Goal: Task Accomplishment & Management: Use online tool/utility

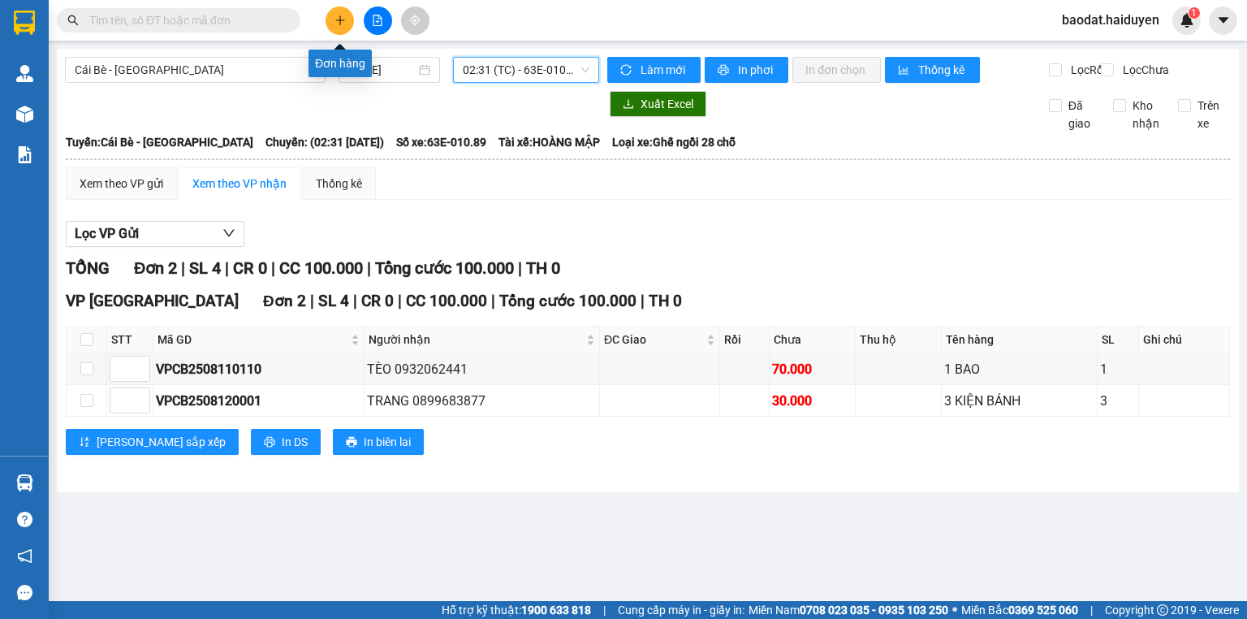
click at [339, 19] on icon "plus" at bounding box center [339, 20] width 11 height 11
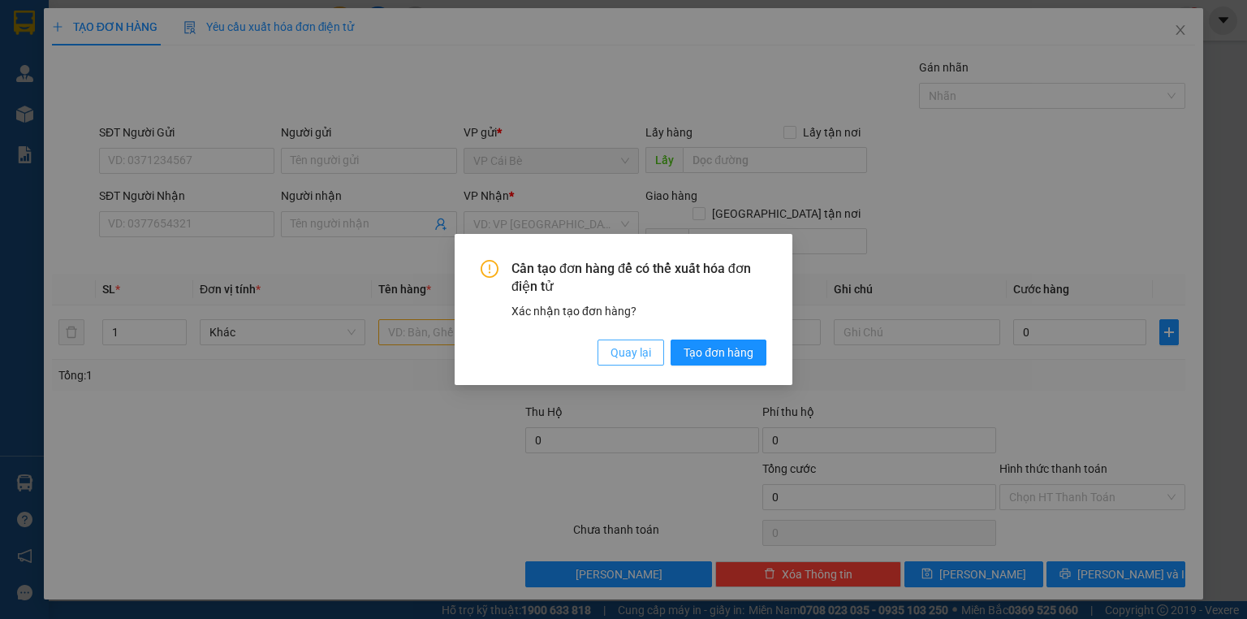
click at [641, 348] on span "Quay lại" at bounding box center [631, 352] width 41 height 18
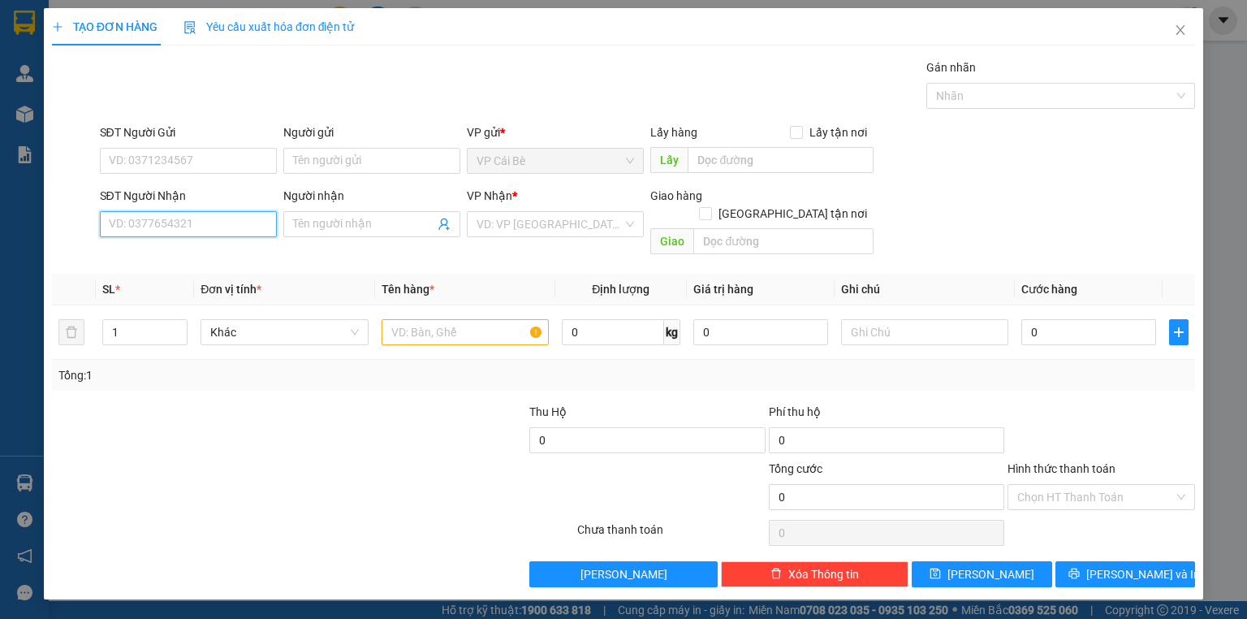
click at [145, 232] on input "SĐT Người Nhận" at bounding box center [188, 224] width 177 height 26
type input "0783221542"
click at [181, 249] on div "0783221542" at bounding box center [189, 256] width 158 height 18
type input "20.000"
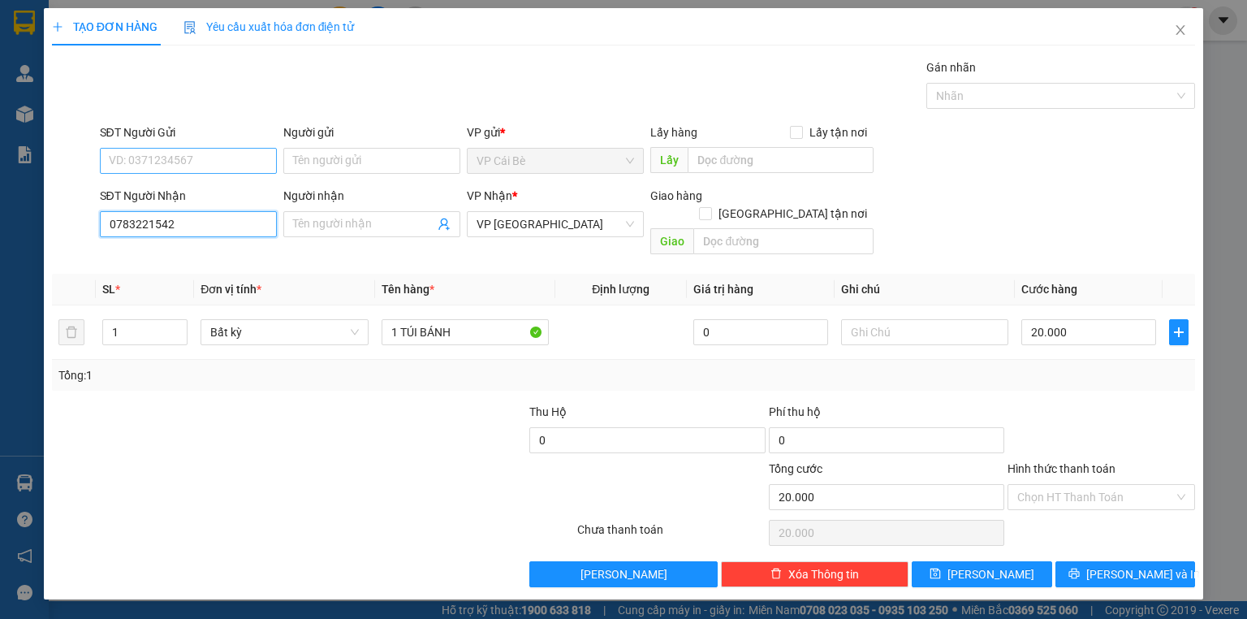
type input "0783221542"
click at [207, 150] on input "SĐT Người Gửi" at bounding box center [188, 161] width 177 height 26
drag, startPoint x: 208, startPoint y: 186, endPoint x: 203, endPoint y: 162, distance: 24.8
click at [209, 188] on div "0975686571 - [PERSON_NAME]" at bounding box center [190, 192] width 160 height 18
type input "0975686571"
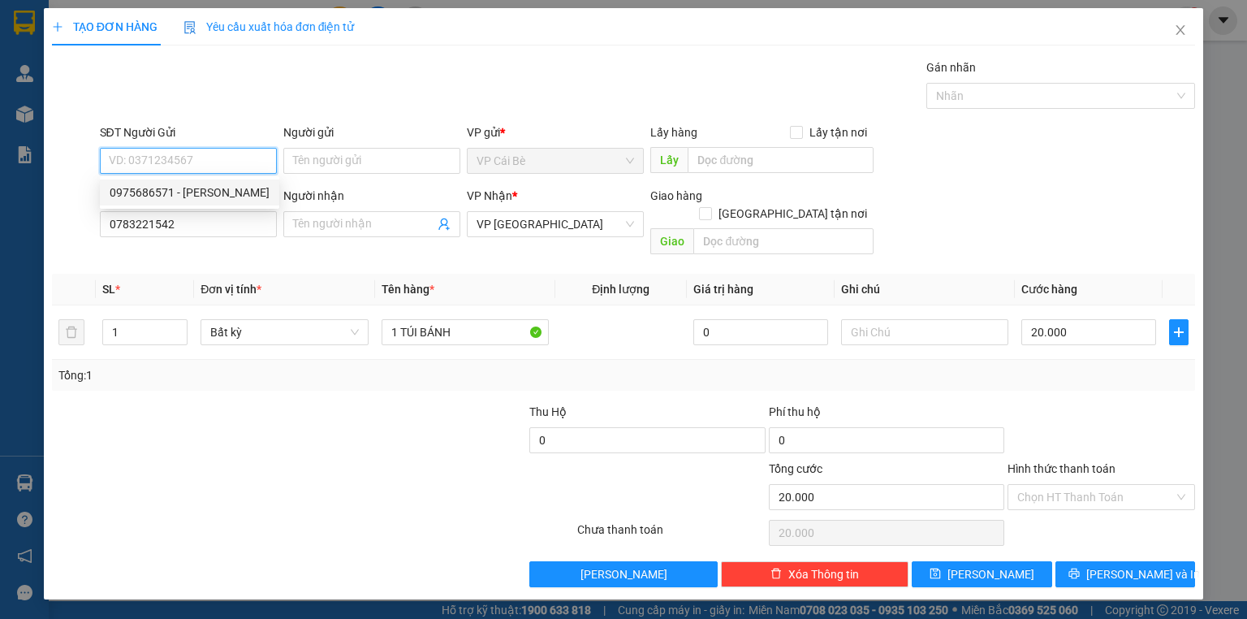
type input "[PERSON_NAME]"
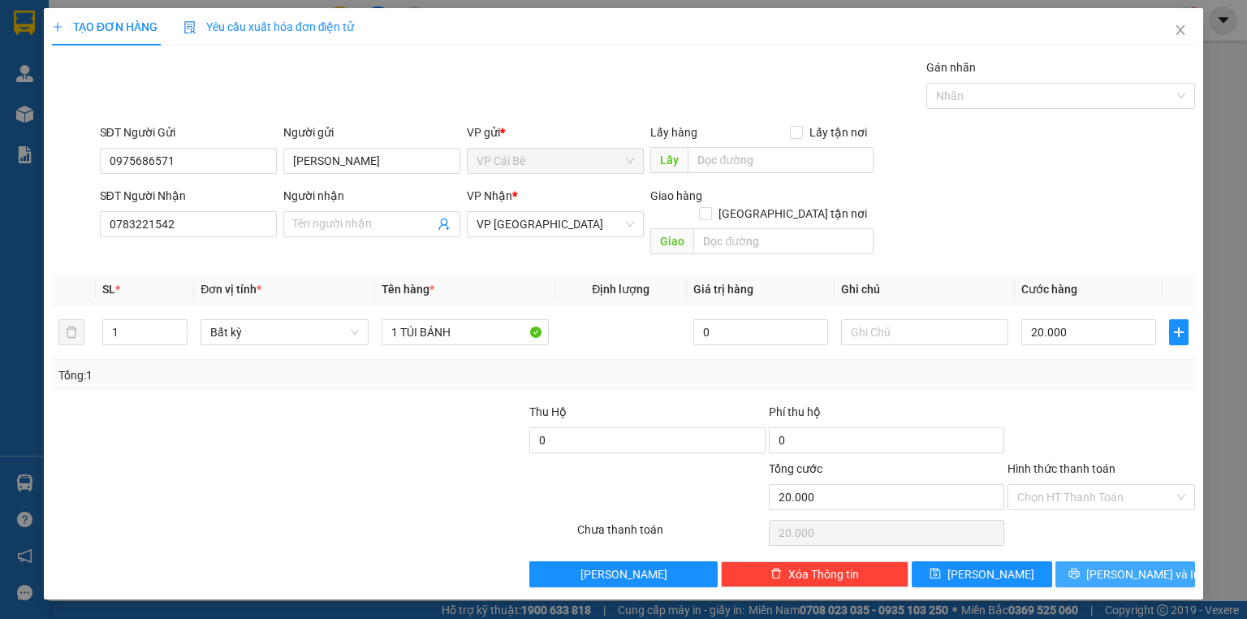
click at [1073, 561] on button "[PERSON_NAME] và In" at bounding box center [1125, 574] width 140 height 26
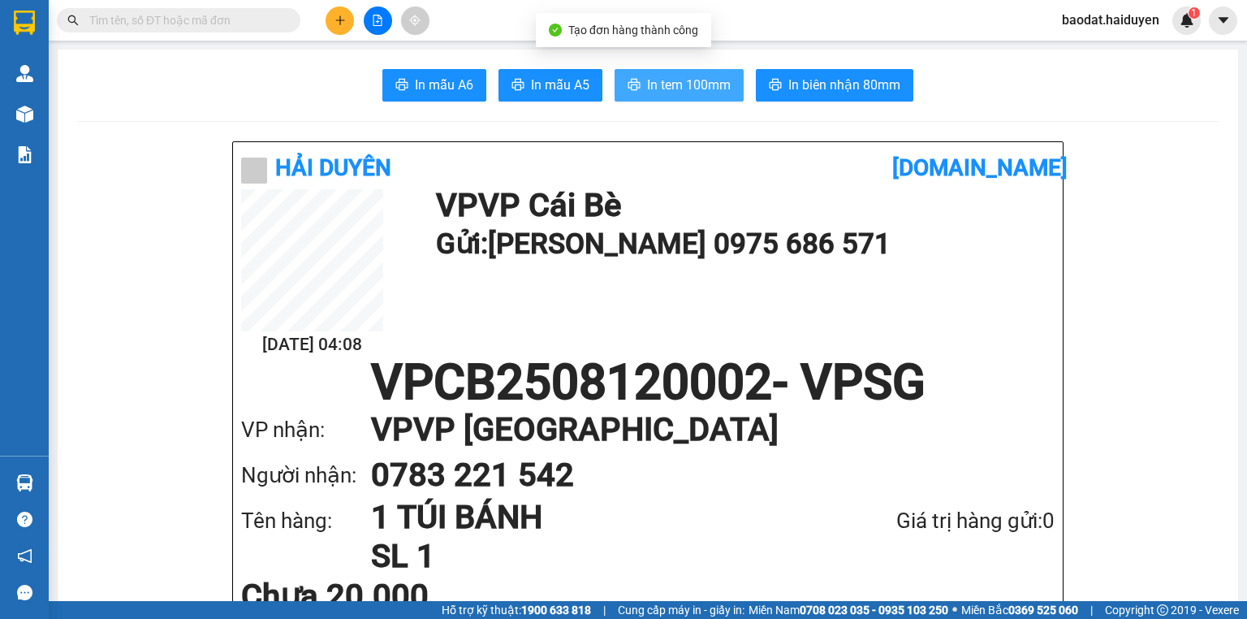
click at [675, 81] on span "In tem 100mm" at bounding box center [689, 85] width 84 height 20
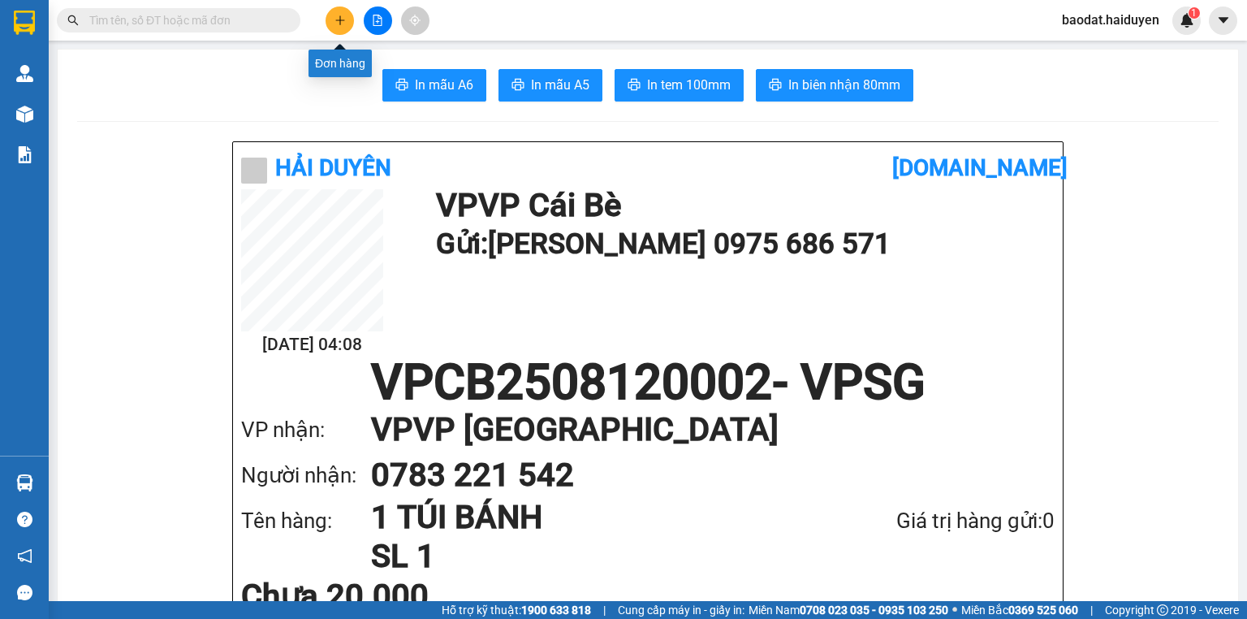
click at [345, 24] on icon "plus" at bounding box center [339, 20] width 11 height 11
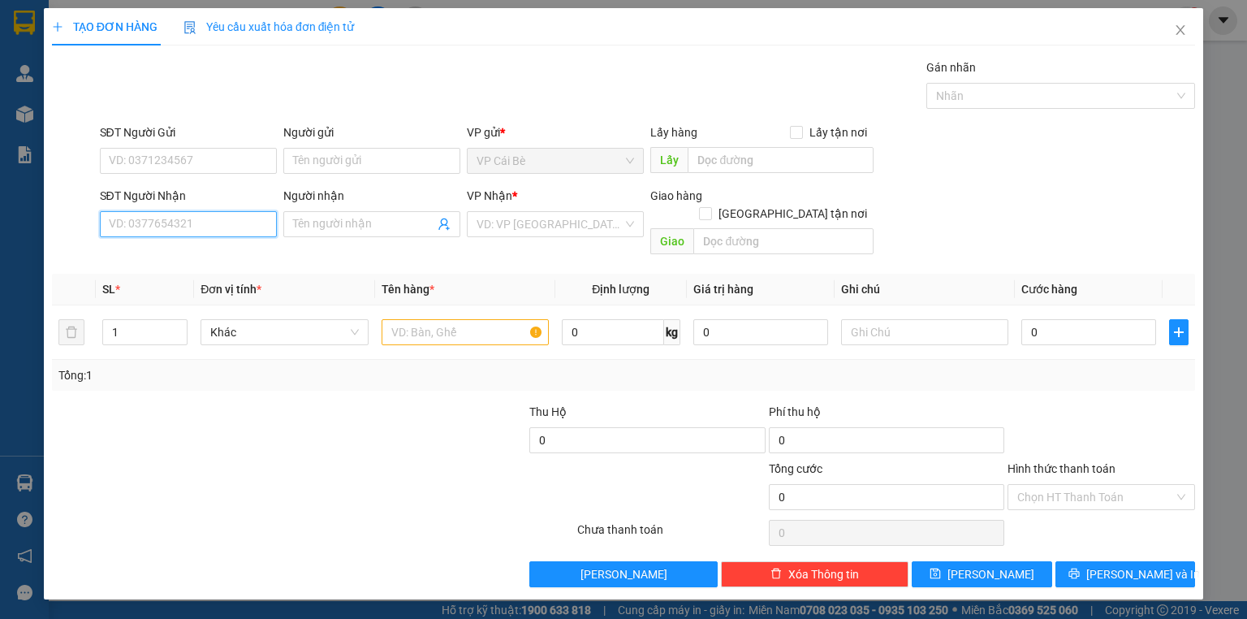
drag, startPoint x: 214, startPoint y: 221, endPoint x: 224, endPoint y: 207, distance: 17.4
click at [214, 219] on input "SĐT Người Nhận" at bounding box center [188, 224] width 177 height 26
type input "0937309903"
drag, startPoint x: 185, startPoint y: 256, endPoint x: 196, endPoint y: 242, distance: 17.4
click at [186, 254] on div "0937309903 - TRANG" at bounding box center [189, 256] width 158 height 18
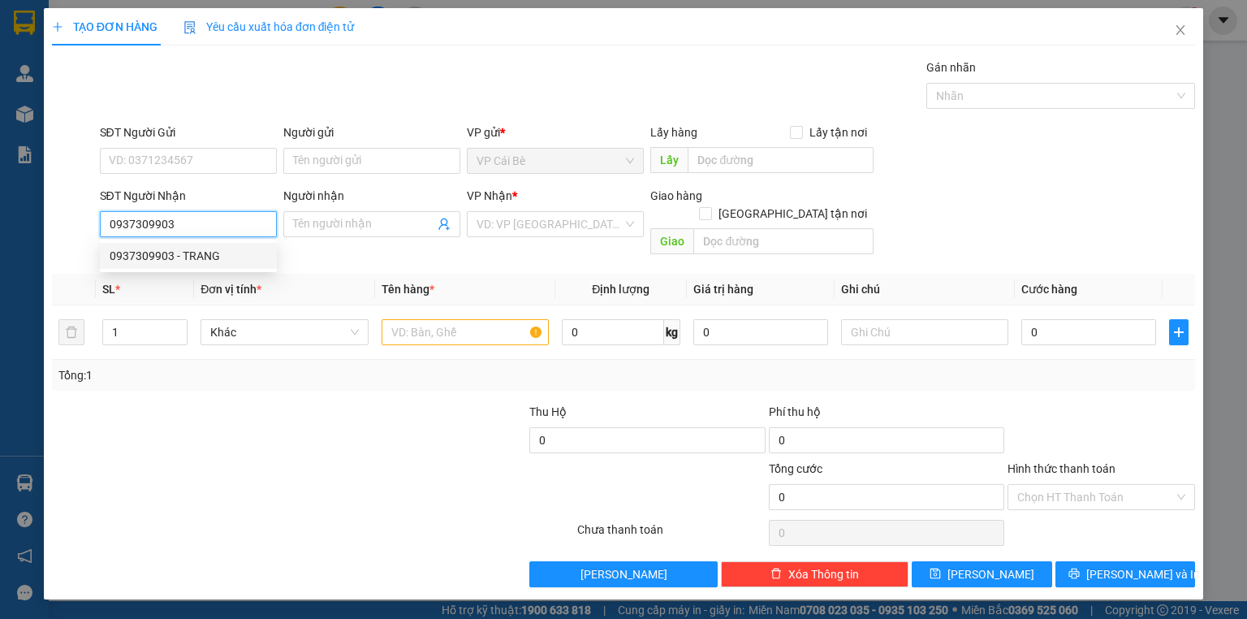
type input "TRANG"
type input "40.000"
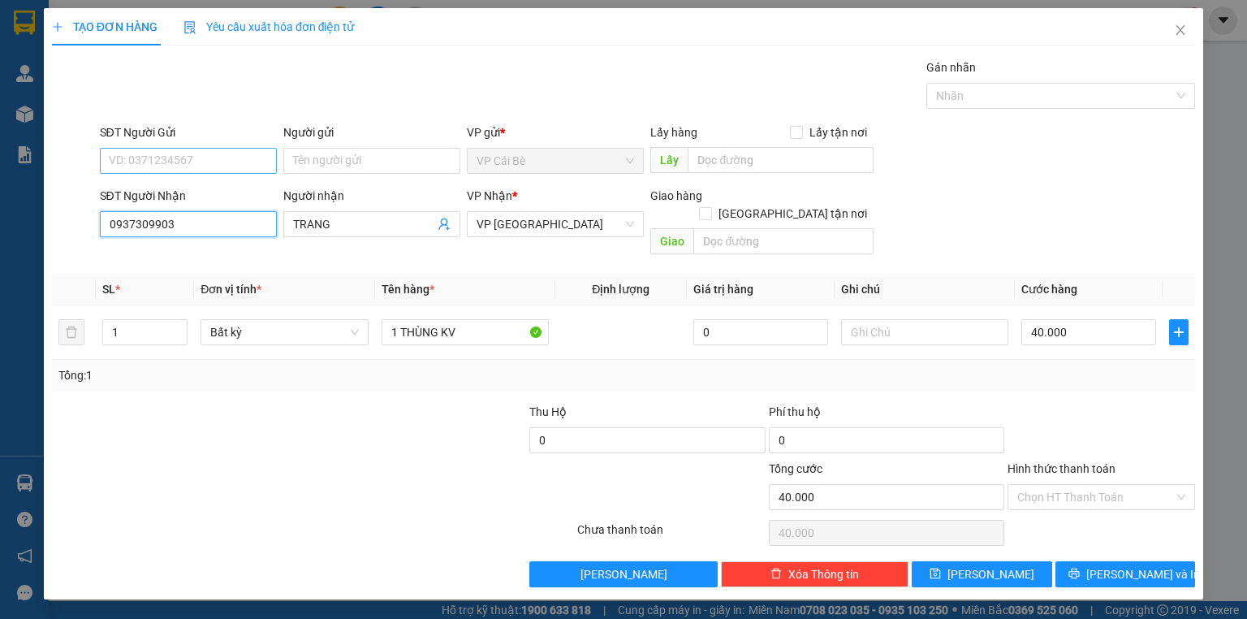
type input "0937309903"
click at [209, 170] on input "SĐT Người Gửi" at bounding box center [188, 161] width 177 height 26
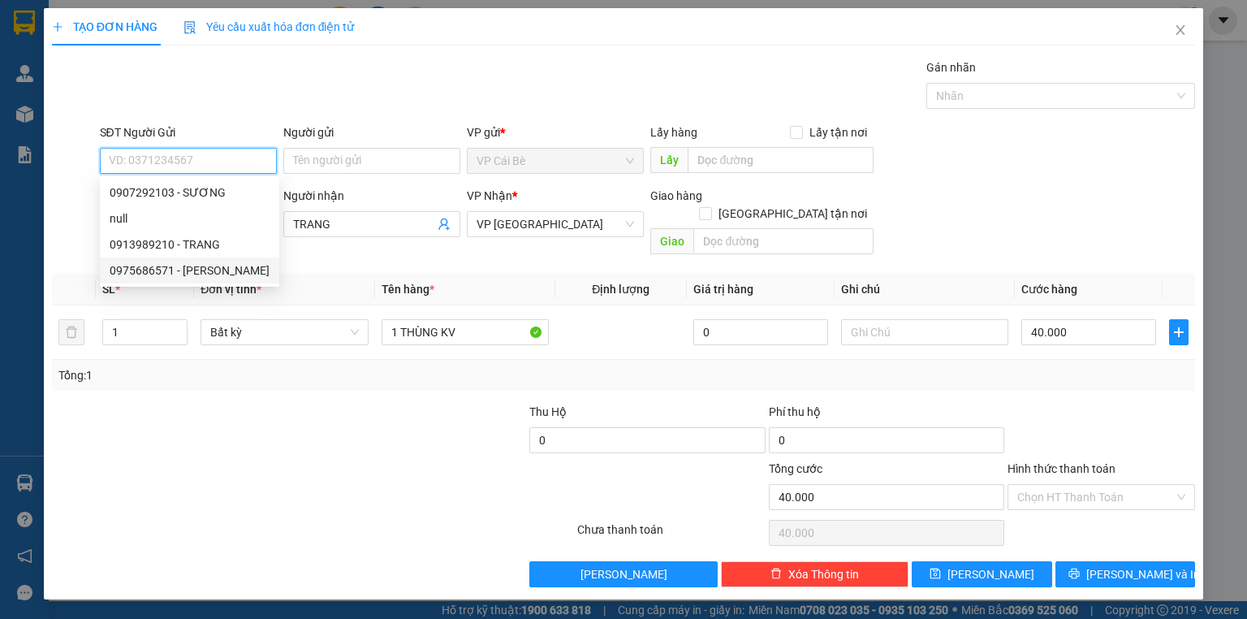
drag, startPoint x: 240, startPoint y: 266, endPoint x: 251, endPoint y: 269, distance: 10.8
click at [241, 266] on div "0975686571 - [PERSON_NAME]" at bounding box center [190, 270] width 160 height 18
type input "0975686571"
type input "[PERSON_NAME]"
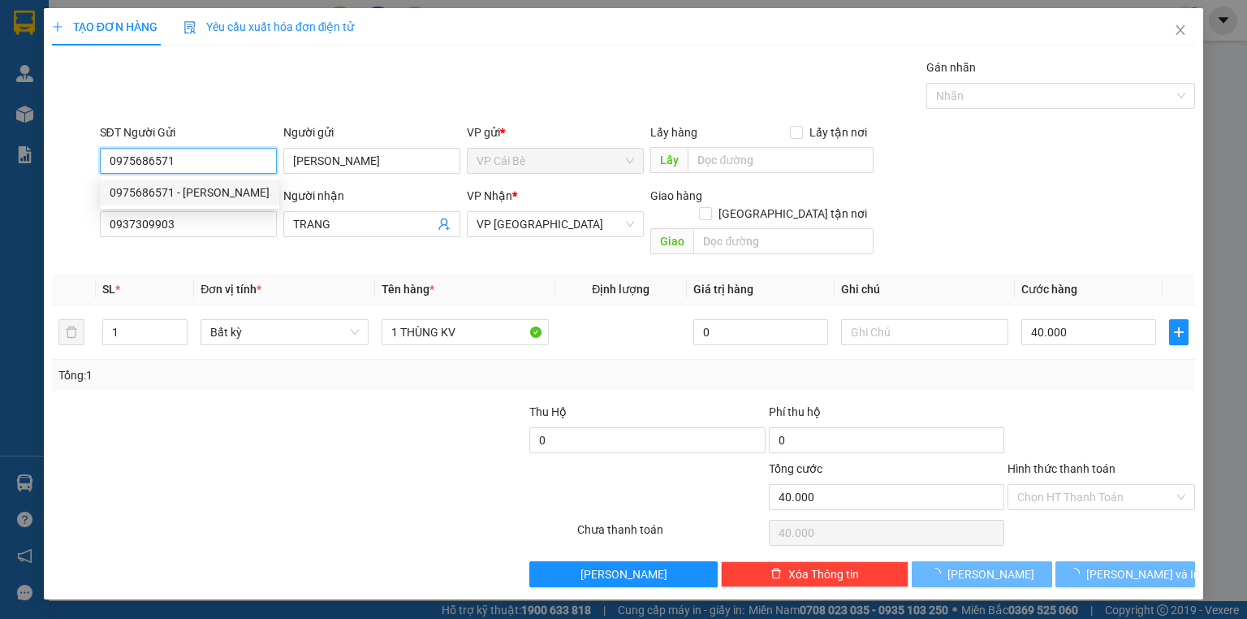
type input "20.000"
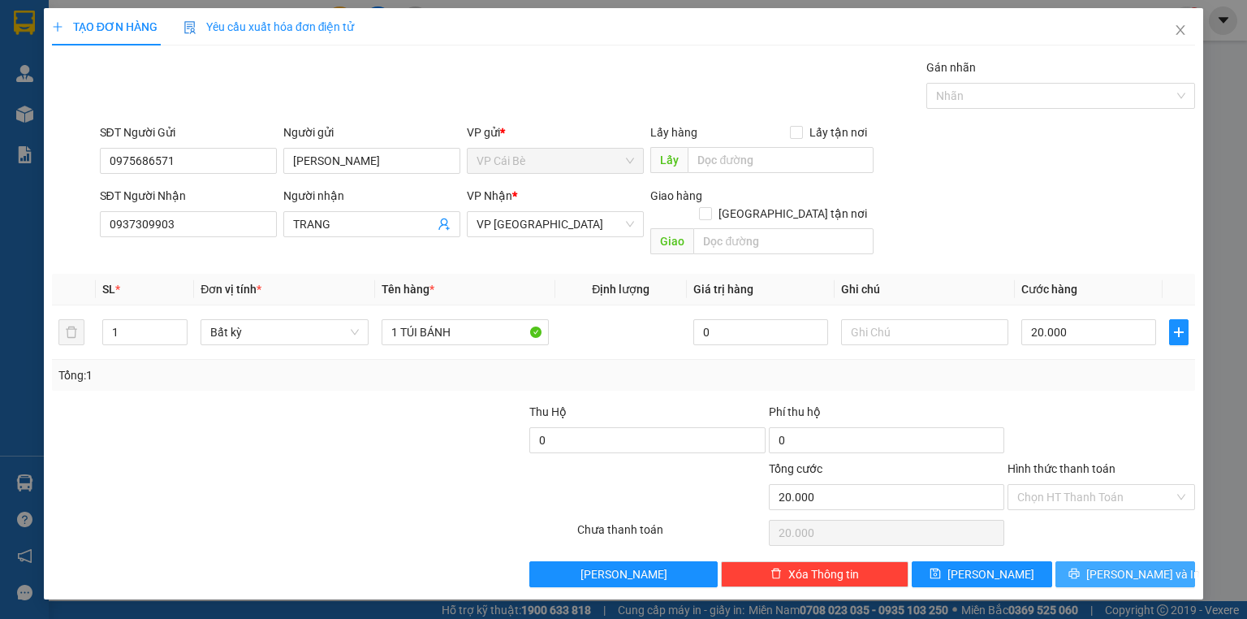
click at [1117, 565] on span "[PERSON_NAME] và In" at bounding box center [1143, 574] width 114 height 18
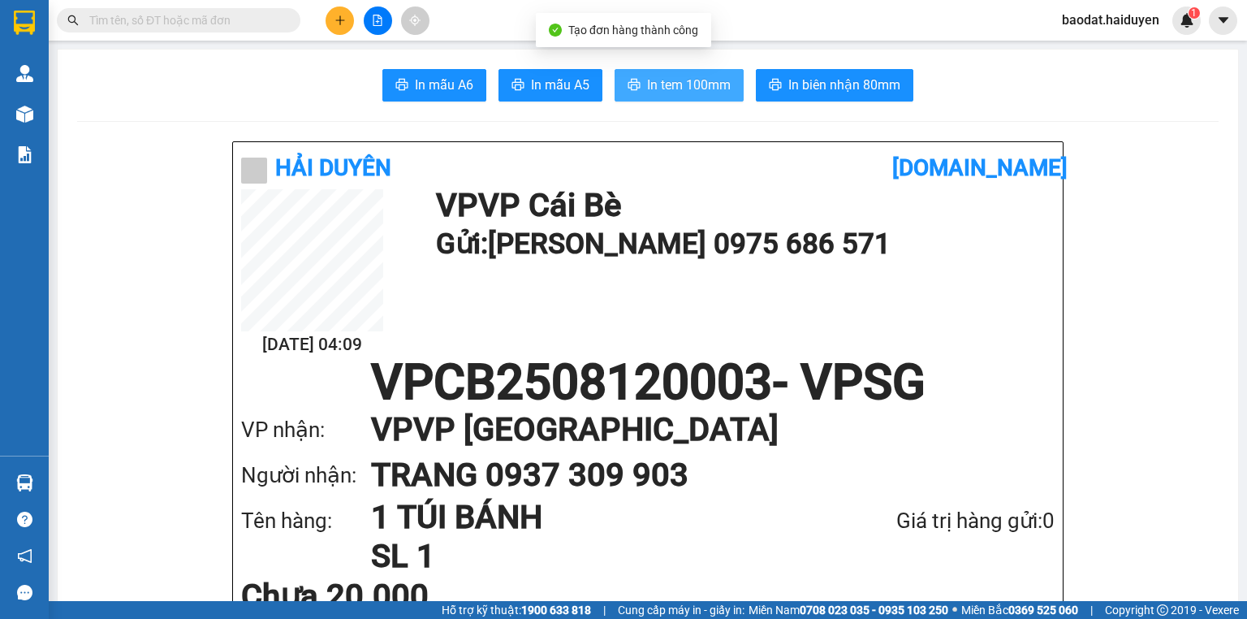
click at [689, 76] on span "In tem 100mm" at bounding box center [689, 85] width 84 height 20
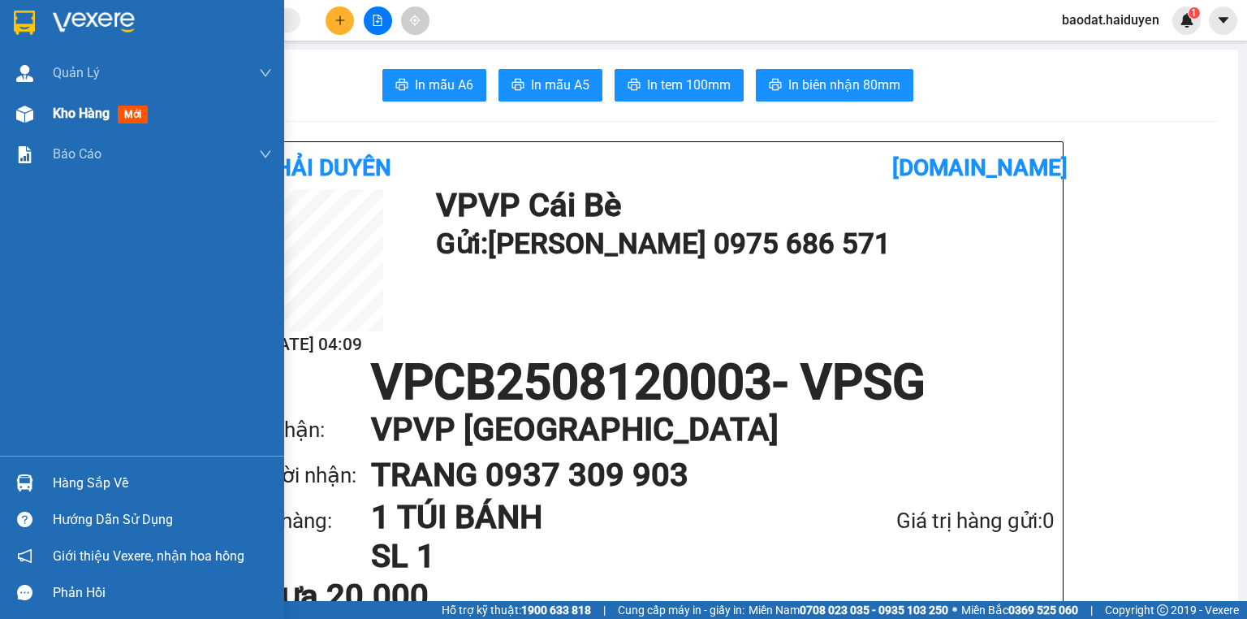
click at [101, 106] on span "Kho hàng" at bounding box center [81, 113] width 57 height 15
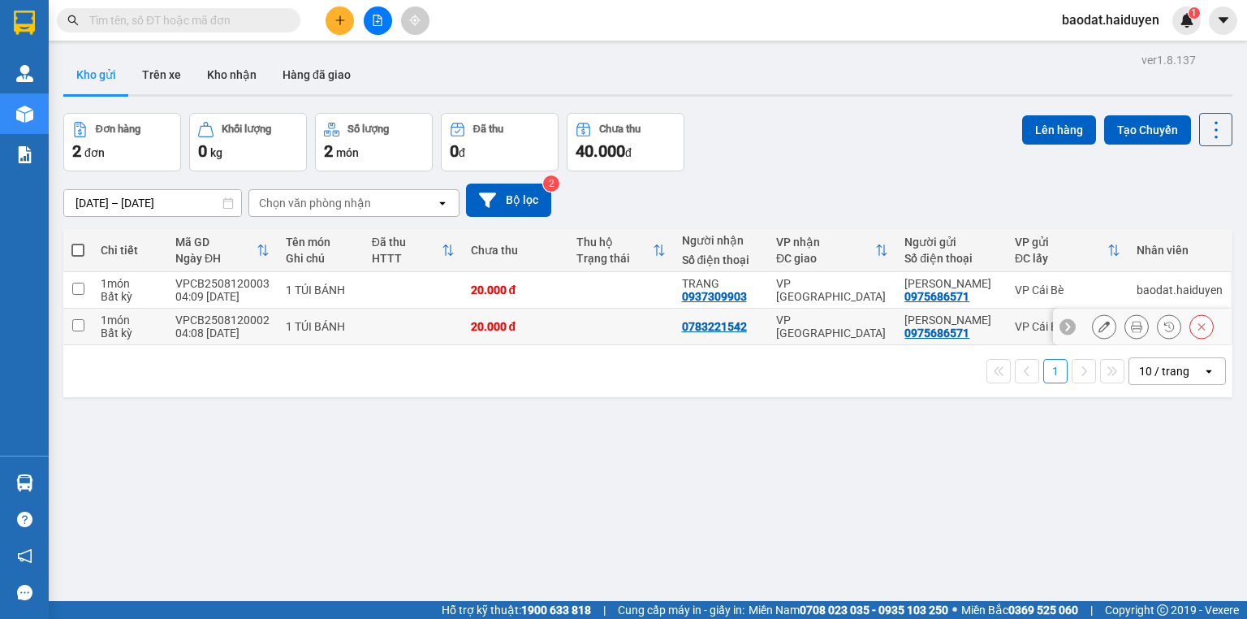
drag, startPoint x: 606, startPoint y: 331, endPoint x: 613, endPoint y: 309, distance: 23.9
click at [606, 330] on td at bounding box center [621, 327] width 106 height 37
checkbox input "true"
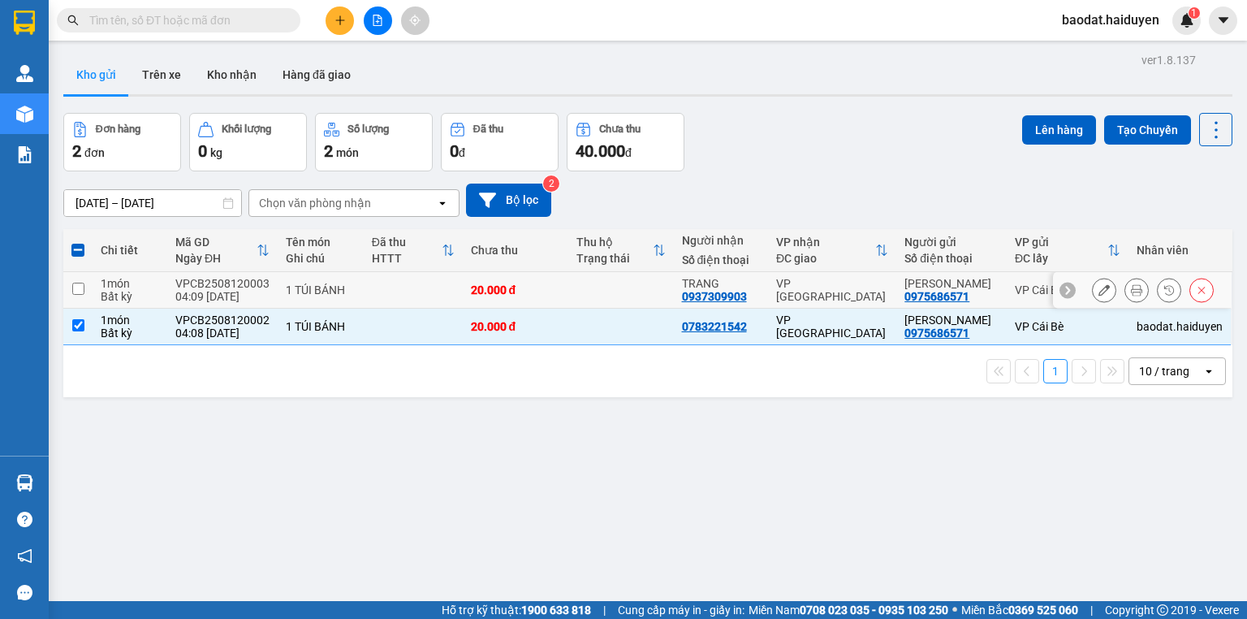
click at [615, 289] on td at bounding box center [621, 290] width 106 height 37
checkbox input "true"
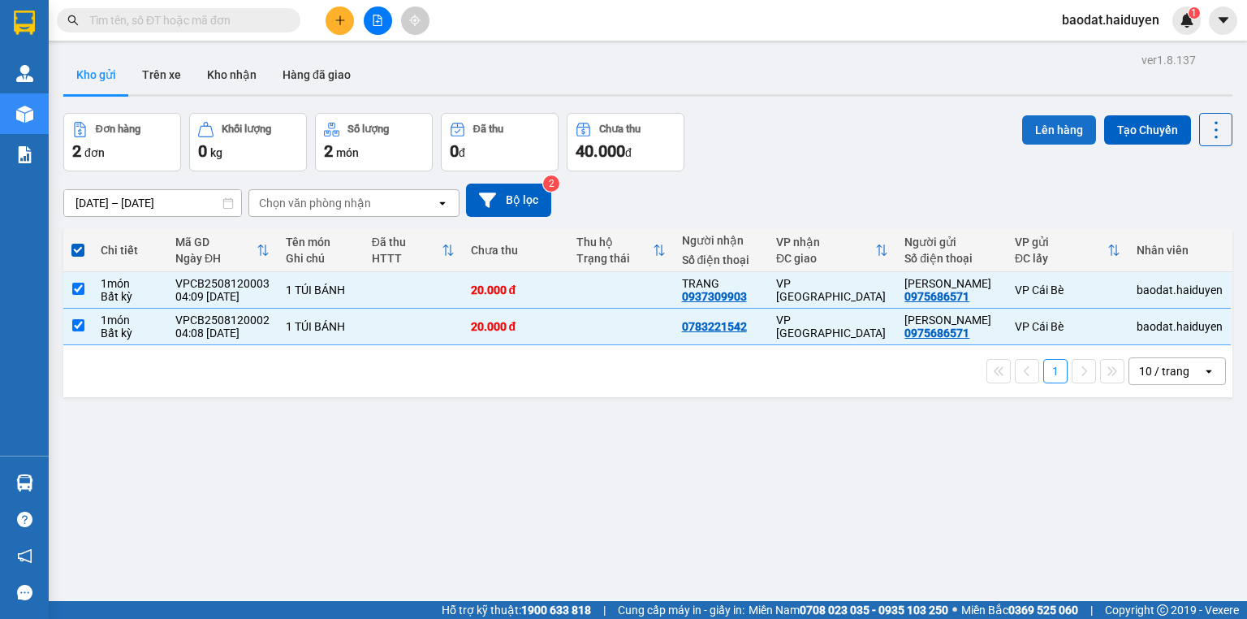
click at [1038, 127] on button "Lên hàng" at bounding box center [1059, 129] width 74 height 29
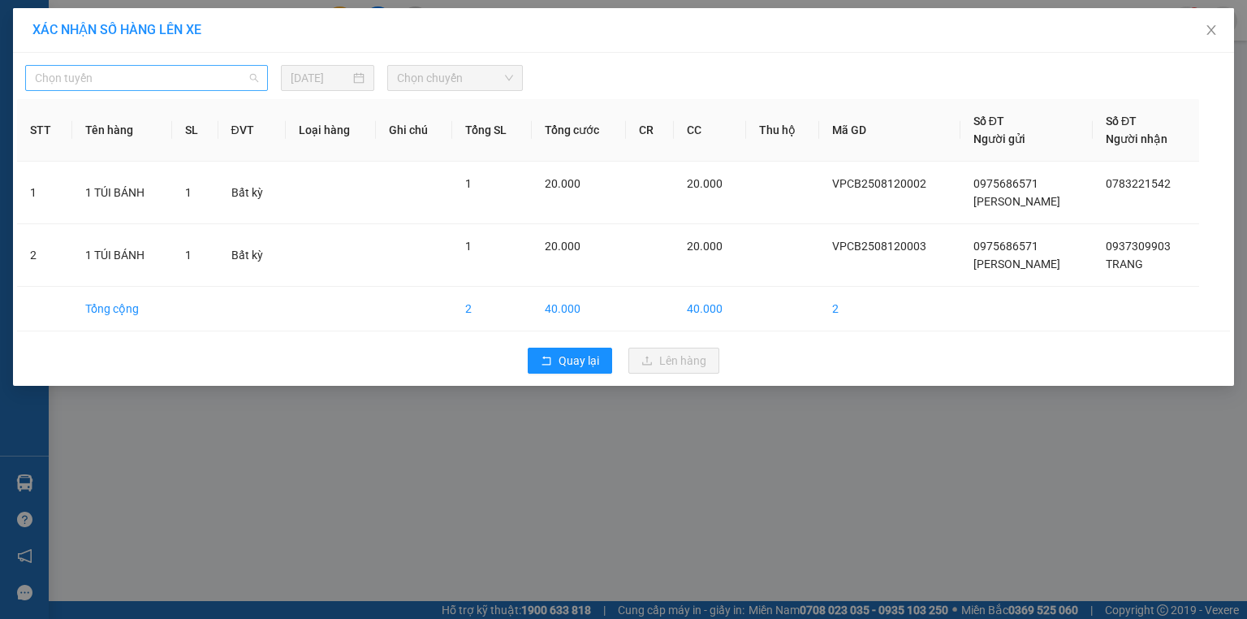
click at [245, 77] on span "Chọn tuyến" at bounding box center [146, 78] width 223 height 24
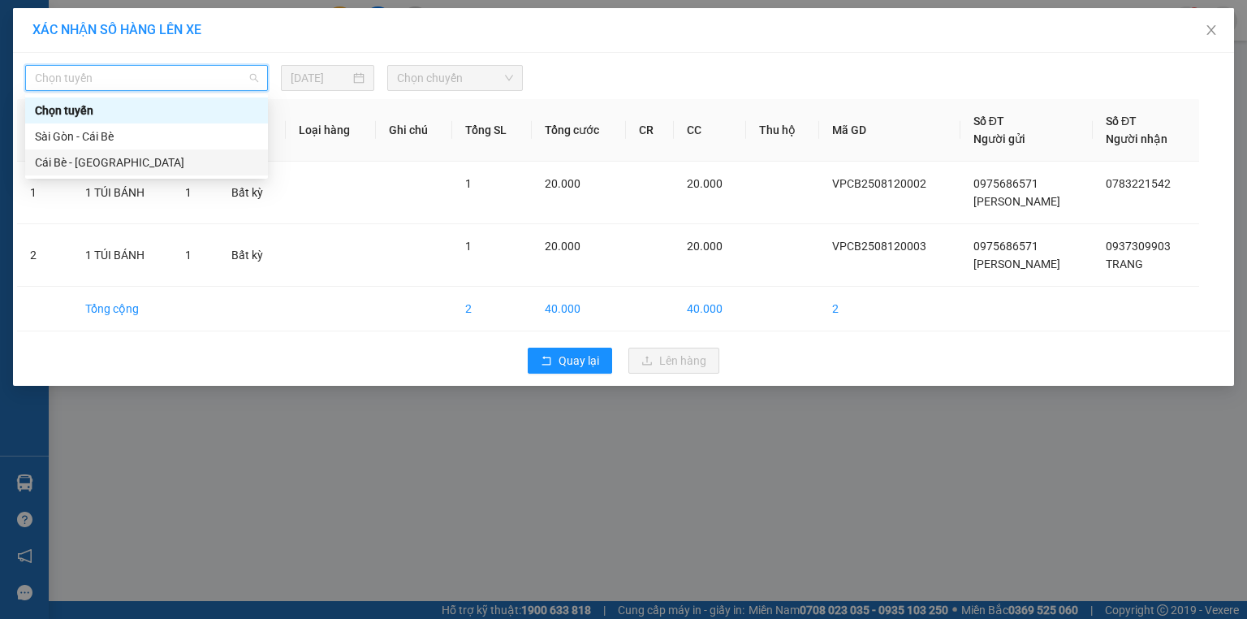
click at [129, 158] on div "Cái Bè - [GEOGRAPHIC_DATA]" at bounding box center [146, 162] width 223 height 18
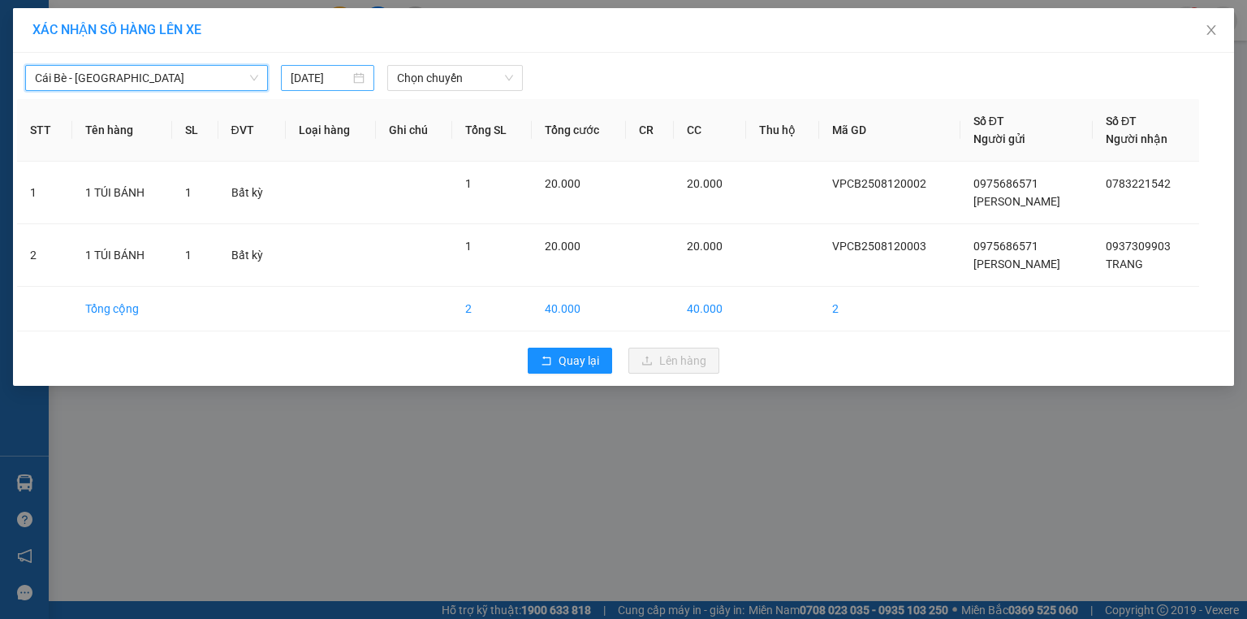
click at [324, 88] on div "[DATE]" at bounding box center [327, 78] width 93 height 26
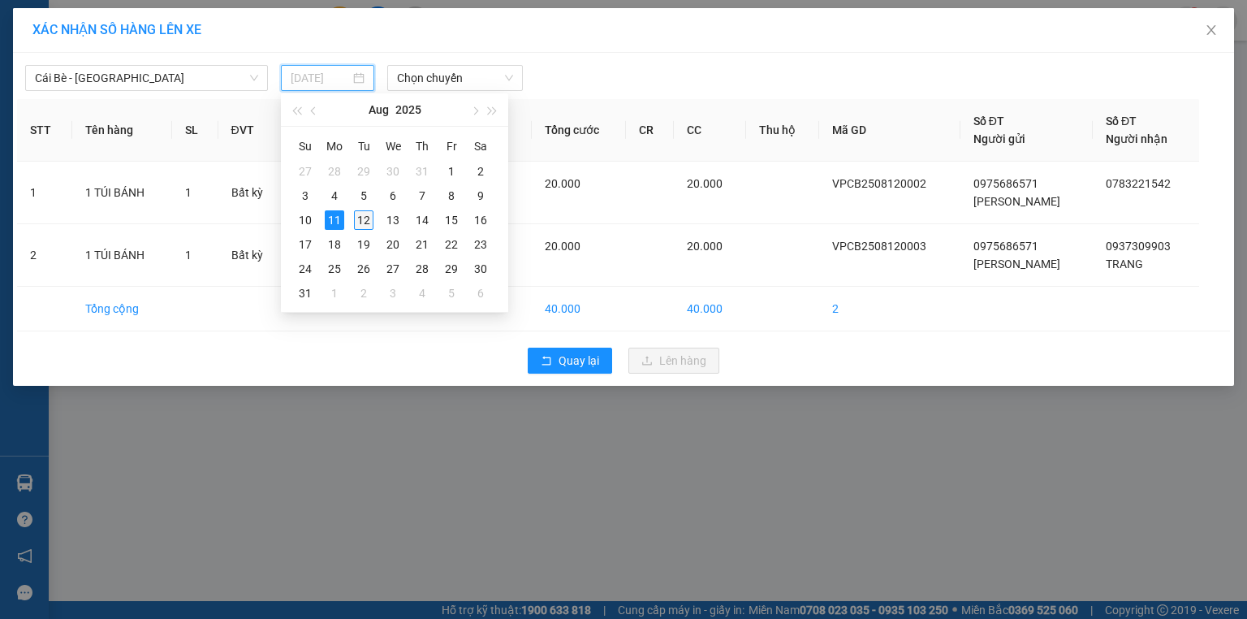
click at [364, 214] on div "12" at bounding box center [363, 219] width 19 height 19
type input "[DATE]"
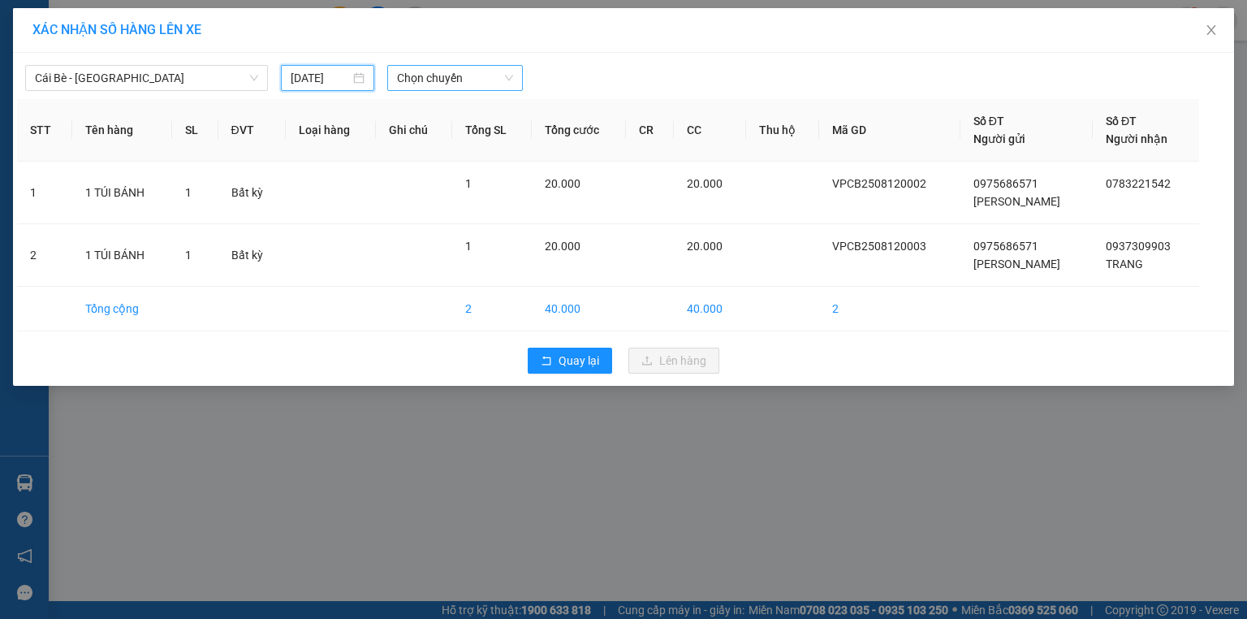
click at [431, 73] on span "Chọn chuyến" at bounding box center [455, 78] width 117 height 24
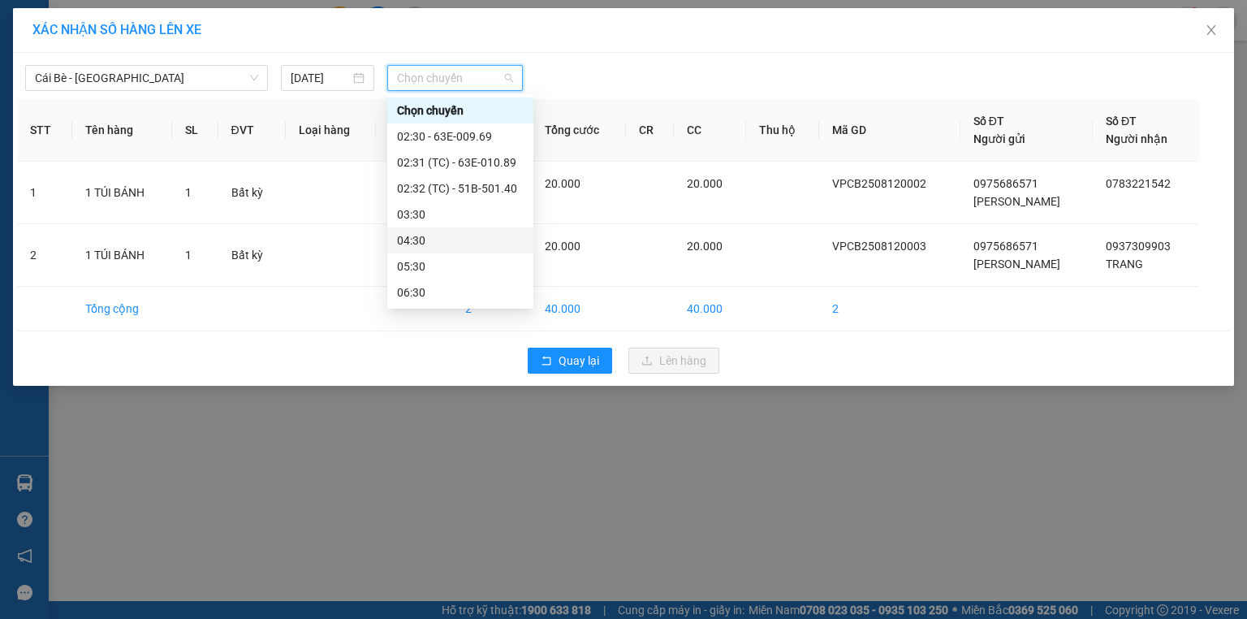
click at [435, 235] on div "04:30" at bounding box center [460, 240] width 127 height 18
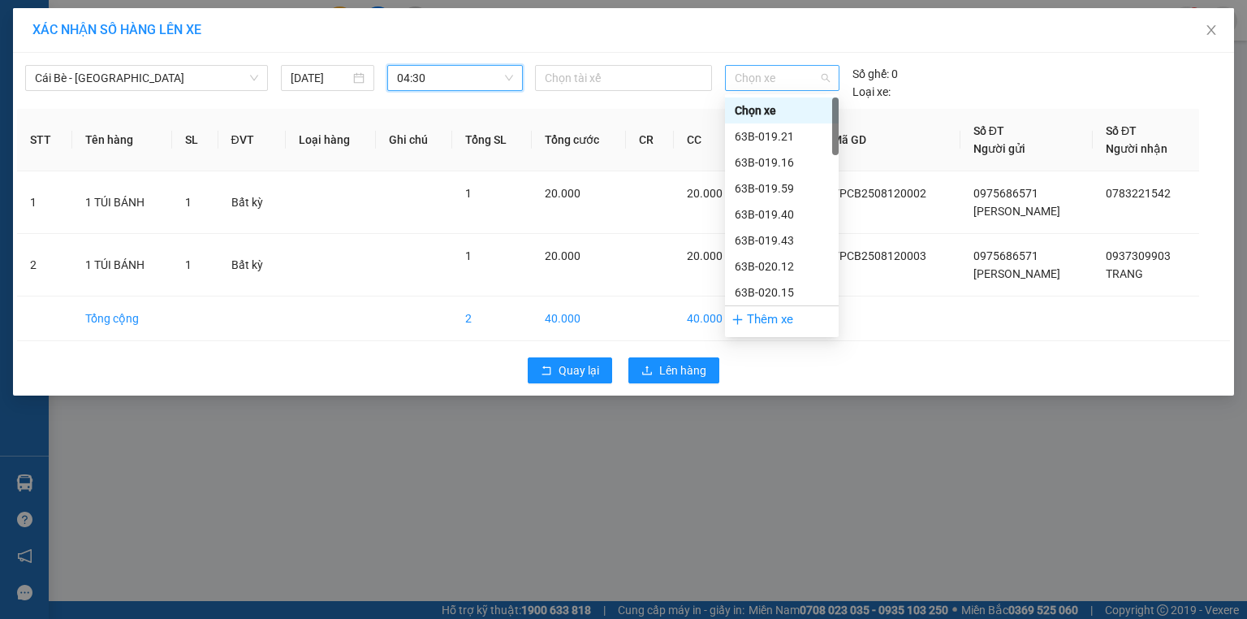
click at [760, 83] on span "Chọn xe" at bounding box center [782, 78] width 94 height 24
type input "76"
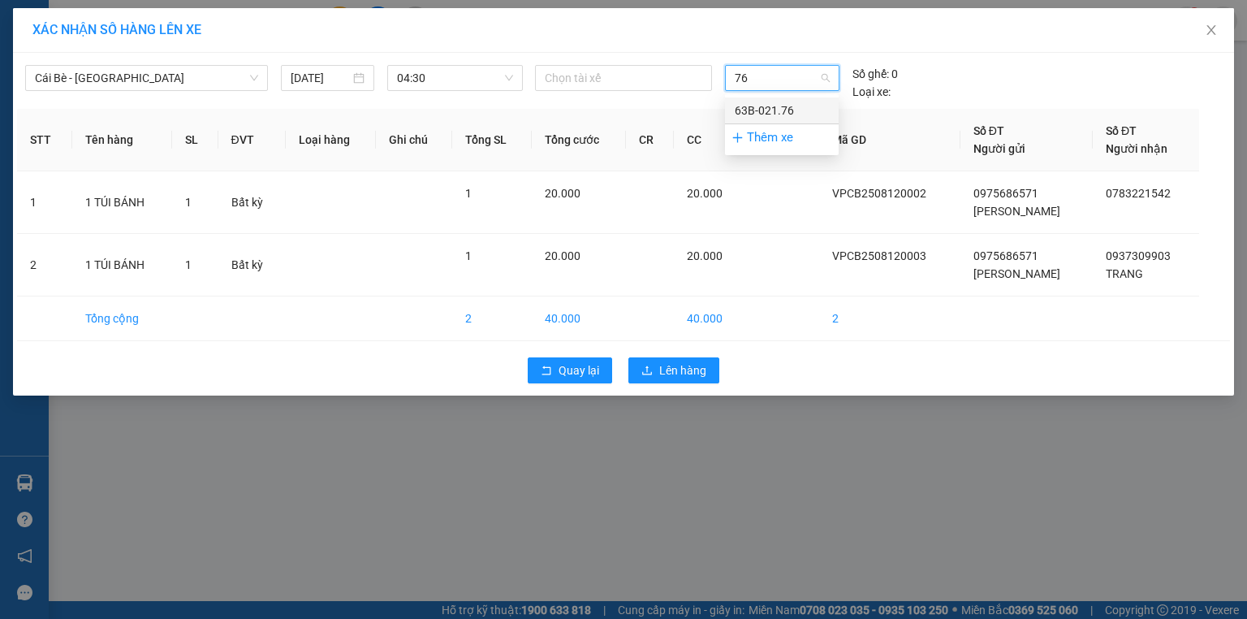
drag, startPoint x: 770, startPoint y: 110, endPoint x: 663, endPoint y: 101, distance: 107.6
click at [770, 110] on div "63B-021.76" at bounding box center [782, 110] width 94 height 18
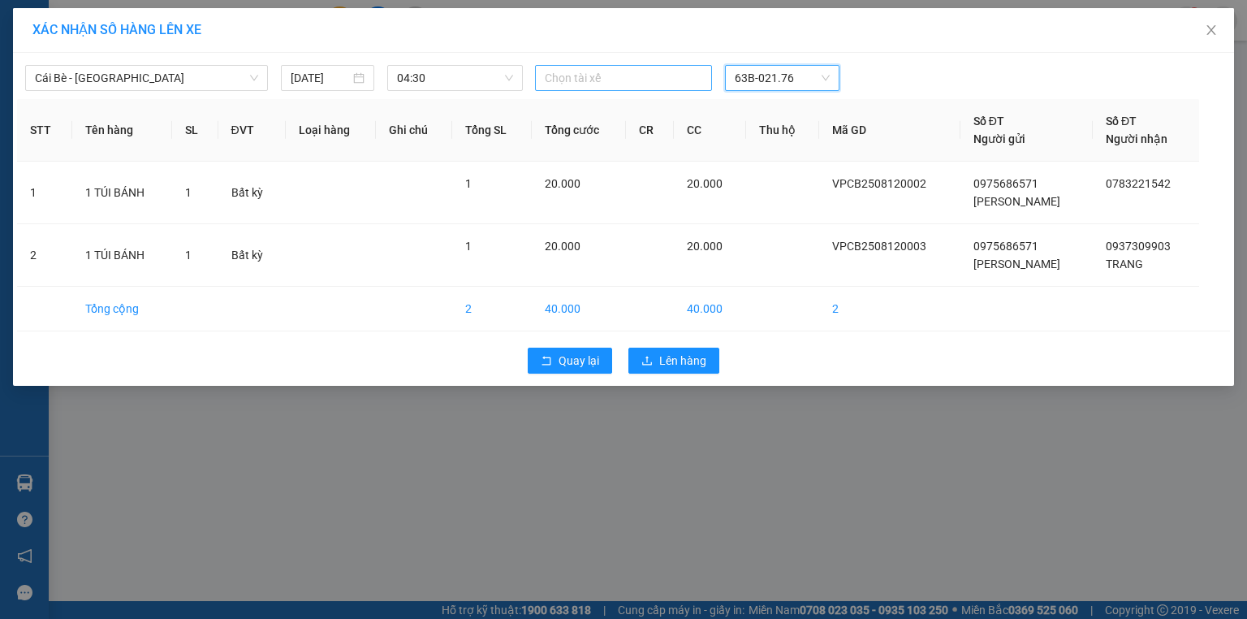
click at [590, 88] on div "Chọn tài xế" at bounding box center [623, 78] width 177 height 26
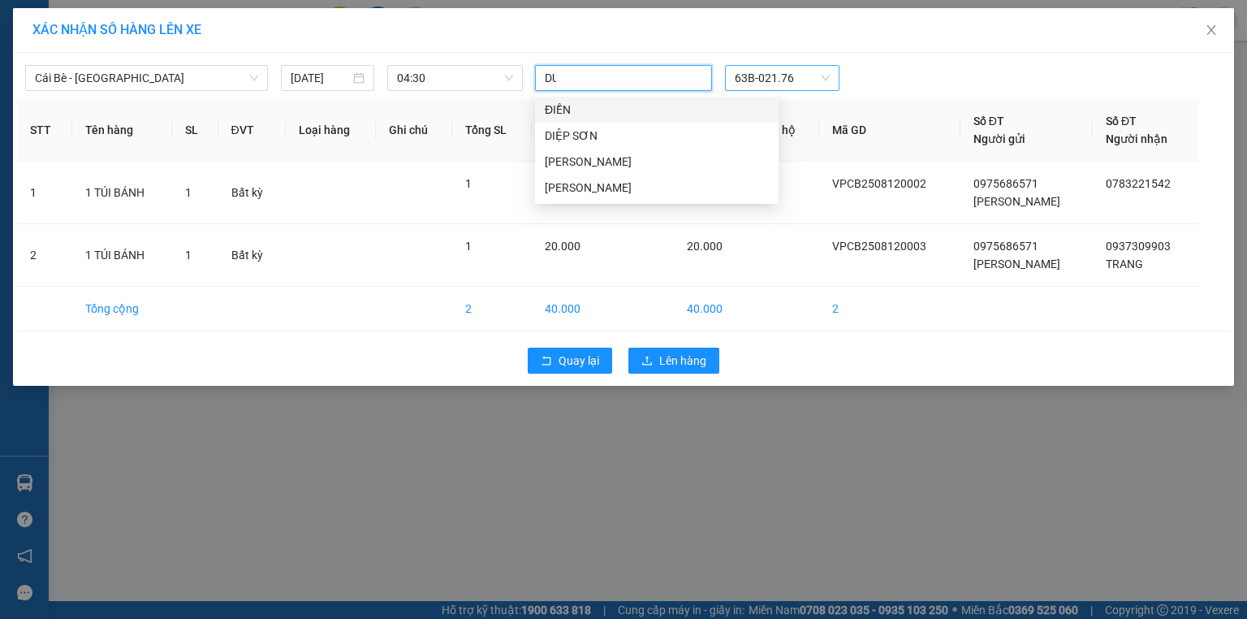
type input "DUY"
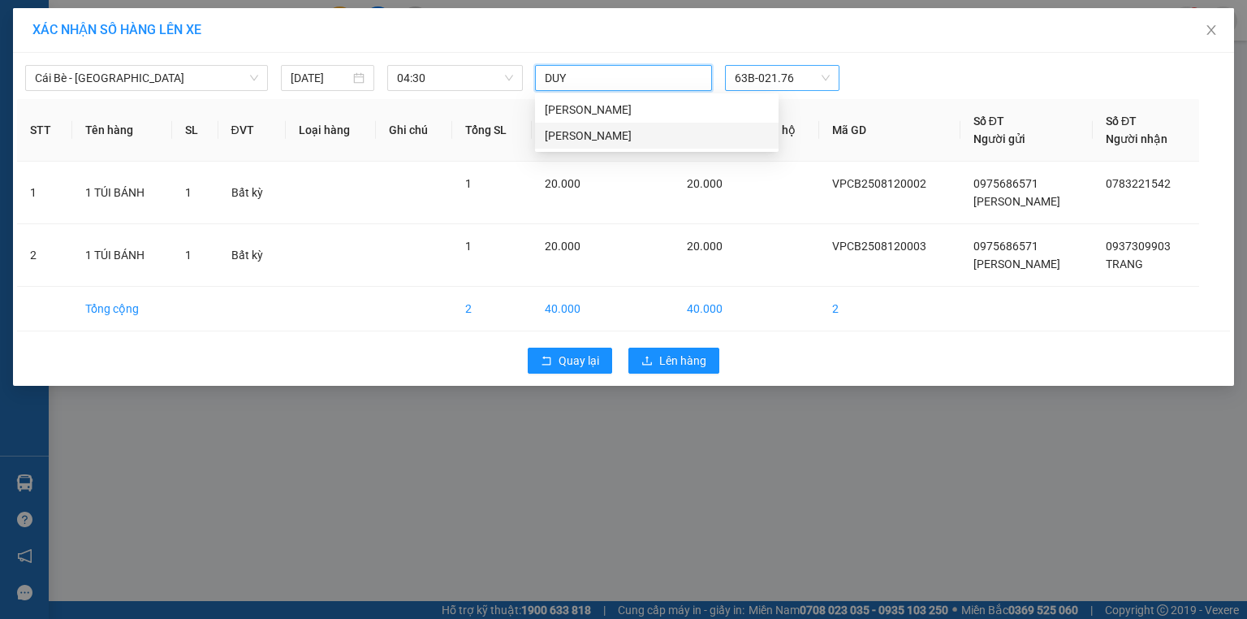
click at [601, 136] on div "[PERSON_NAME]" at bounding box center [657, 136] width 224 height 18
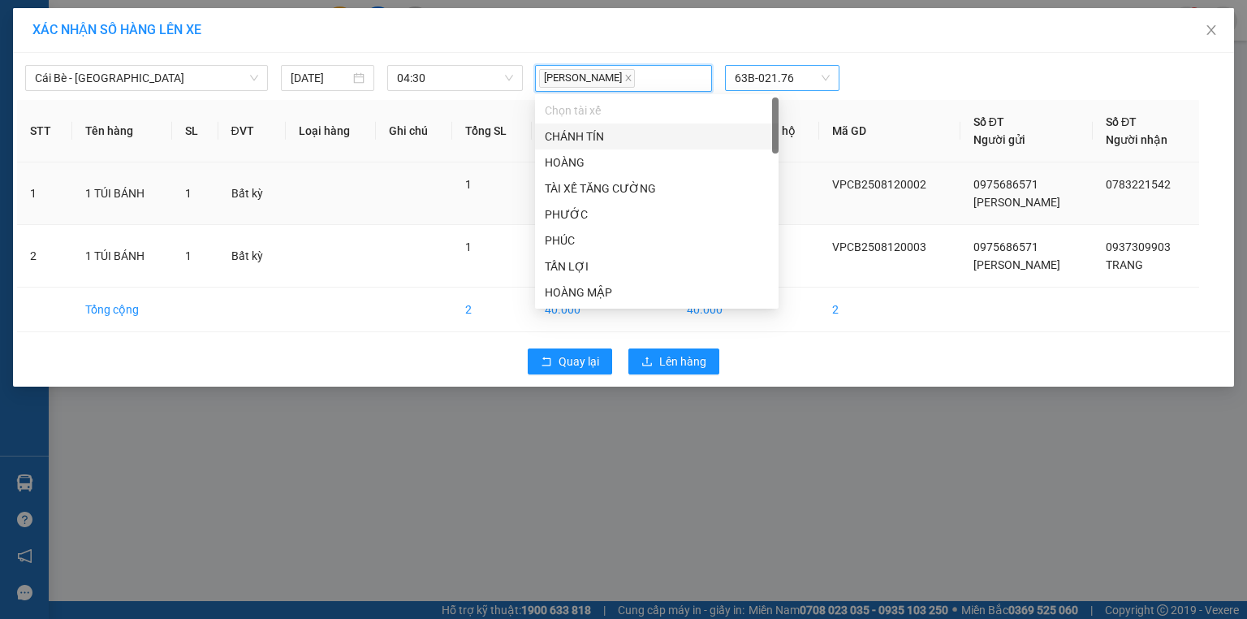
click at [356, 177] on td at bounding box center [331, 193] width 90 height 63
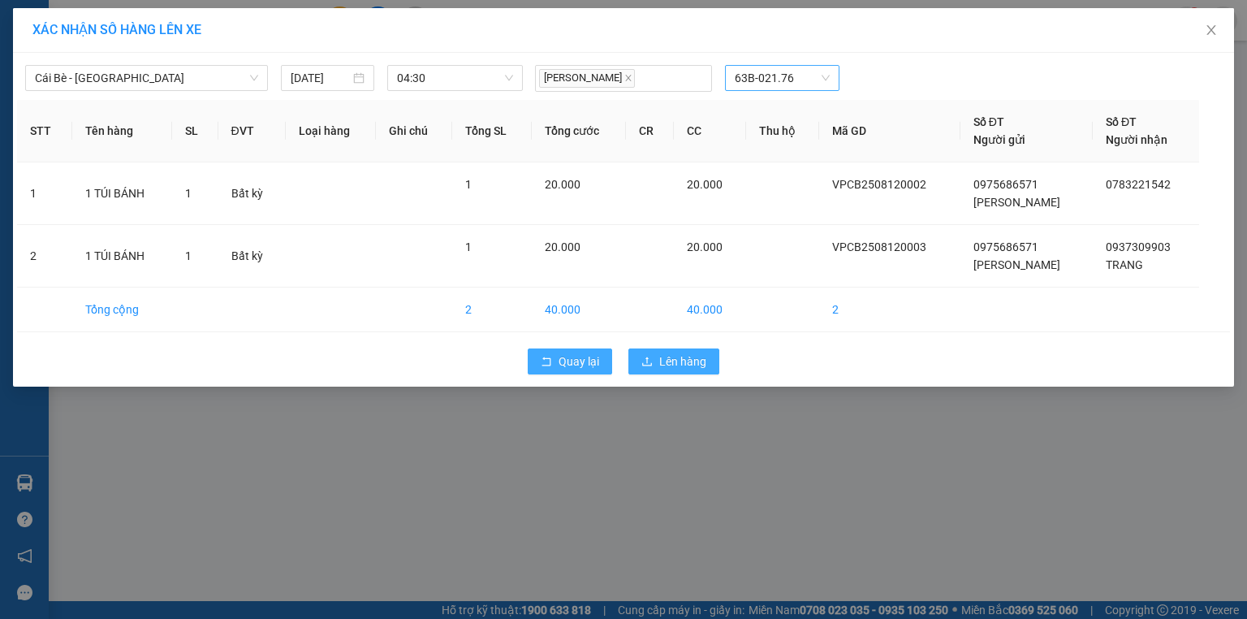
drag, startPoint x: 648, startPoint y: 356, endPoint x: 542, endPoint y: 366, distance: 106.9
click at [648, 357] on icon "upload" at bounding box center [646, 361] width 11 height 11
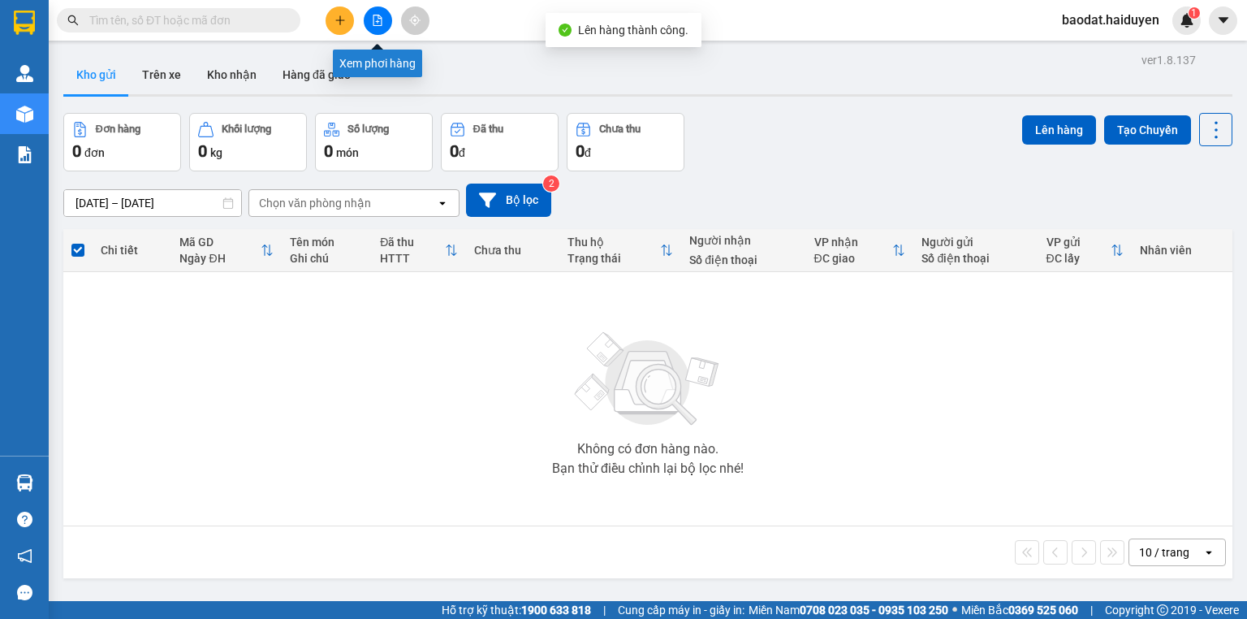
click at [377, 26] on button at bounding box center [378, 20] width 28 height 28
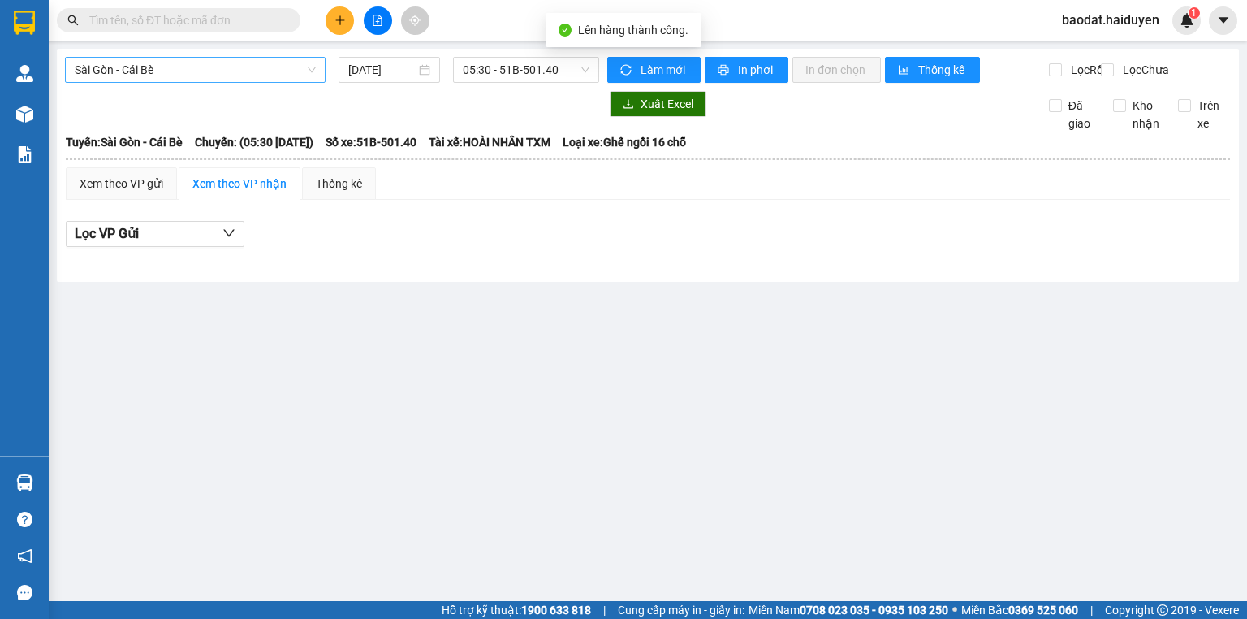
click at [166, 69] on span "Sài Gòn - Cái Bè" at bounding box center [195, 70] width 241 height 24
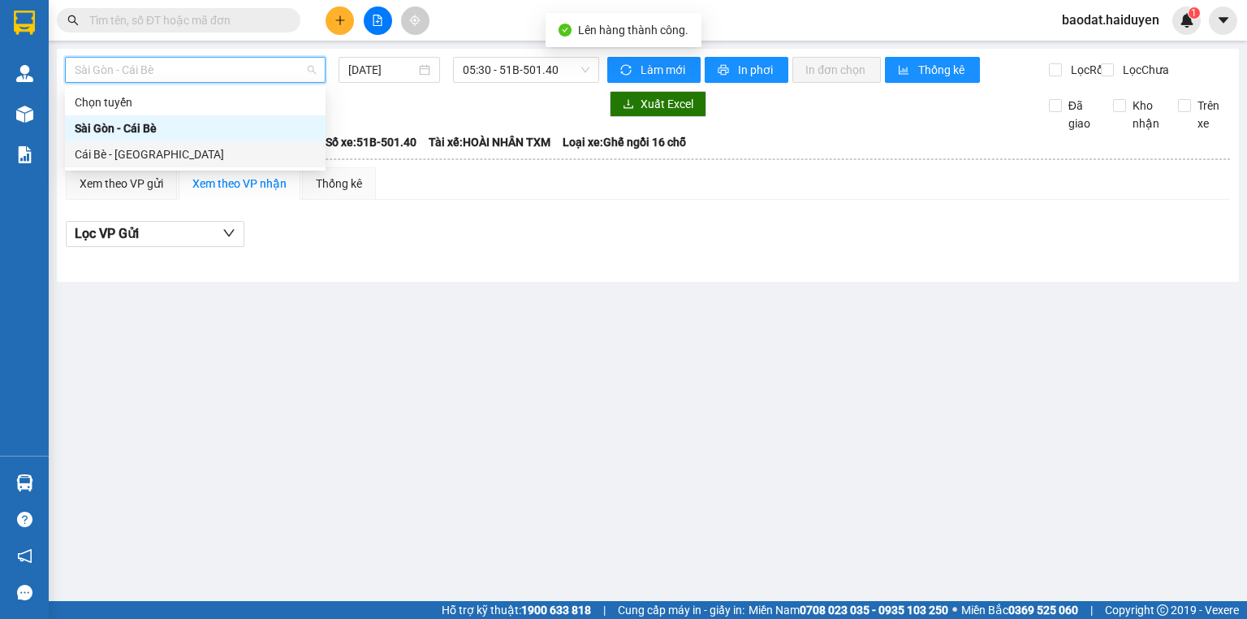
click at [121, 158] on div "Cái Bè - [GEOGRAPHIC_DATA]" at bounding box center [195, 154] width 241 height 18
type input "[DATE]"
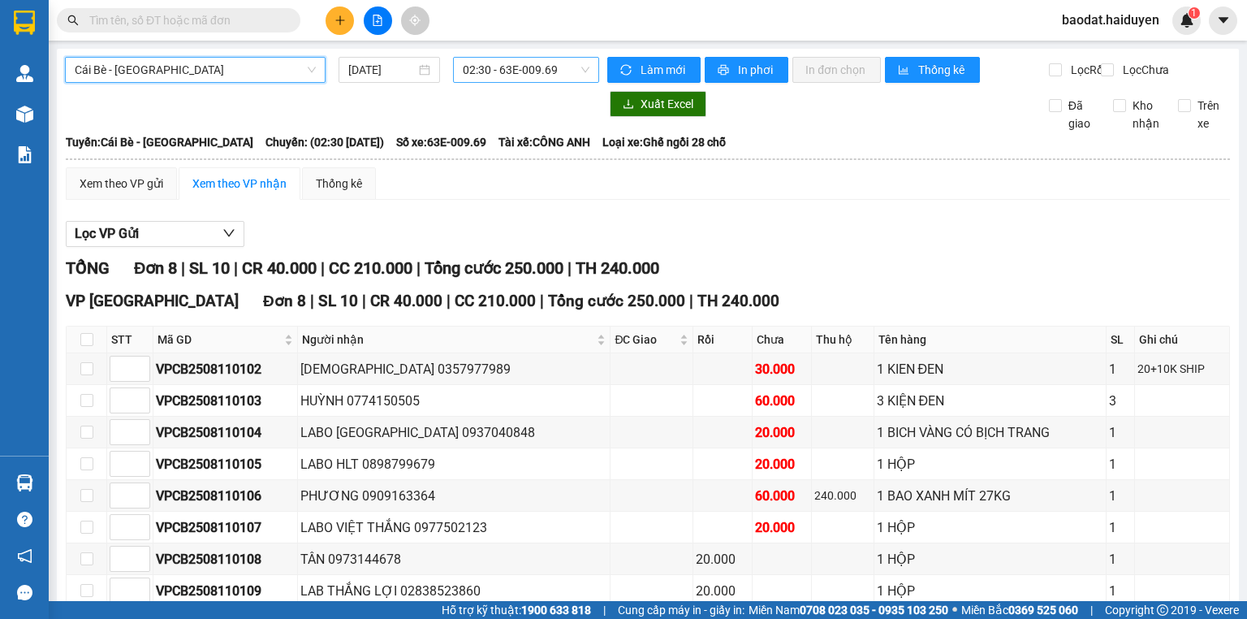
click at [515, 71] on span "02:30 - 63E-009.69" at bounding box center [526, 70] width 127 height 24
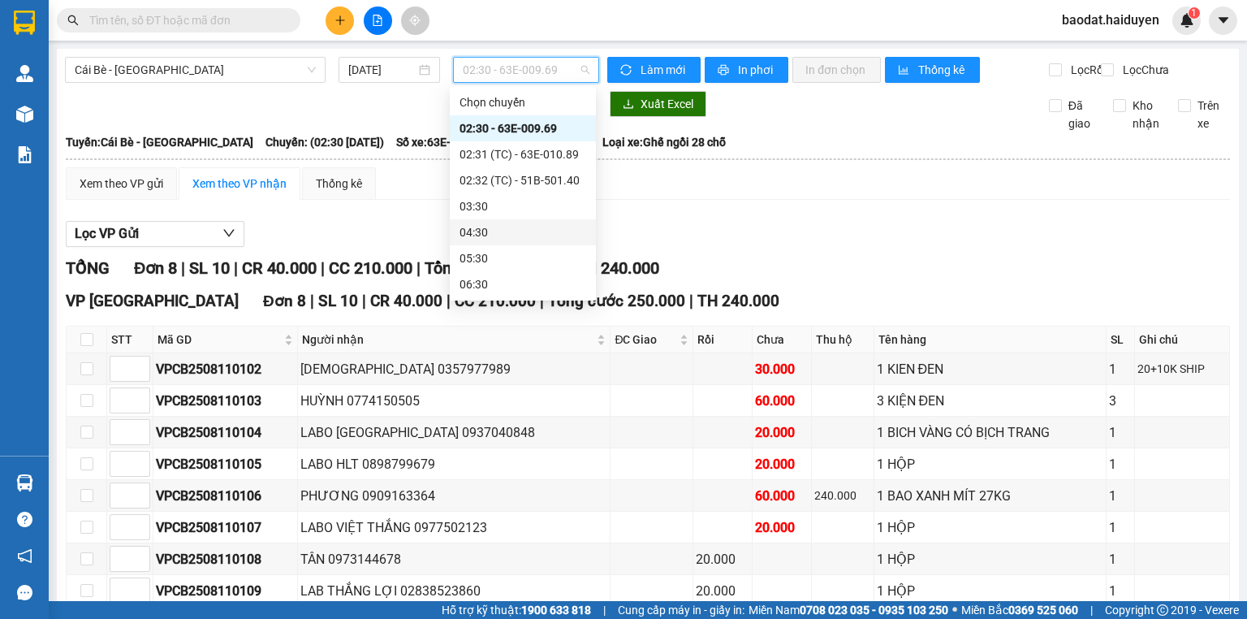
click at [497, 228] on div "04:30" at bounding box center [523, 232] width 127 height 18
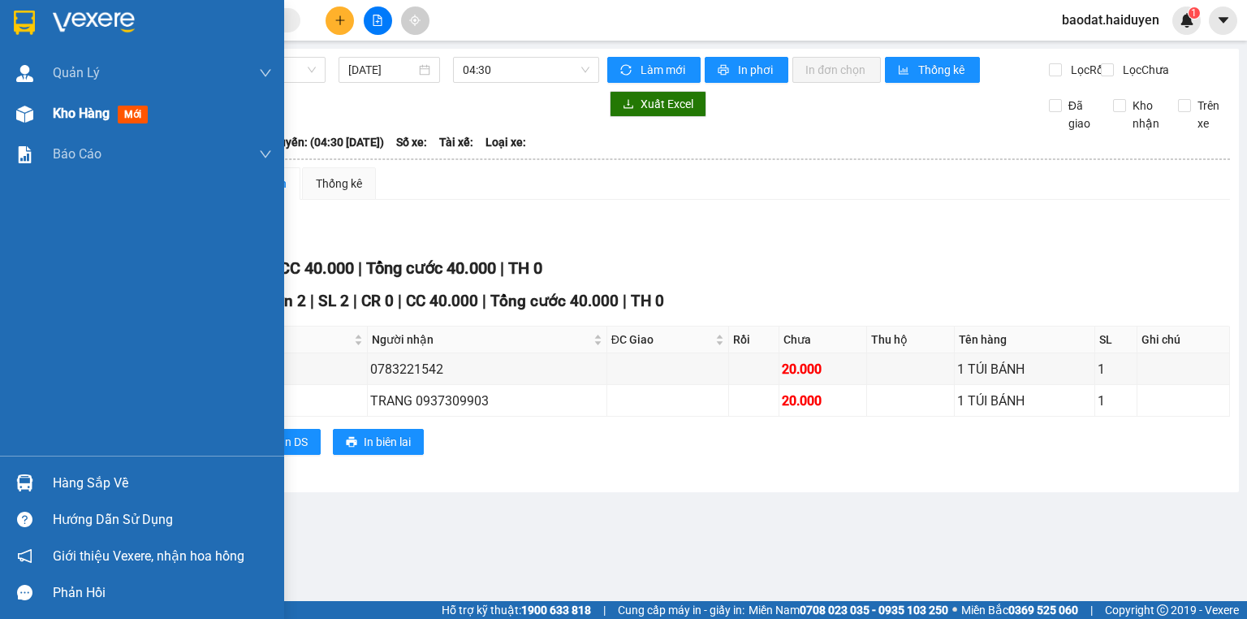
click at [42, 119] on div "Kho hàng mới" at bounding box center [142, 113] width 284 height 41
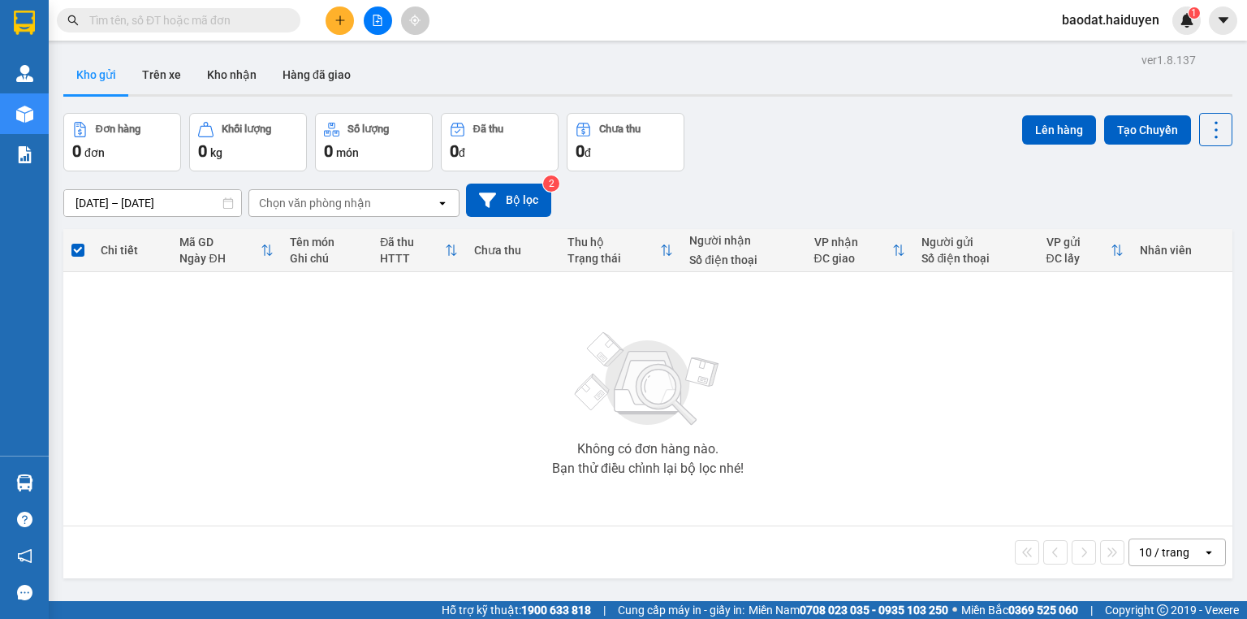
drag, startPoint x: 1140, startPoint y: 548, endPoint x: 1137, endPoint y: 537, distance: 11.0
click at [1141, 548] on div "10 / trang" at bounding box center [1164, 552] width 50 height 16
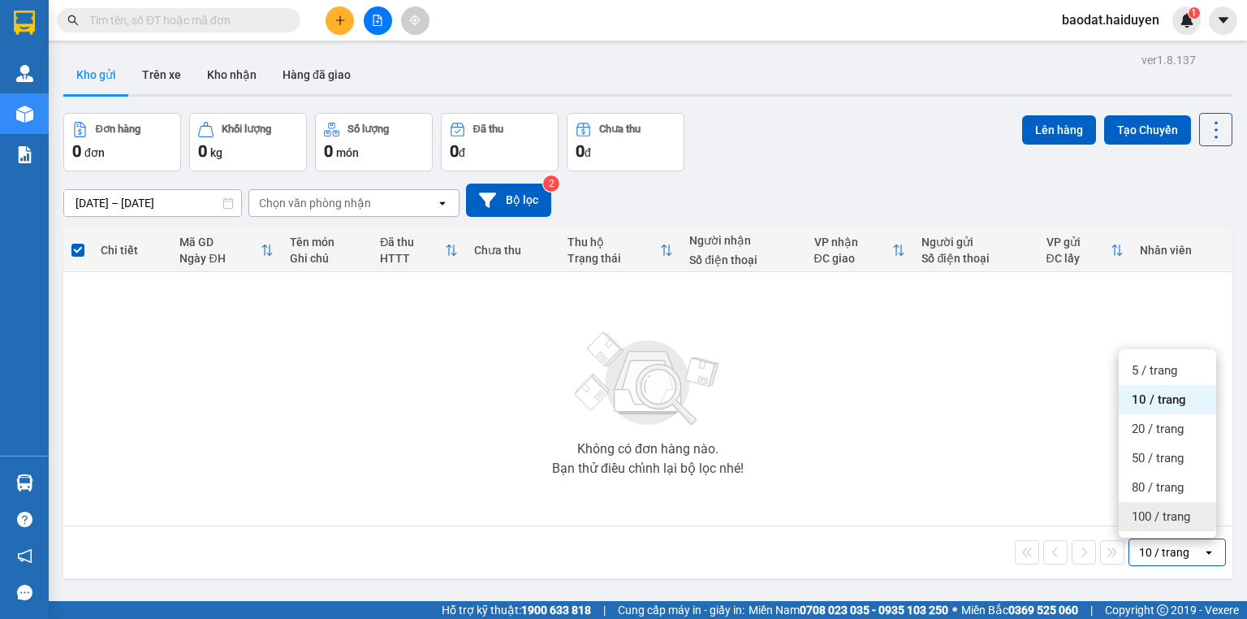
click at [1163, 502] on div "100 / trang" at bounding box center [1167, 516] width 97 height 29
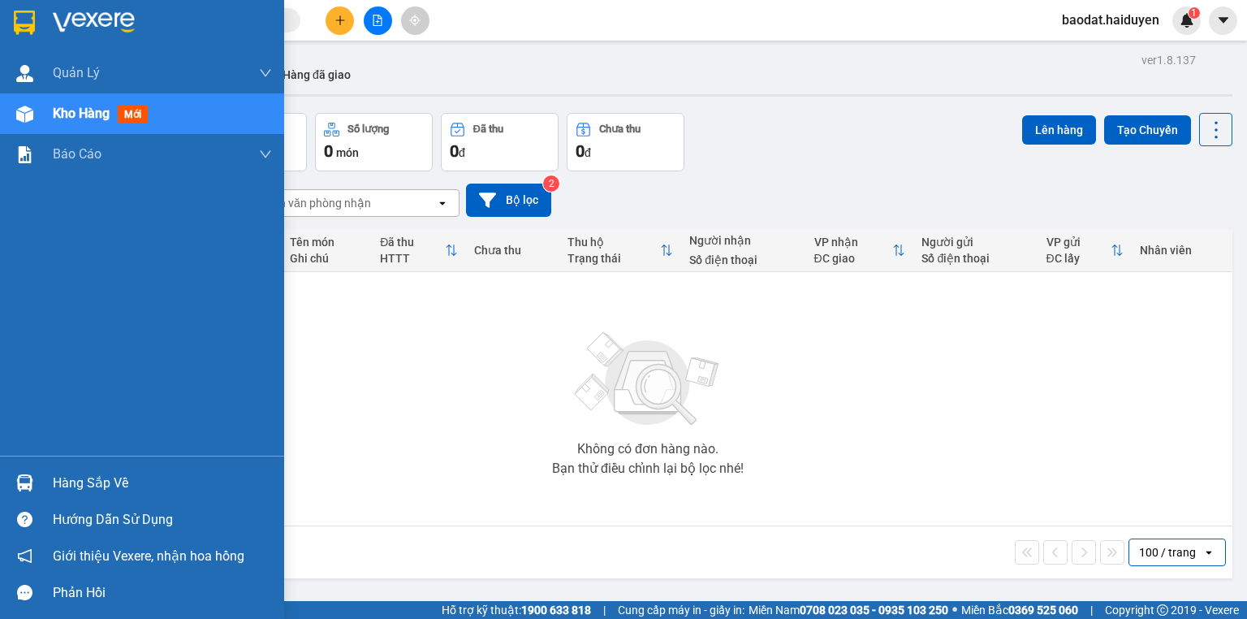
click at [60, 487] on div "Hàng sắp về" at bounding box center [162, 483] width 219 height 24
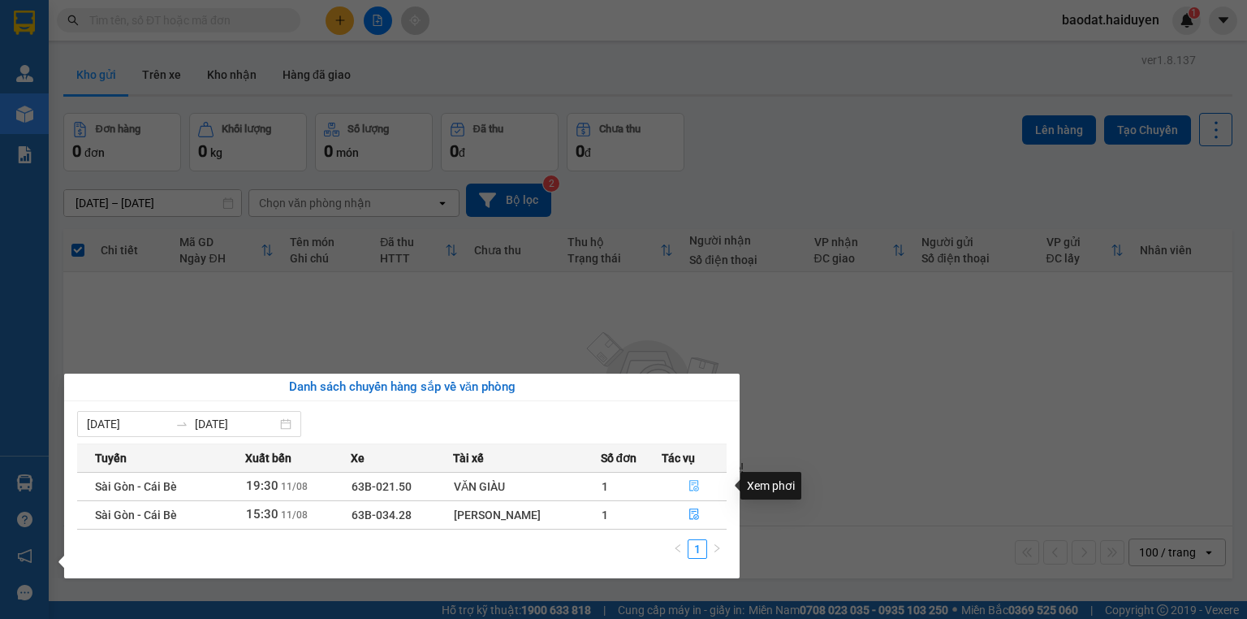
click at [695, 481] on icon "file-done" at bounding box center [693, 485] width 11 height 11
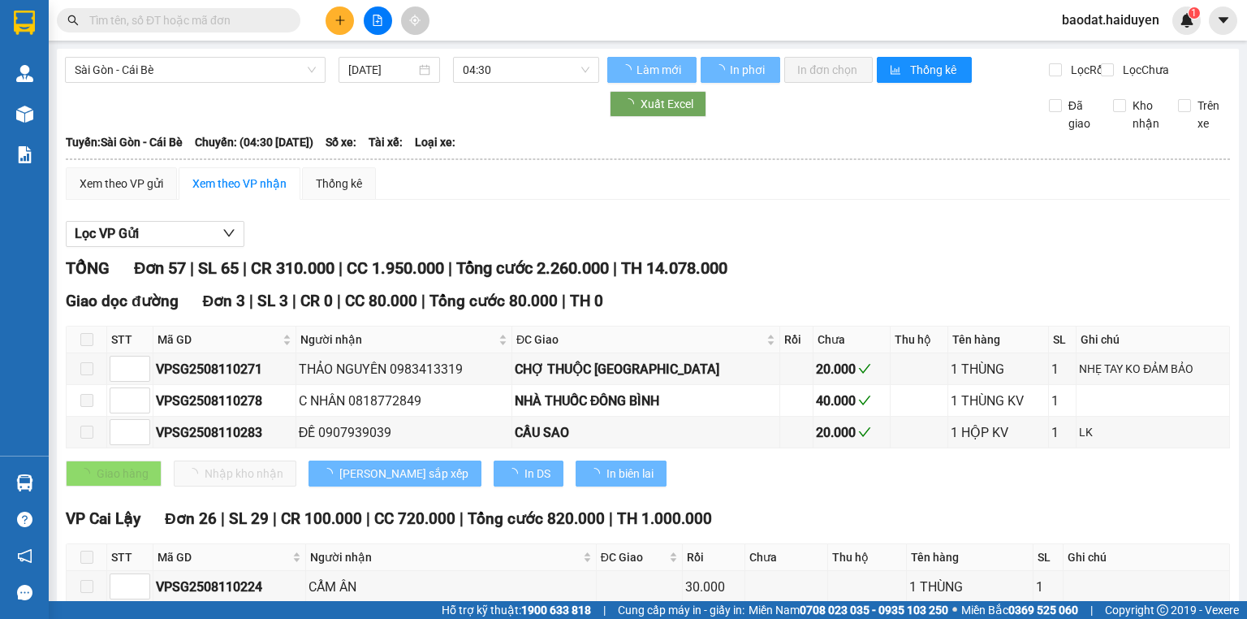
type input "[DATE]"
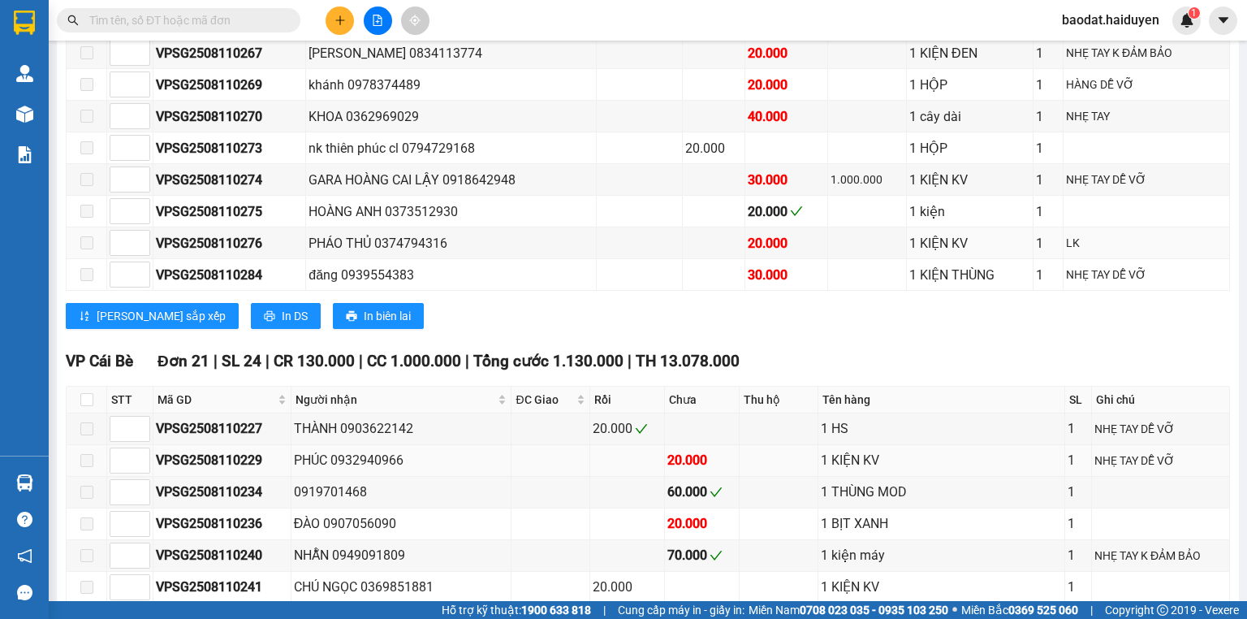
scroll to position [1234, 0]
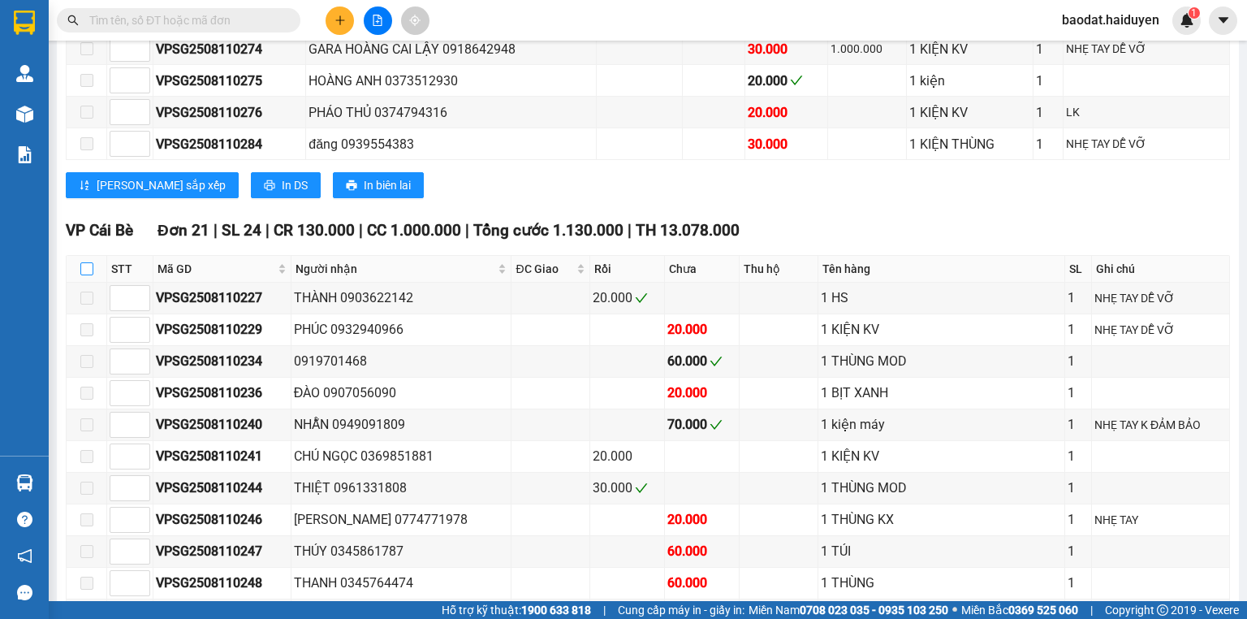
click at [84, 262] on input "checkbox" at bounding box center [86, 268] width 13 height 13
checkbox input "true"
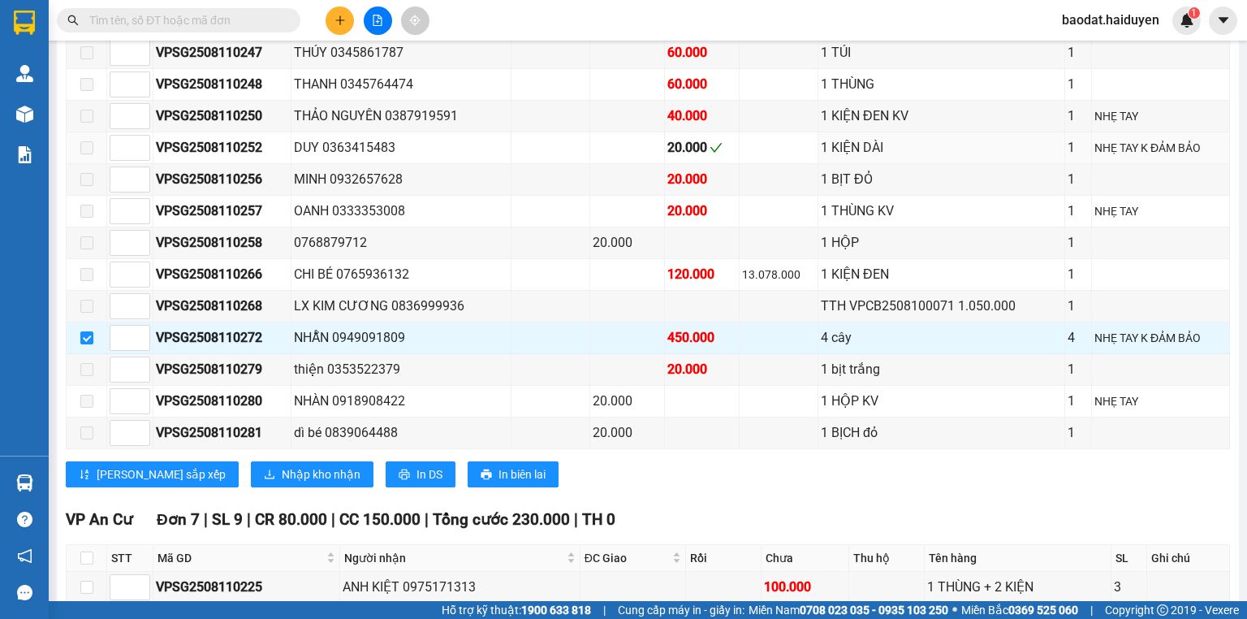
scroll to position [1948, 0]
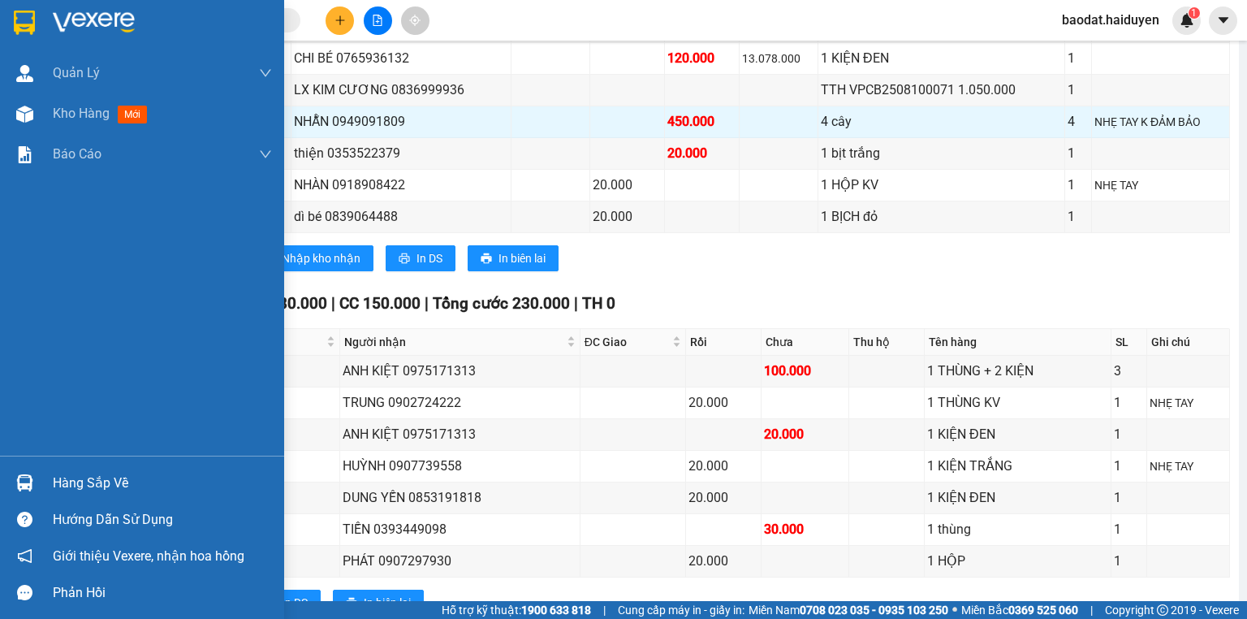
click at [86, 471] on div "Hàng sắp về" at bounding box center [162, 483] width 219 height 24
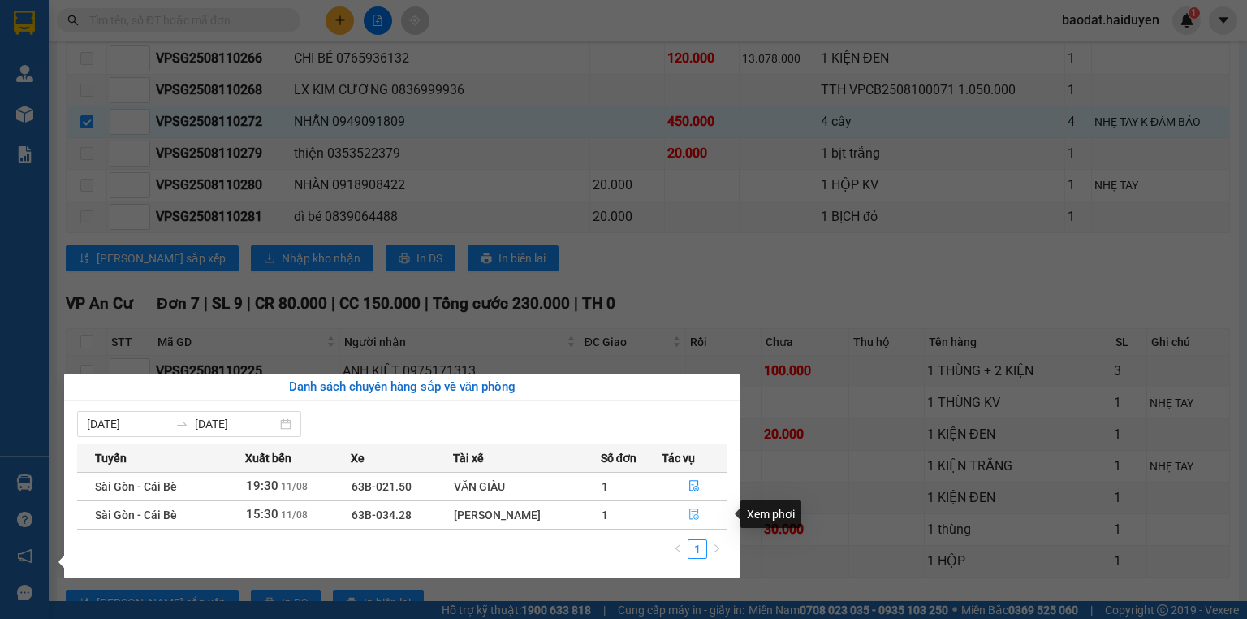
click at [691, 519] on icon "file-done" at bounding box center [694, 514] width 10 height 11
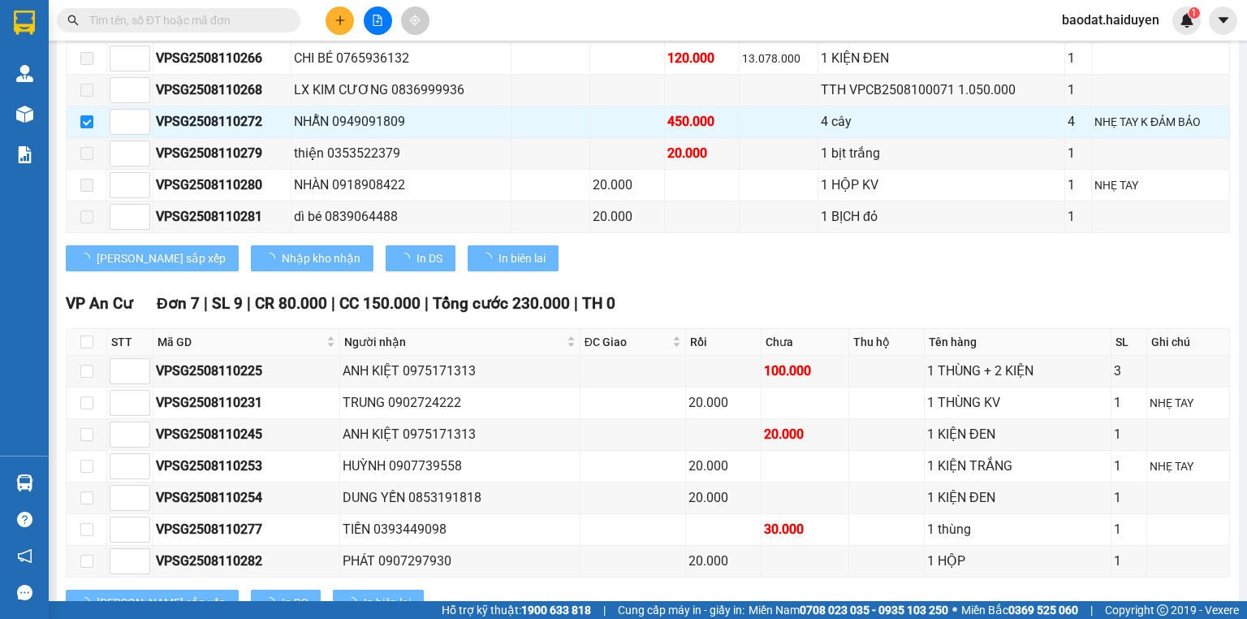
checkbox input "false"
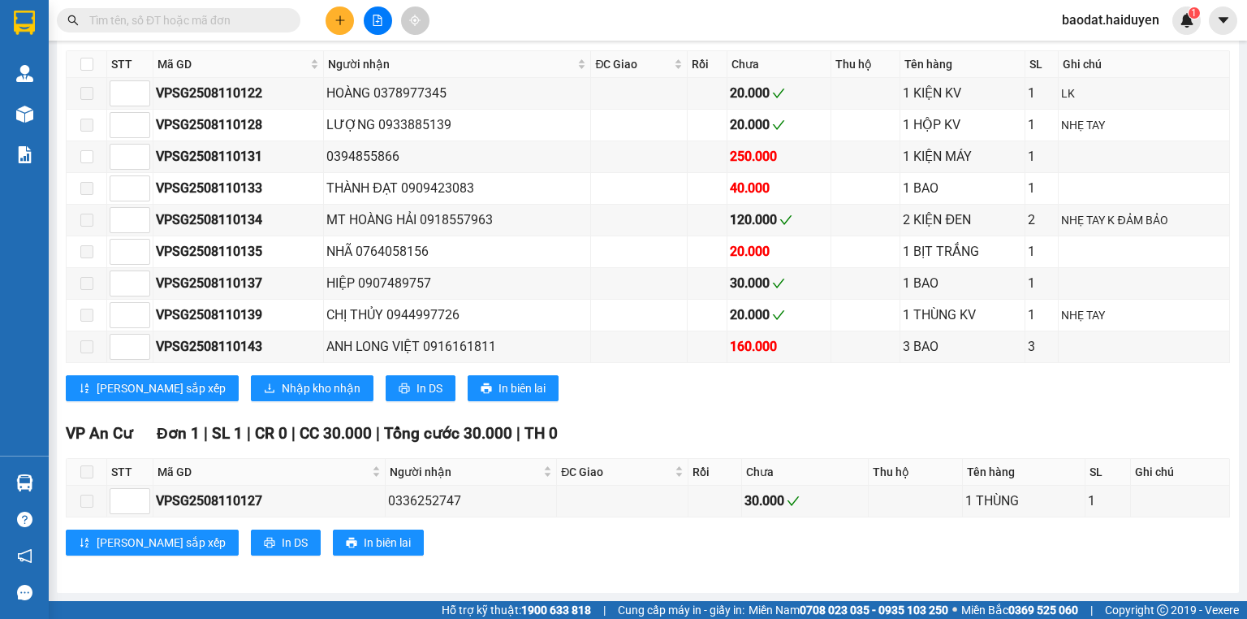
scroll to position [900, 0]
click at [337, 19] on icon "plus" at bounding box center [339, 20] width 11 height 11
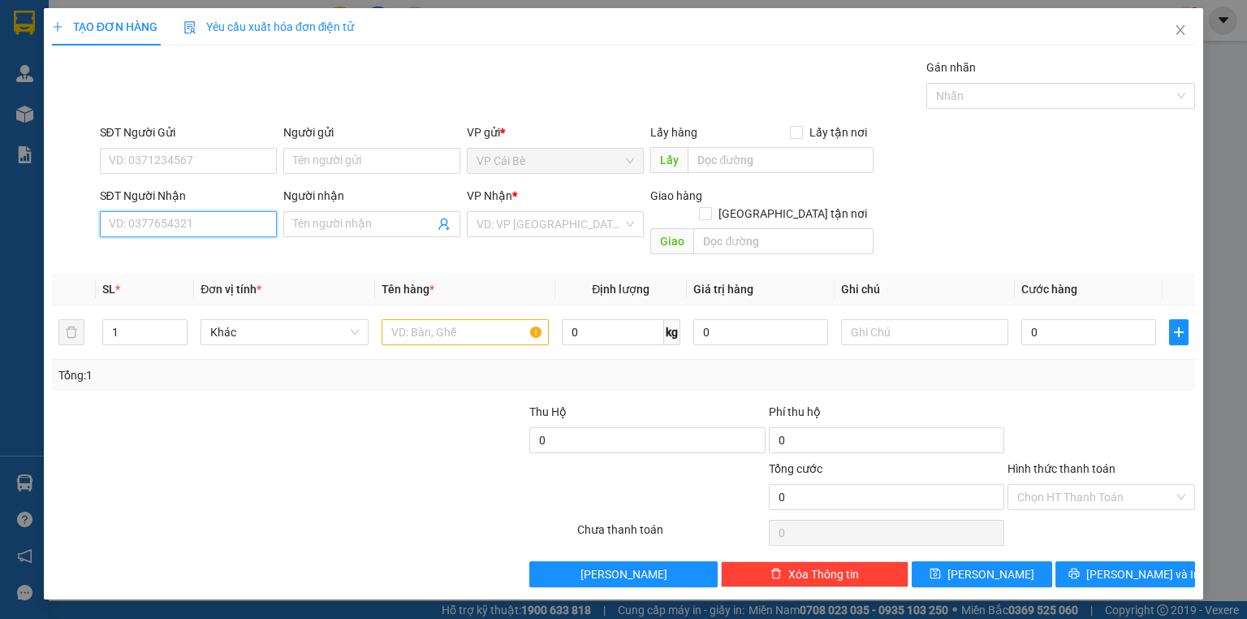
click at [165, 231] on input "SĐT Người Nhận" at bounding box center [188, 224] width 177 height 26
click at [232, 250] on div "0971060501 - NGÂN" at bounding box center [189, 256] width 158 height 18
type input "0971060501"
type input "NGÂN"
type input "20.000"
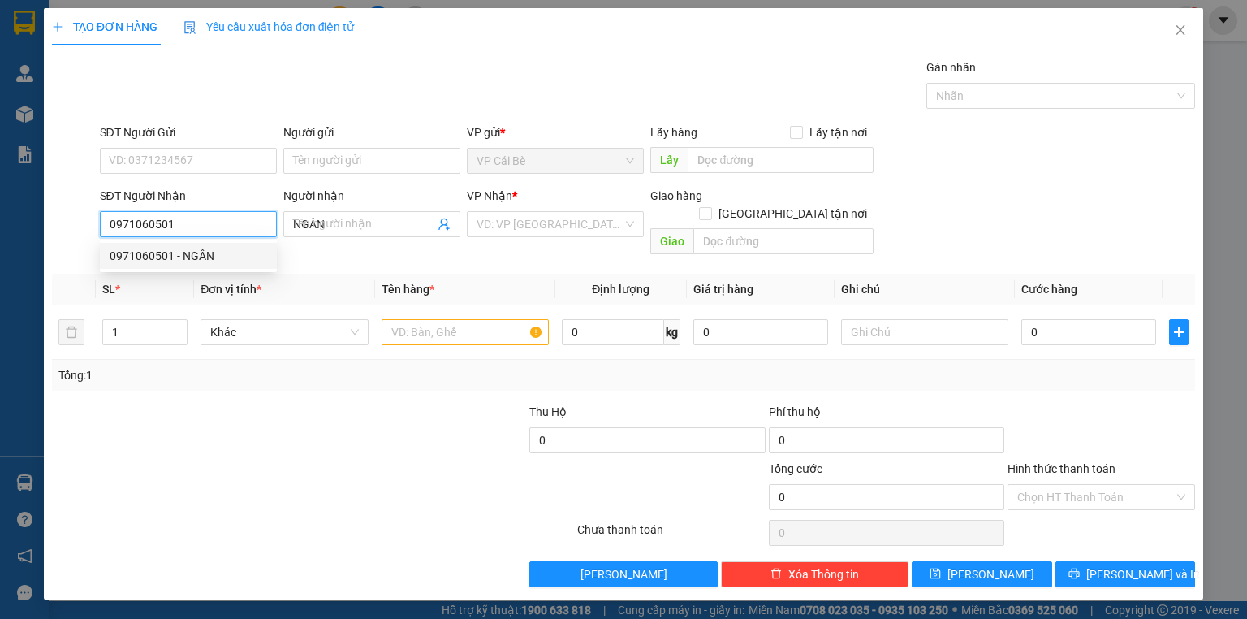
type input "20.000"
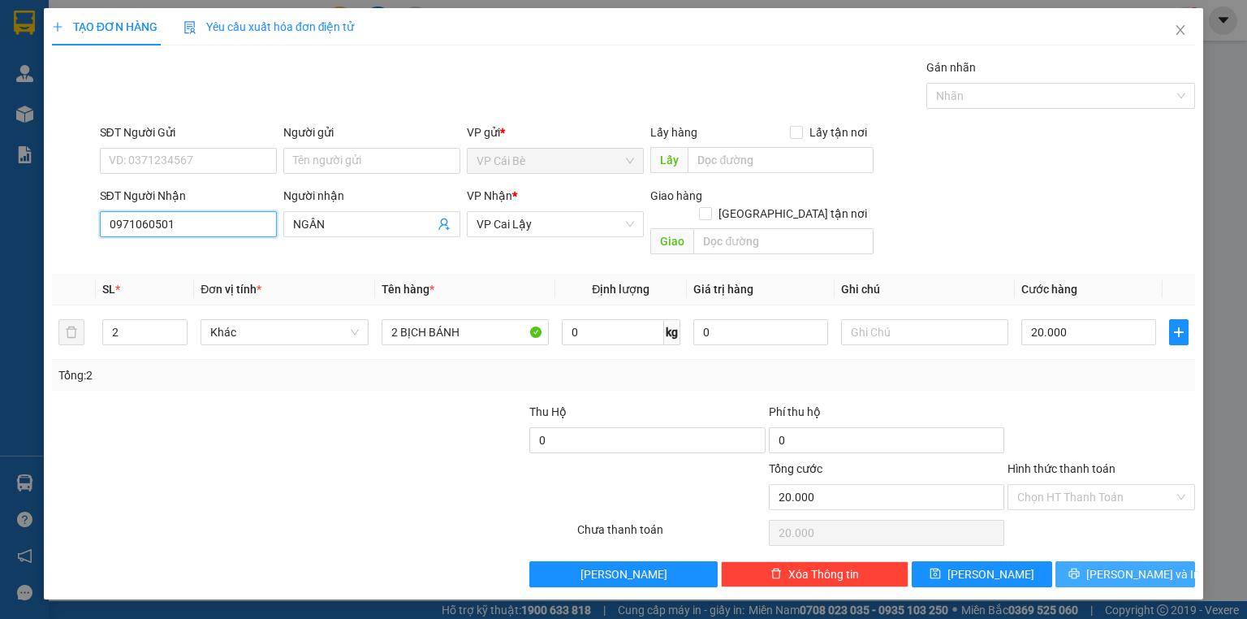
type input "0971060501"
click at [1107, 561] on button "[PERSON_NAME] và In" at bounding box center [1125, 574] width 140 height 26
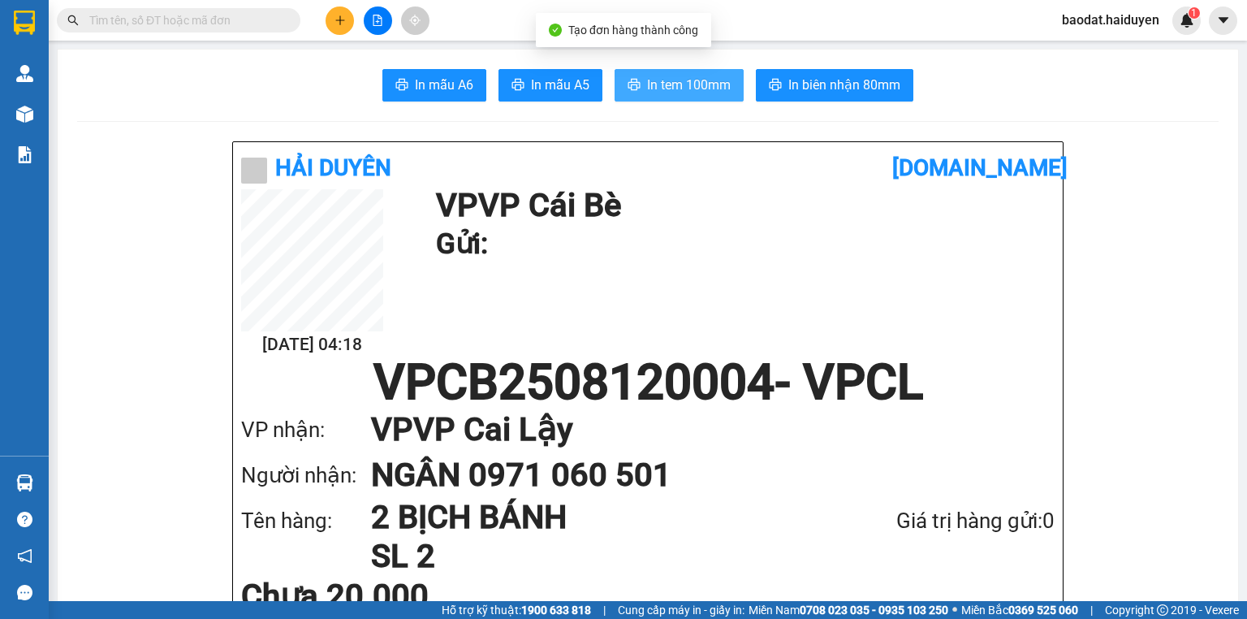
click at [682, 83] on span "In tem 100mm" at bounding box center [689, 85] width 84 height 20
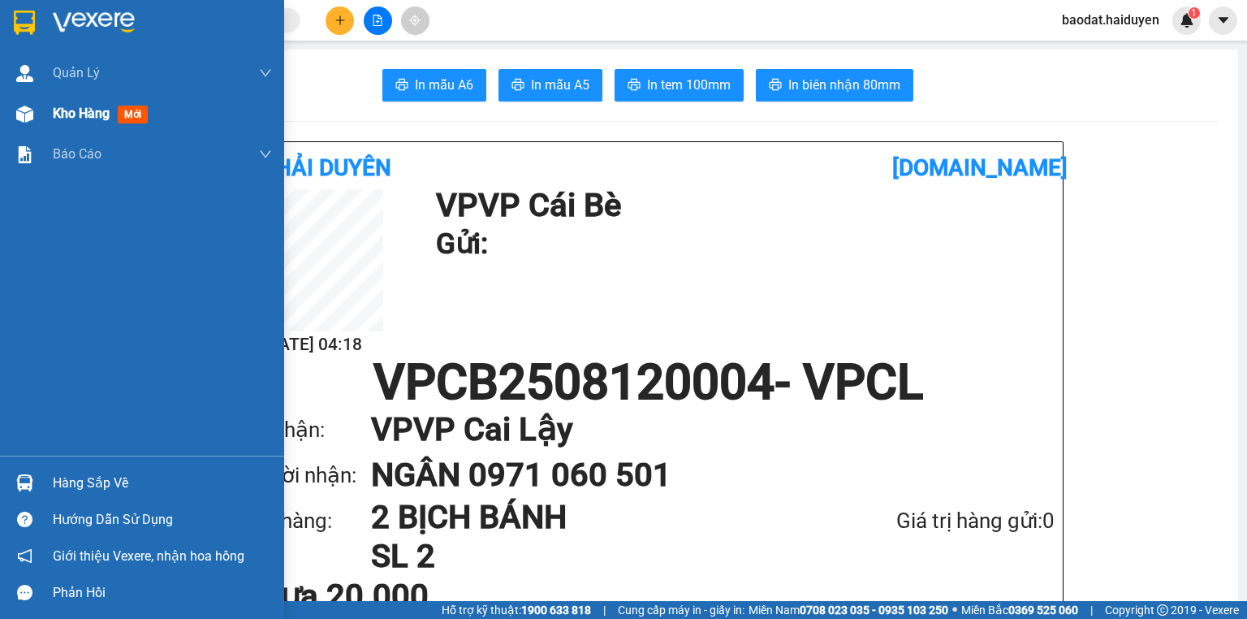
click at [78, 126] on div "Kho hàng mới" at bounding box center [162, 113] width 219 height 41
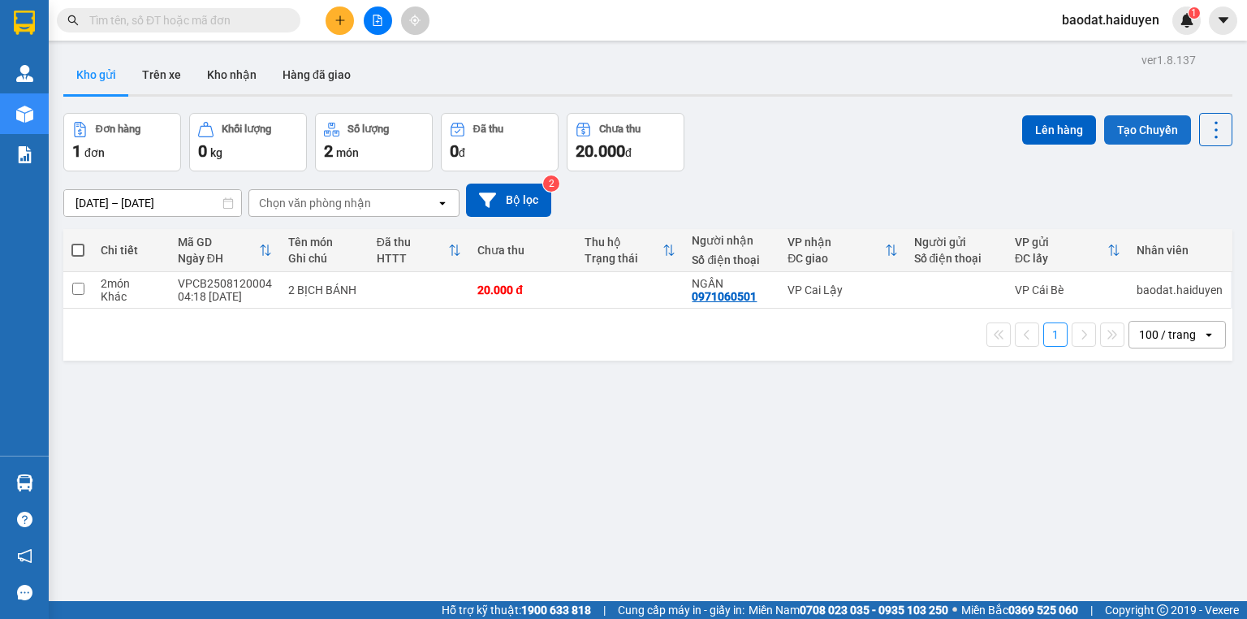
click at [1153, 117] on button "Tạo Chuyến" at bounding box center [1147, 129] width 87 height 29
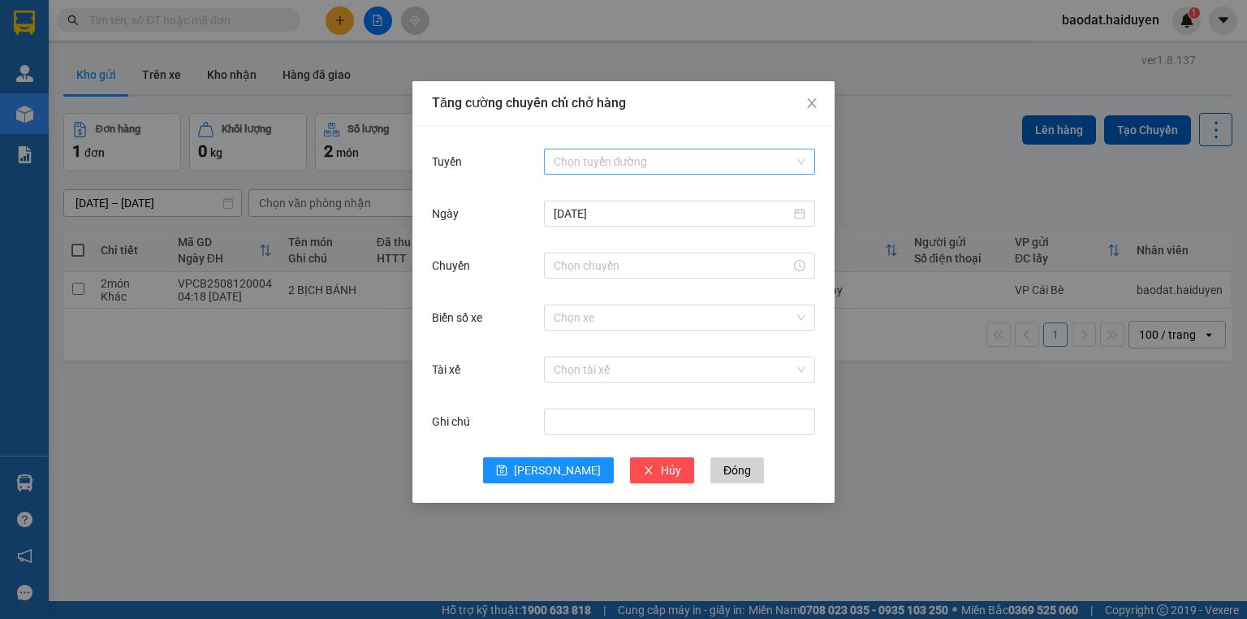
drag, startPoint x: 546, startPoint y: 161, endPoint x: 584, endPoint y: 168, distance: 38.1
click at [546, 162] on div "Chọn tuyến đường" at bounding box center [679, 162] width 271 height 26
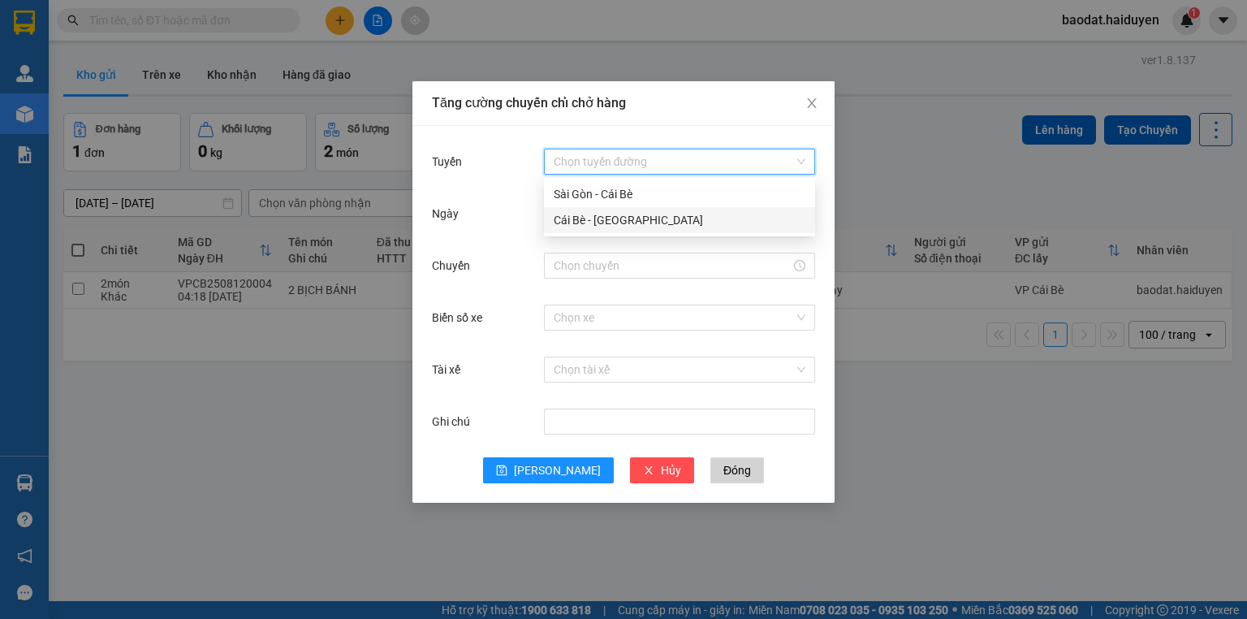
click at [577, 215] on div "Cái Bè - [GEOGRAPHIC_DATA]" at bounding box center [680, 220] width 252 height 18
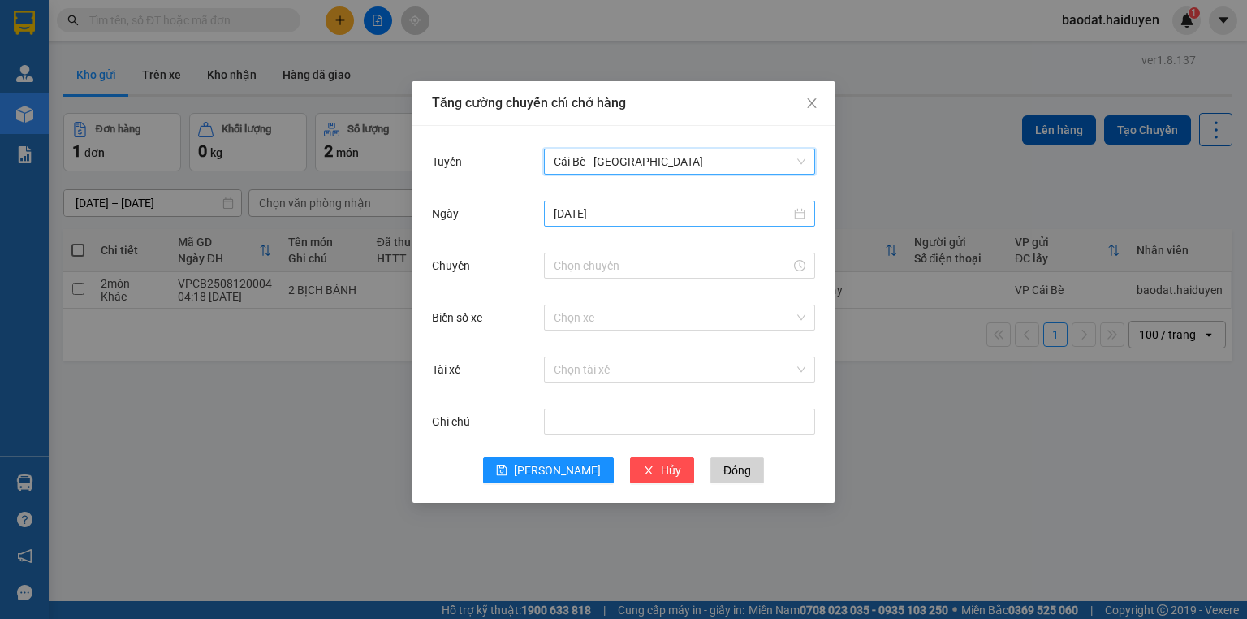
click at [581, 219] on input "[DATE]" at bounding box center [672, 214] width 237 height 18
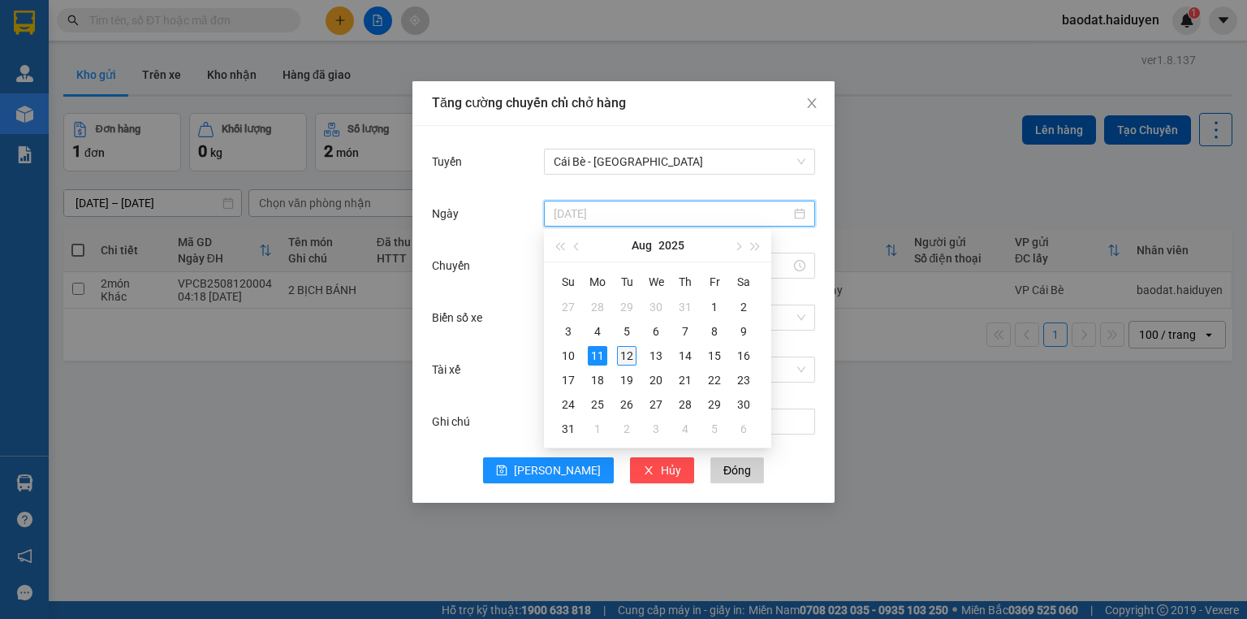
type input "[DATE]"
click at [627, 354] on div "12" at bounding box center [626, 355] width 19 height 19
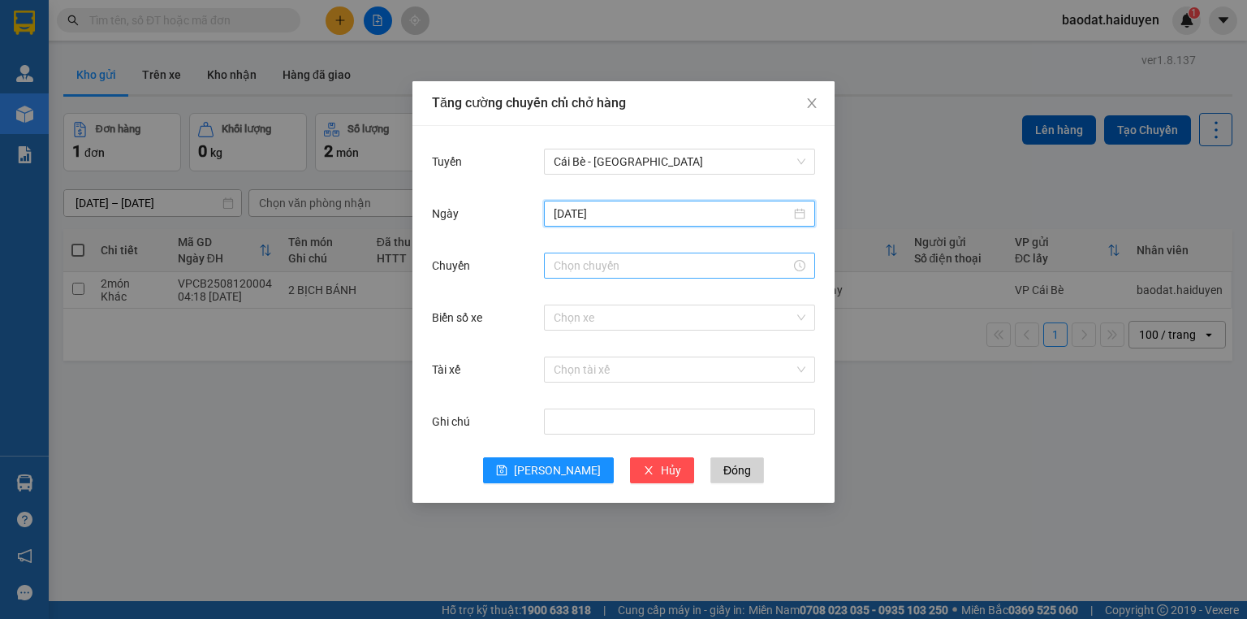
click at [583, 267] on input "Chuyến" at bounding box center [672, 266] width 237 height 18
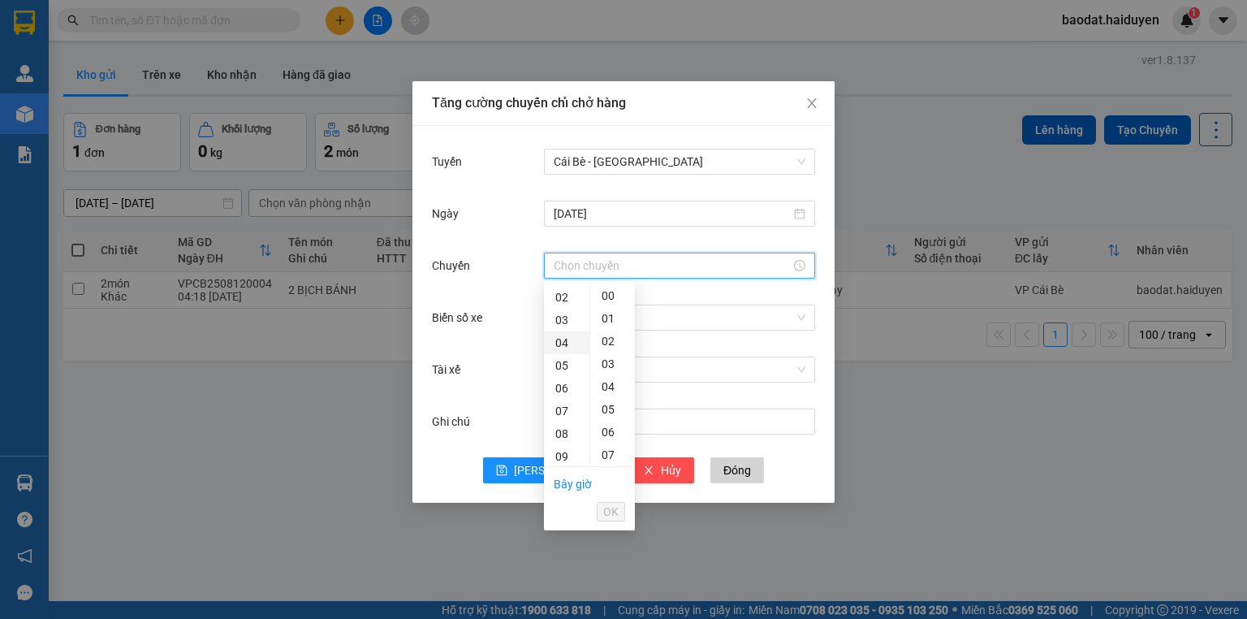
scroll to position [130, 0]
click at [564, 321] on div "04" at bounding box center [566, 321] width 45 height 23
click at [607, 292] on div "31" at bounding box center [612, 285] width 45 height 23
type input "04:31"
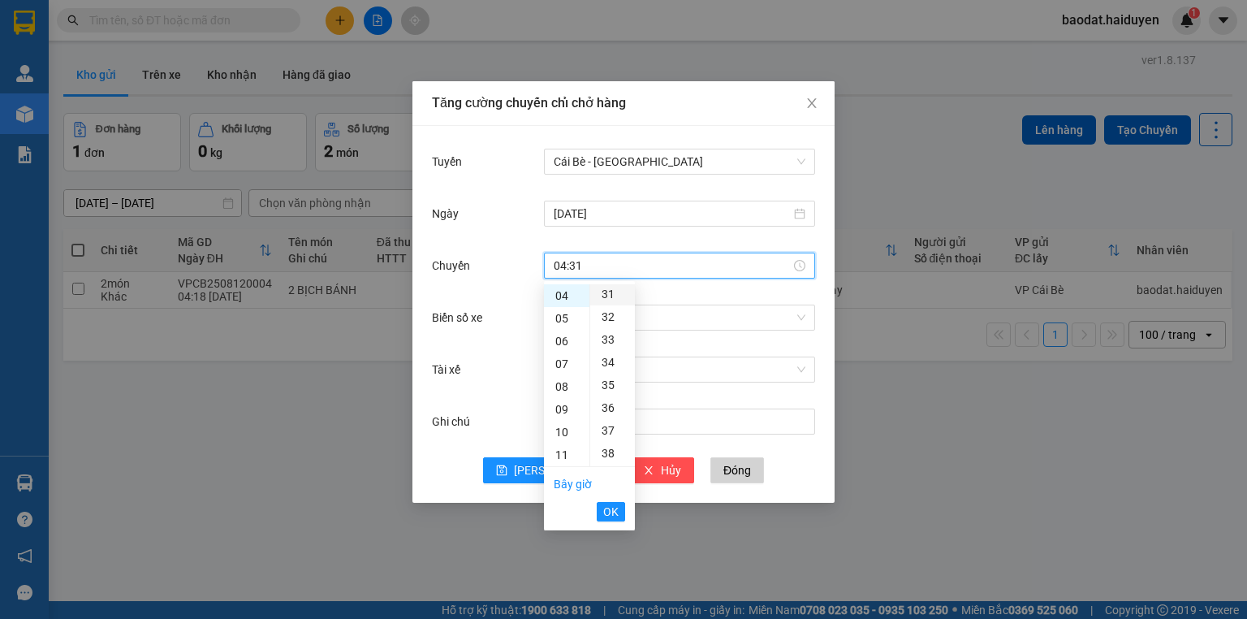
scroll to position [705, 0]
drag, startPoint x: 607, startPoint y: 515, endPoint x: 606, endPoint y: 503, distance: 11.4
click at [607, 514] on span "OK" at bounding box center [610, 512] width 15 height 18
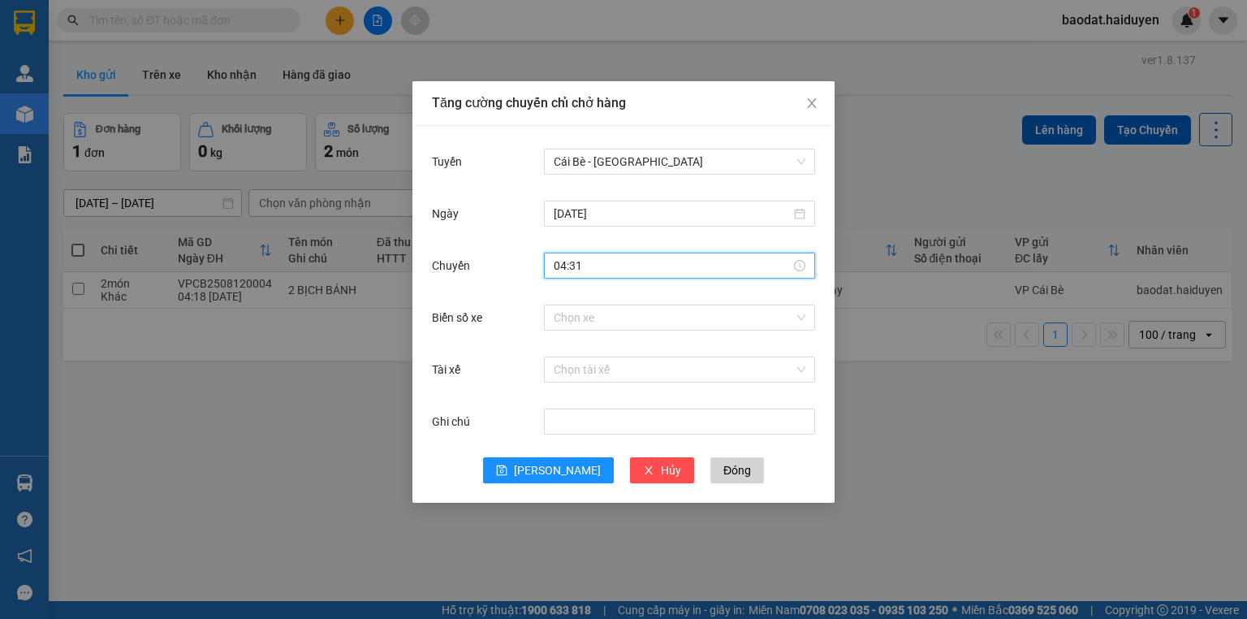
click at [633, 334] on div "Biển số xe Chọn xe" at bounding box center [623, 327] width 383 height 52
click at [634, 327] on input "Biển số xe" at bounding box center [674, 317] width 240 height 24
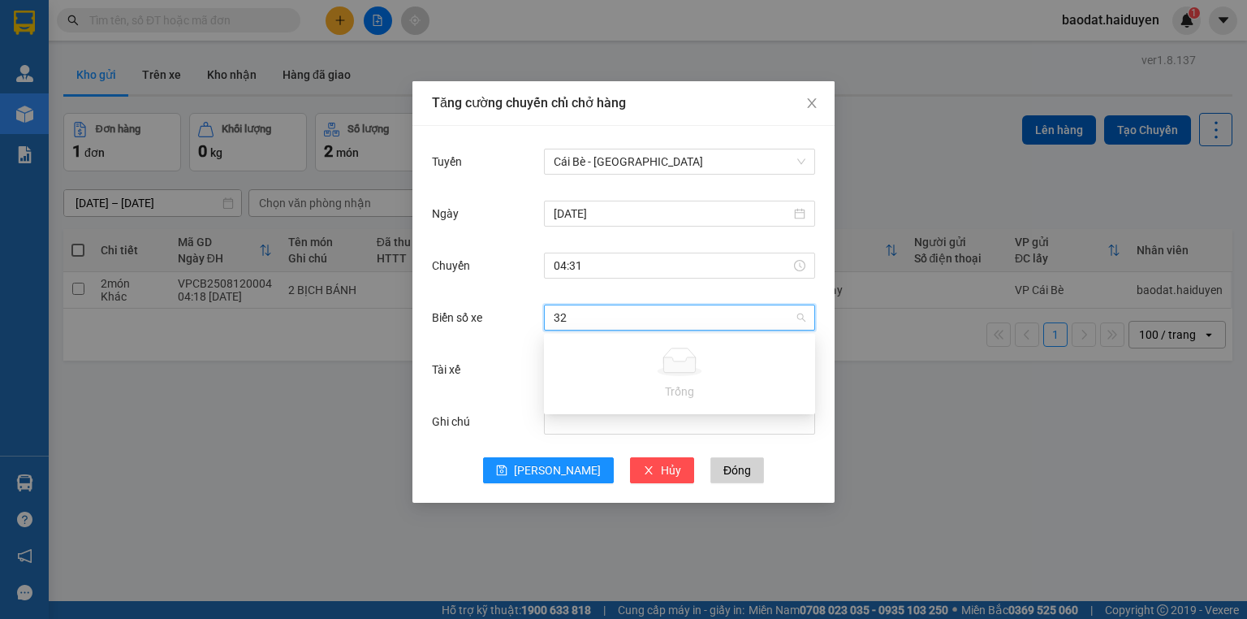
type input "3"
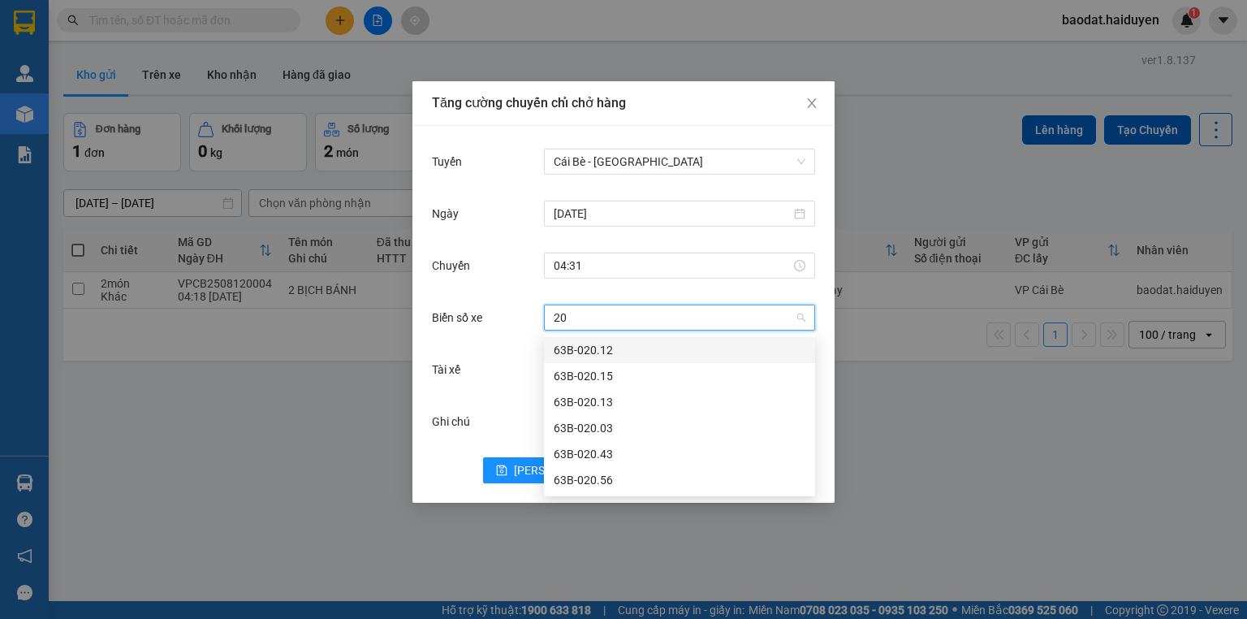
type input "2"
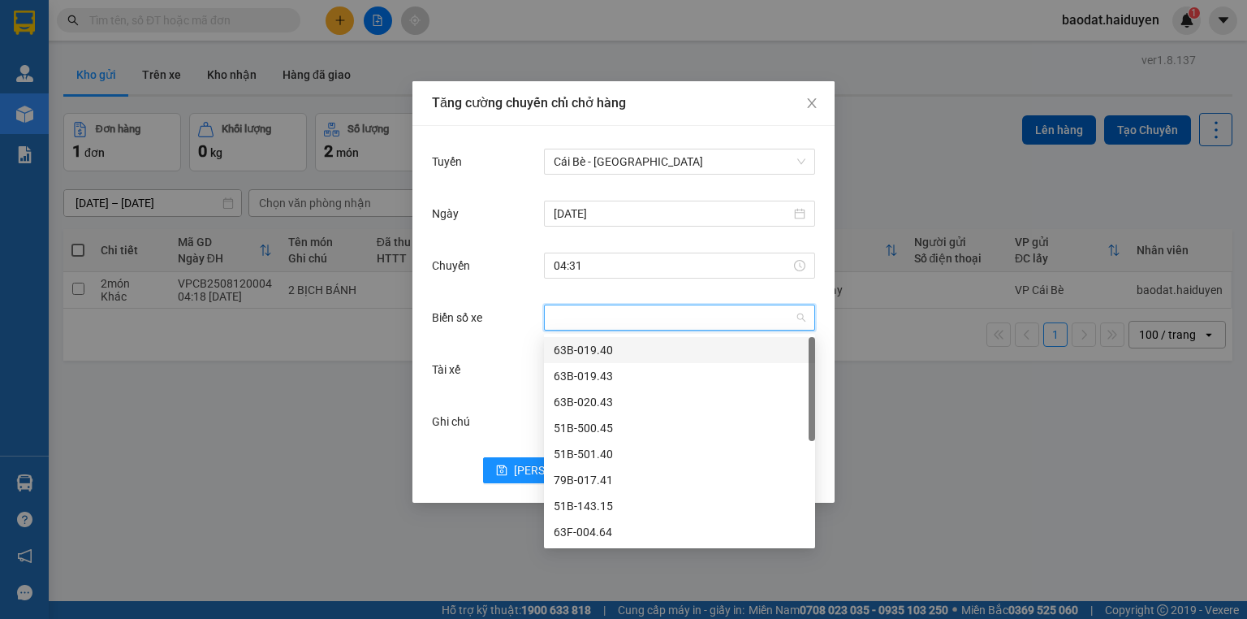
type input "4"
click at [628, 400] on div "63B-020.43" at bounding box center [680, 402] width 252 height 18
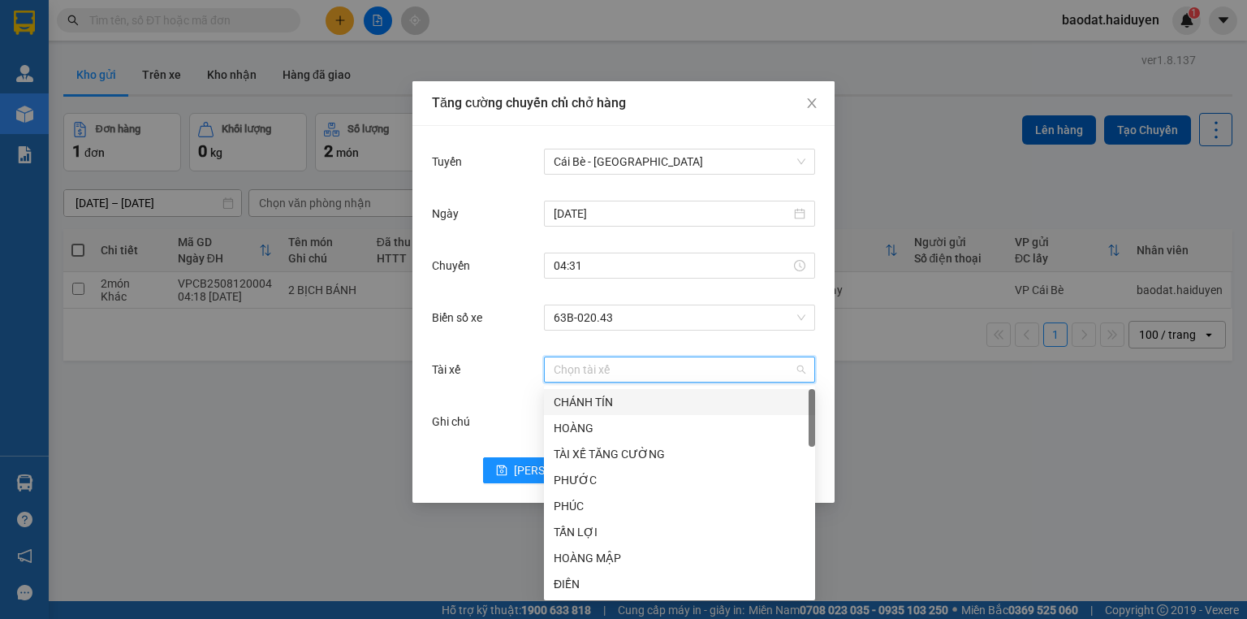
click at [580, 373] on input "Tài xế" at bounding box center [674, 369] width 240 height 24
type input "CA"
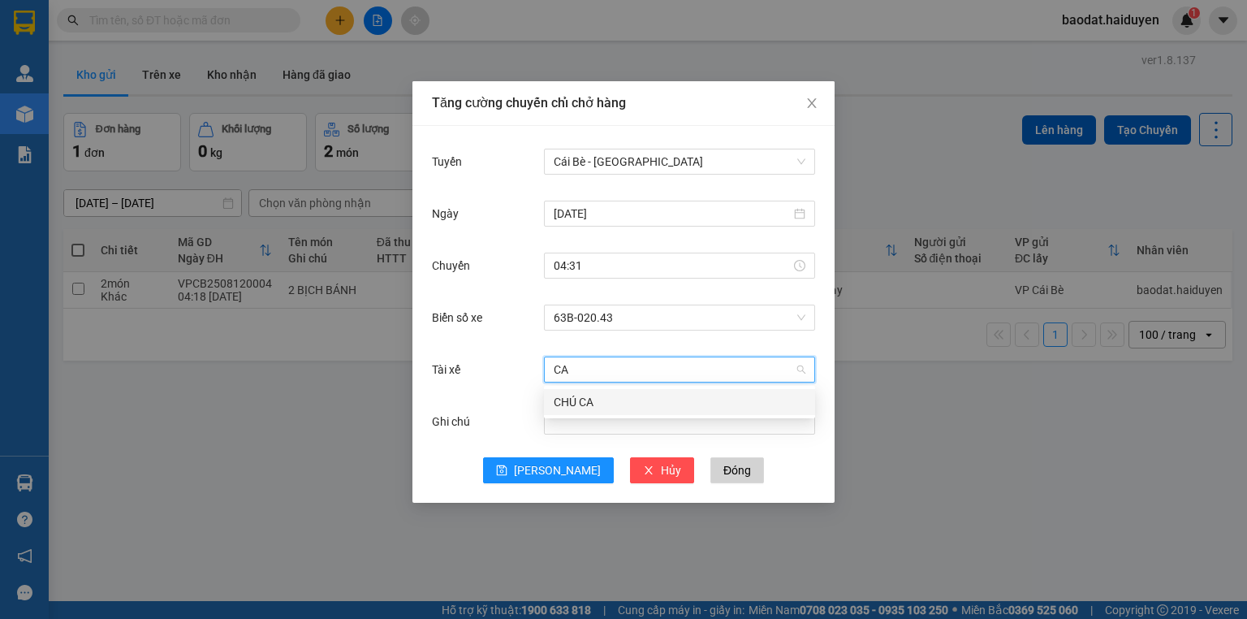
drag, startPoint x: 589, startPoint y: 399, endPoint x: 537, endPoint y: 440, distance: 65.9
click at [585, 401] on div "CHÚ CA" at bounding box center [680, 402] width 252 height 18
click at [507, 470] on icon "save" at bounding box center [501, 469] width 11 height 11
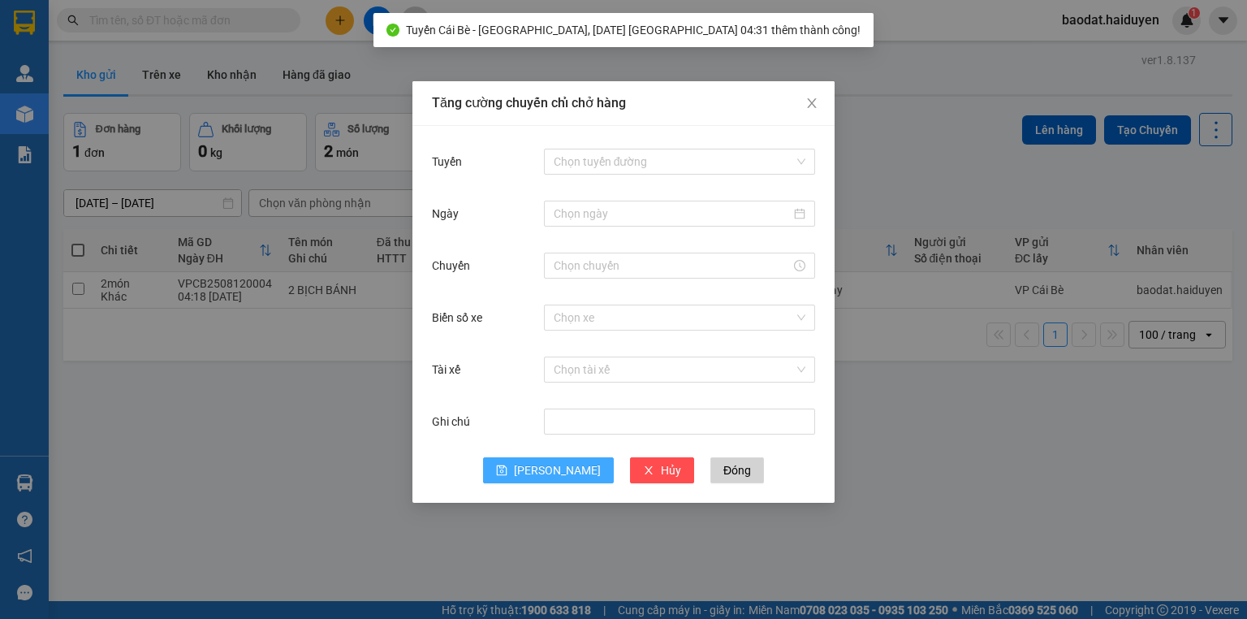
click at [1014, 428] on div "Tăng cường chuyến chỉ chở hàng Tuyến Chọn tuyến đường Ngày Chuyến Biển số xe Ch…" at bounding box center [623, 309] width 1247 height 619
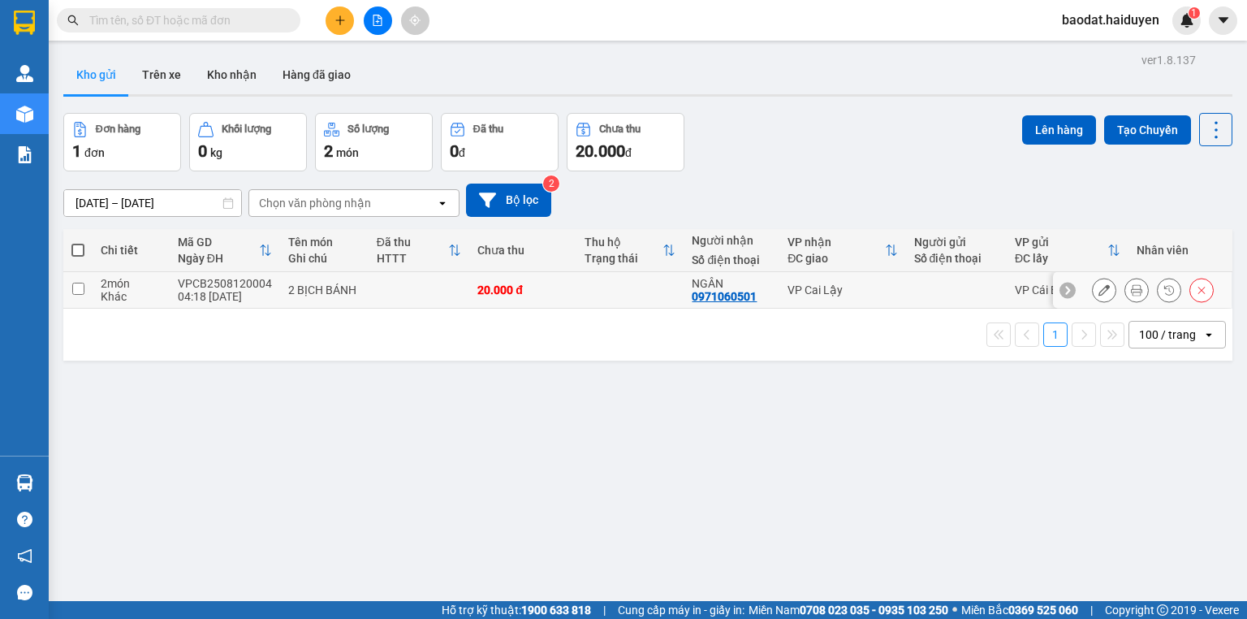
click at [445, 289] on td at bounding box center [419, 290] width 101 height 37
checkbox input "true"
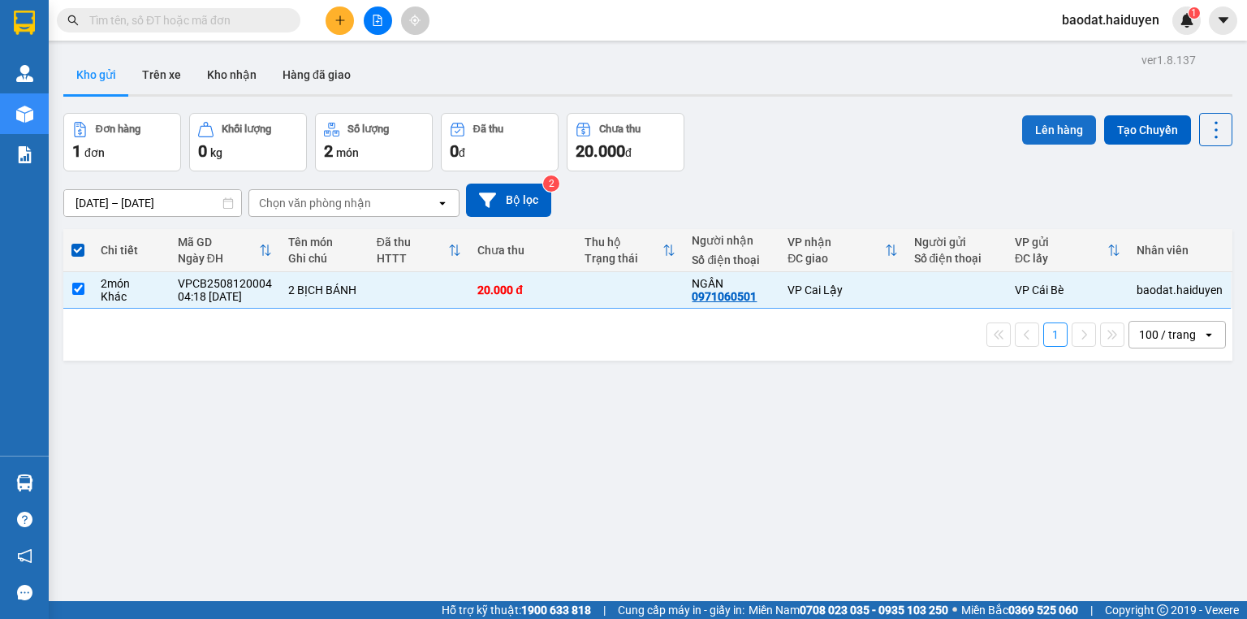
click at [1036, 123] on button "Lên hàng" at bounding box center [1059, 129] width 74 height 29
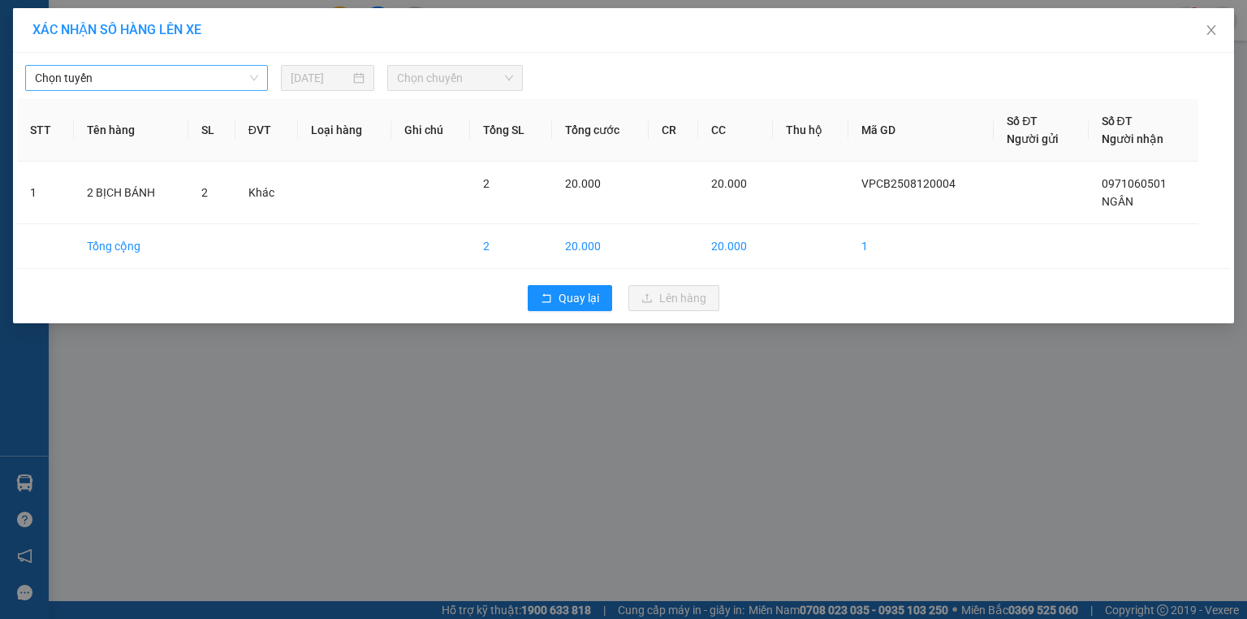
click at [95, 76] on span "Chọn tuyến" at bounding box center [146, 78] width 223 height 24
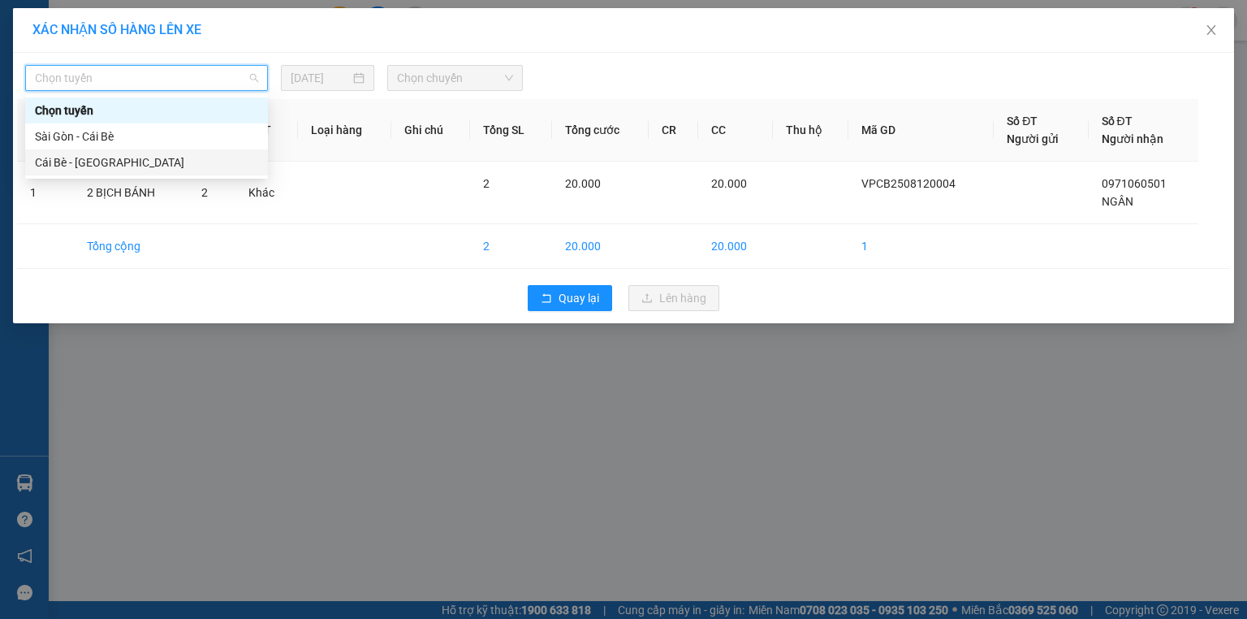
click at [71, 162] on div "Cái Bè - [GEOGRAPHIC_DATA]" at bounding box center [146, 162] width 223 height 18
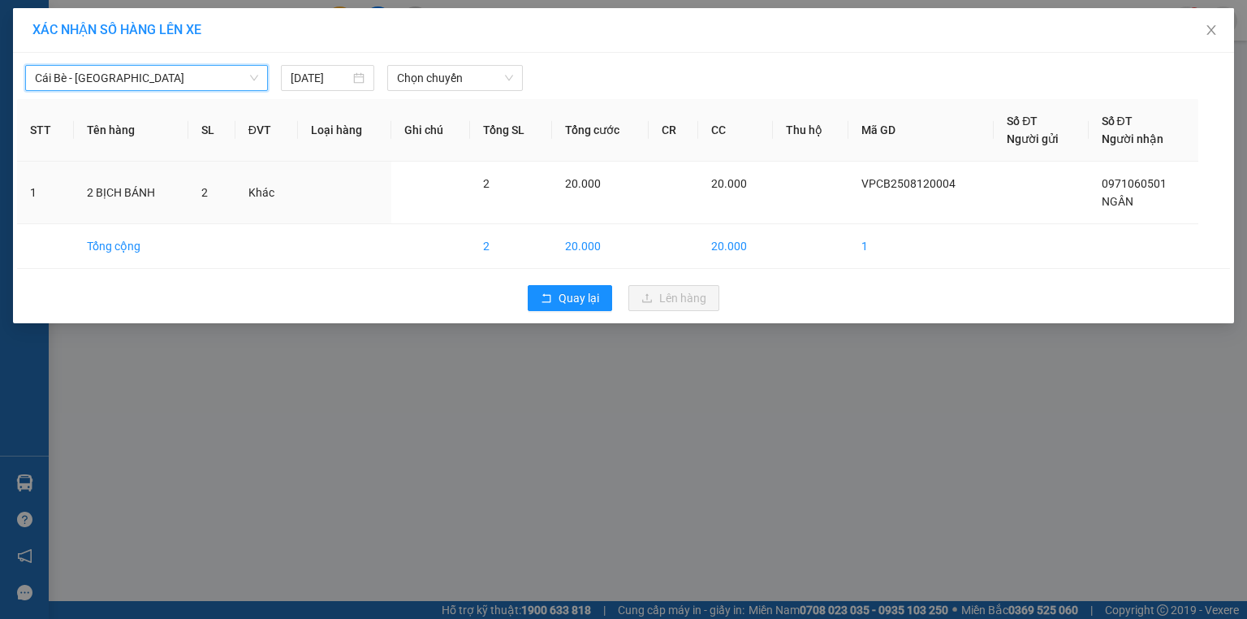
click at [326, 95] on div "Cái Bè - [GEOGRAPHIC_DATA] Cái Bè - [GEOGRAPHIC_DATA] [DATE] Chọn chuyến STT Tê…" at bounding box center [623, 188] width 1221 height 270
drag, startPoint x: 354, startPoint y: 76, endPoint x: 368, endPoint y: 91, distance: 20.7
click at [359, 82] on div "[DATE]" at bounding box center [328, 78] width 74 height 18
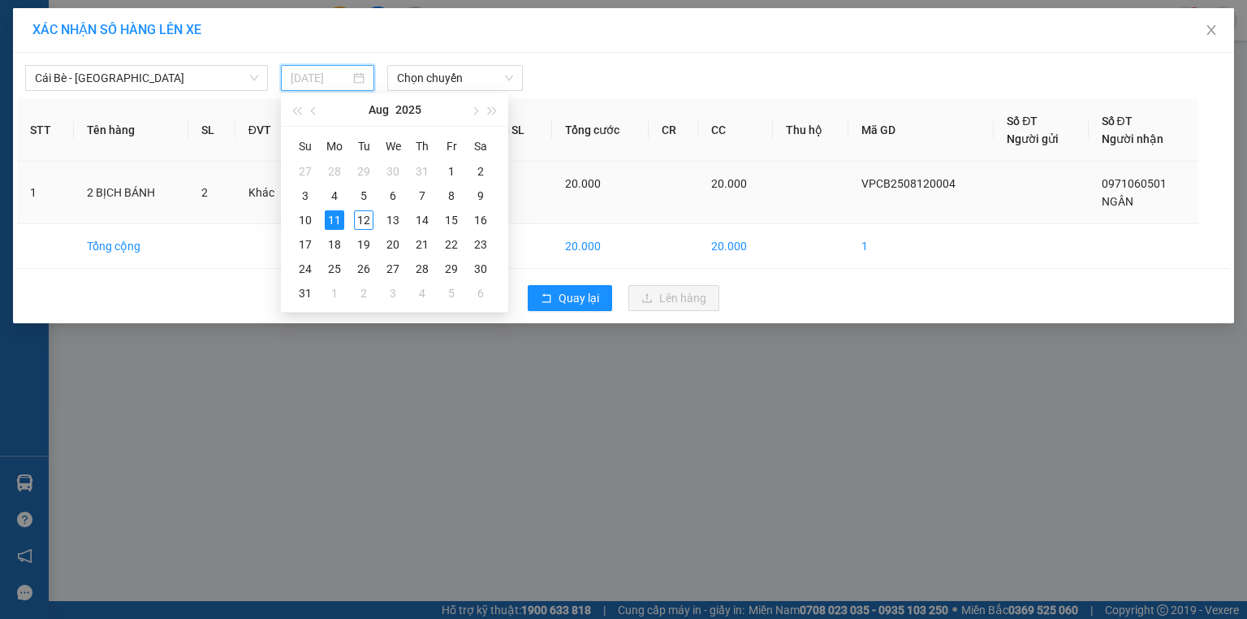
click at [356, 221] on div "12" at bounding box center [363, 219] width 19 height 19
type input "[DATE]"
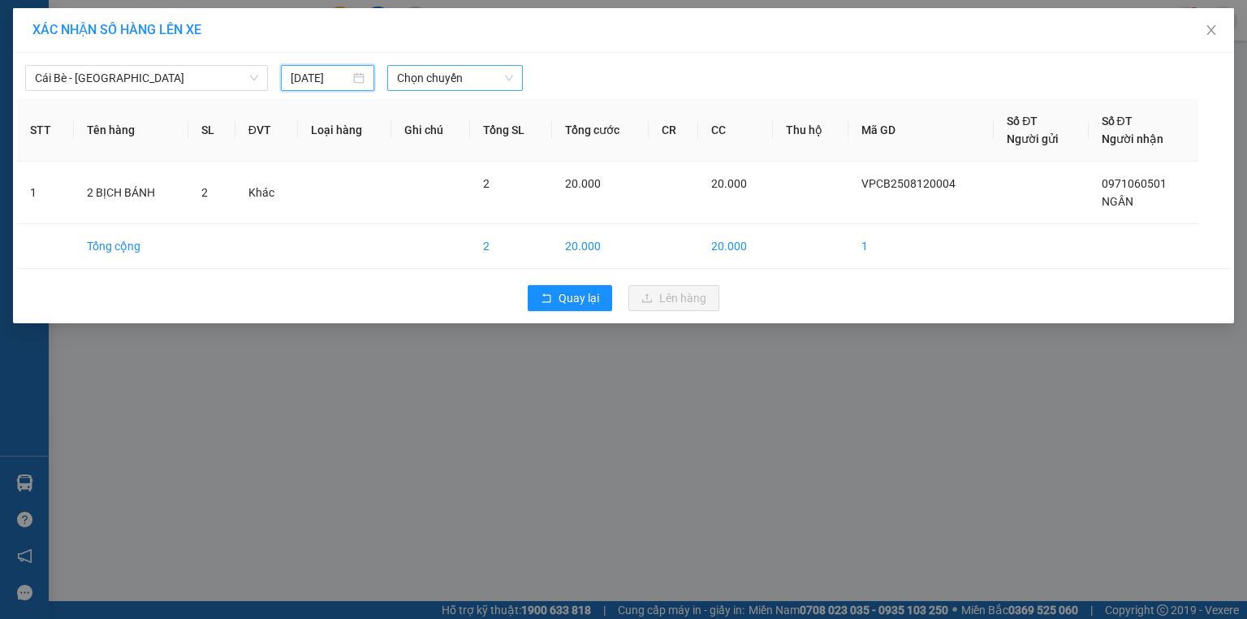
click at [467, 78] on span "Chọn chuyến" at bounding box center [455, 78] width 117 height 24
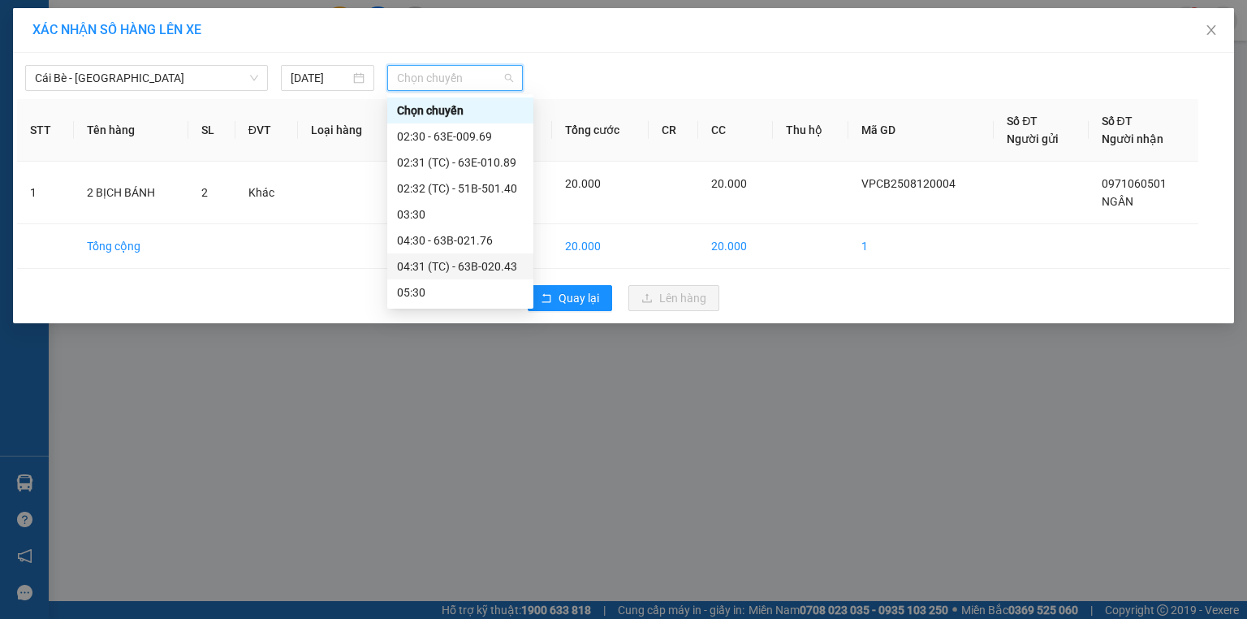
click at [477, 270] on div "04:31 (TC) - 63B-020.43" at bounding box center [460, 266] width 127 height 18
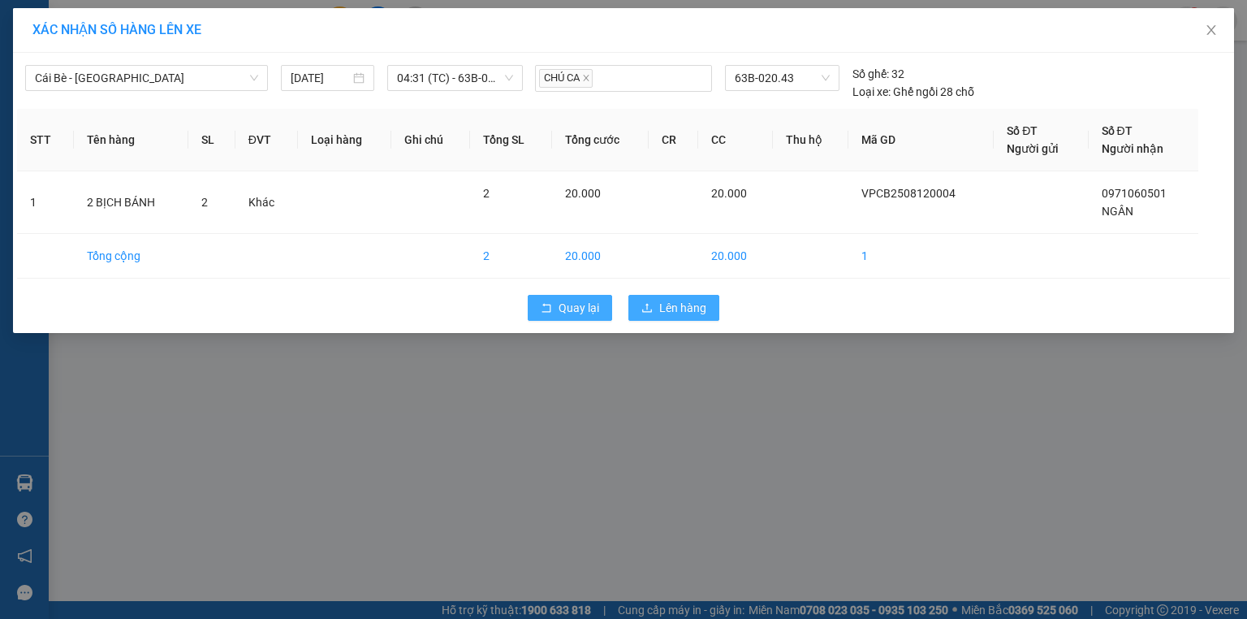
drag, startPoint x: 666, startPoint y: 306, endPoint x: 598, endPoint y: 300, distance: 67.6
click at [667, 306] on span "Lên hàng" at bounding box center [682, 308] width 47 height 18
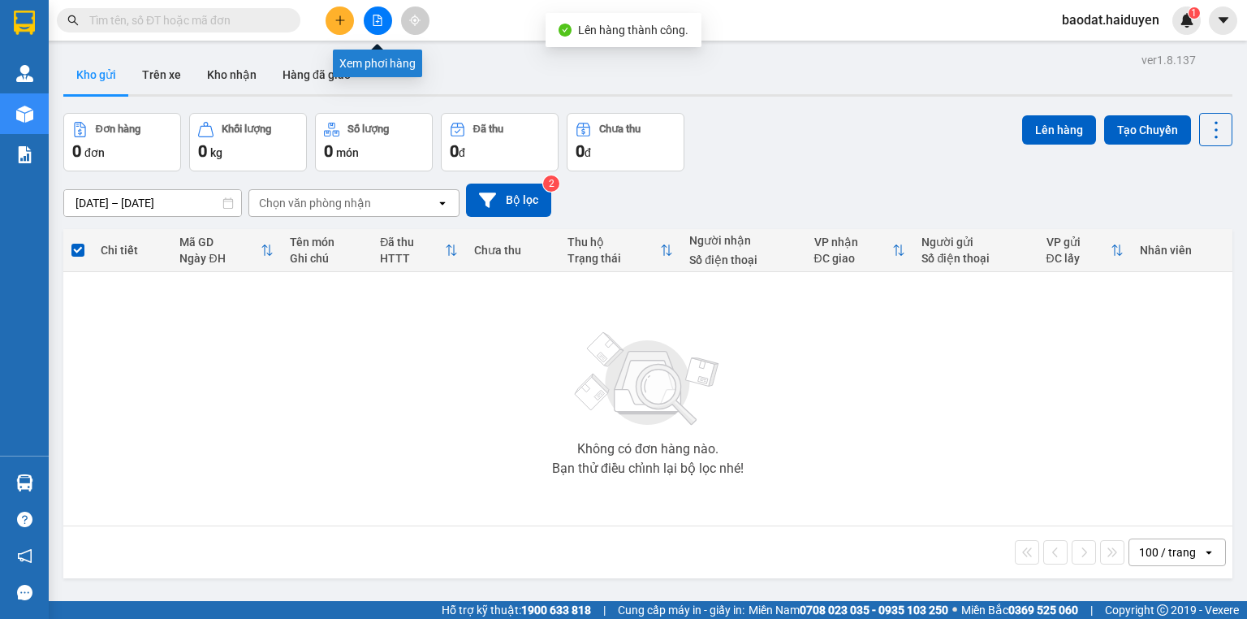
click at [381, 13] on button at bounding box center [378, 20] width 28 height 28
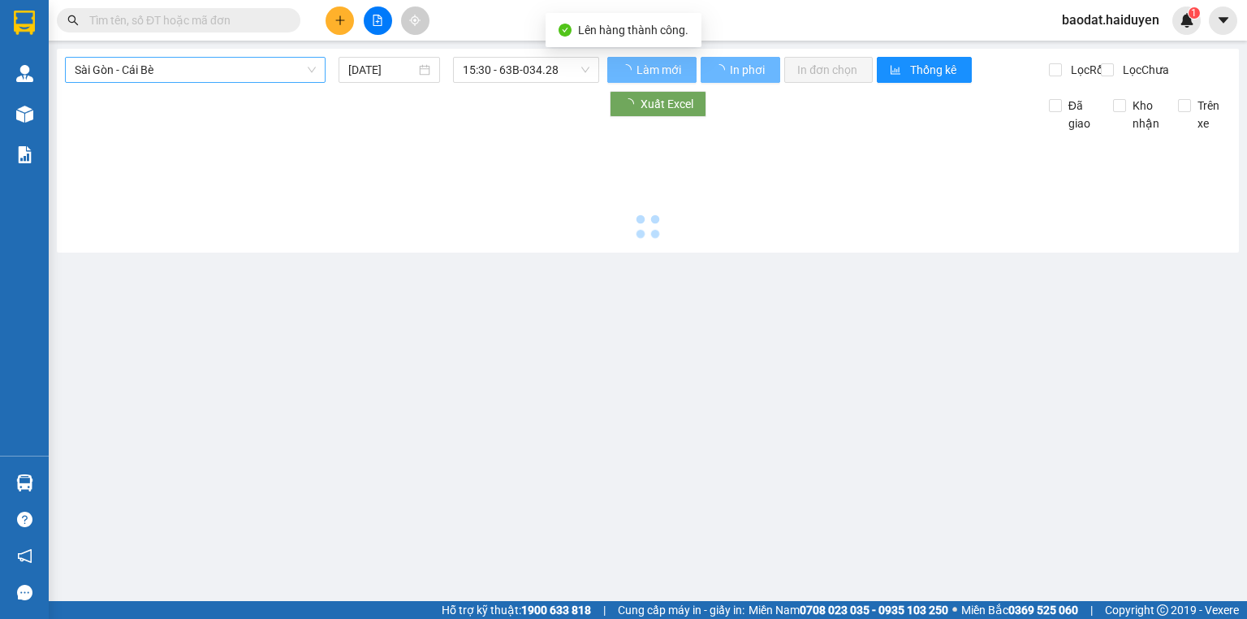
type input "[DATE]"
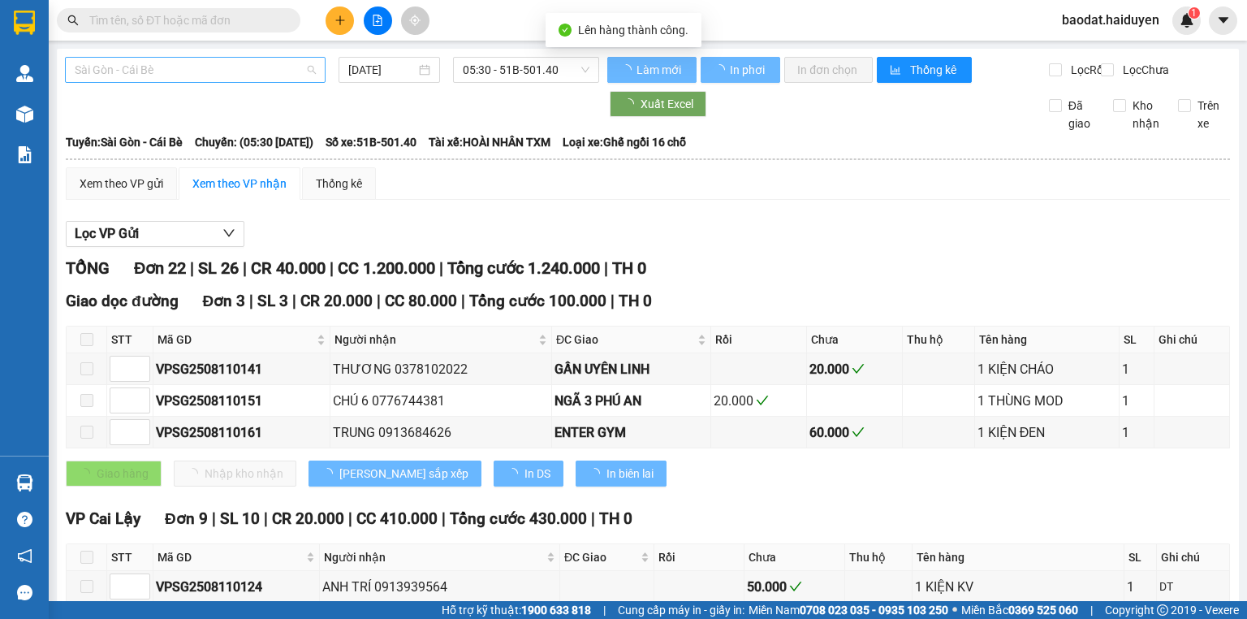
click at [179, 63] on span "Sài Gòn - Cái Bè" at bounding box center [195, 70] width 241 height 24
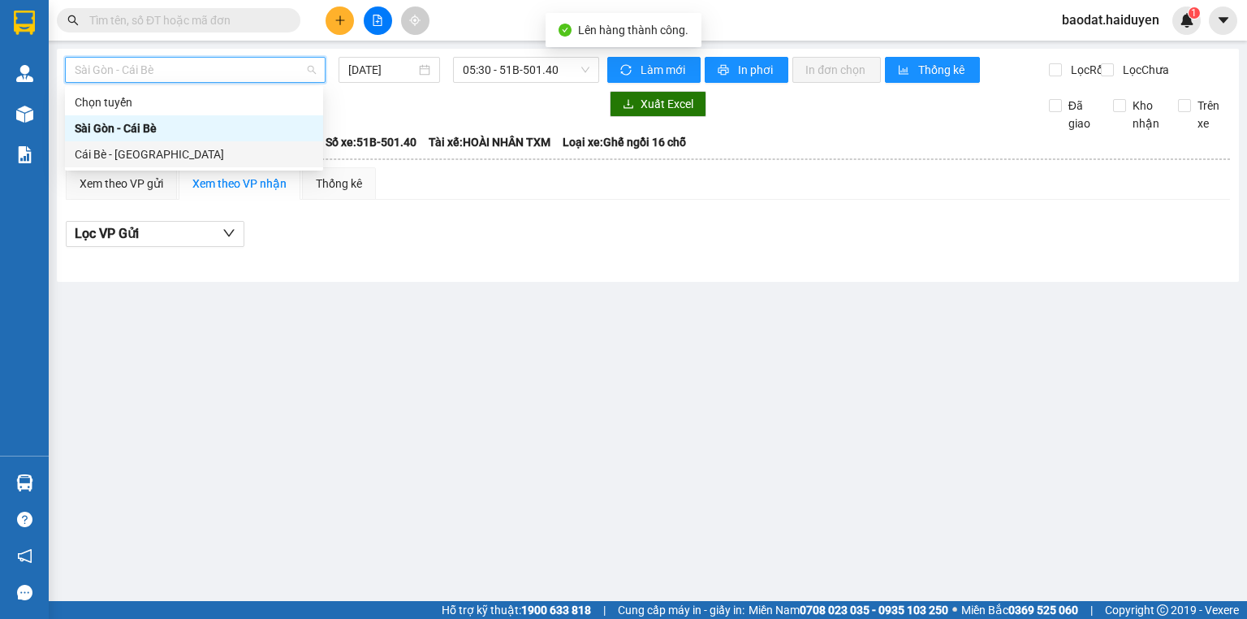
click at [184, 151] on div "Cái Bè - [GEOGRAPHIC_DATA]" at bounding box center [194, 154] width 239 height 18
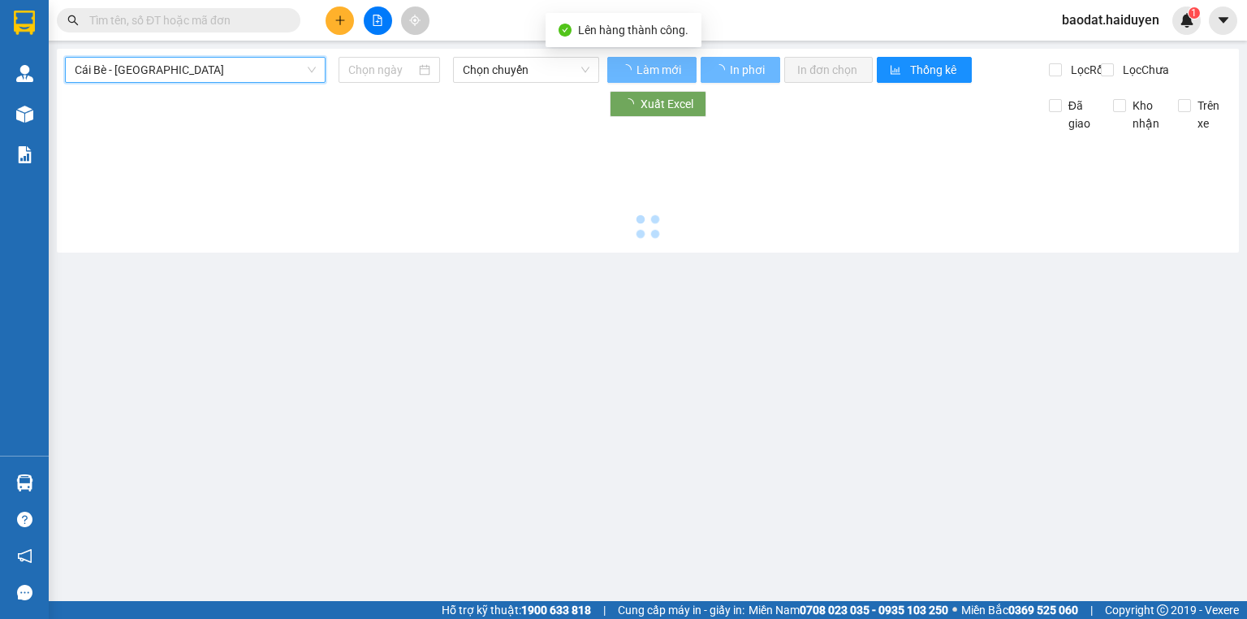
type input "[DATE]"
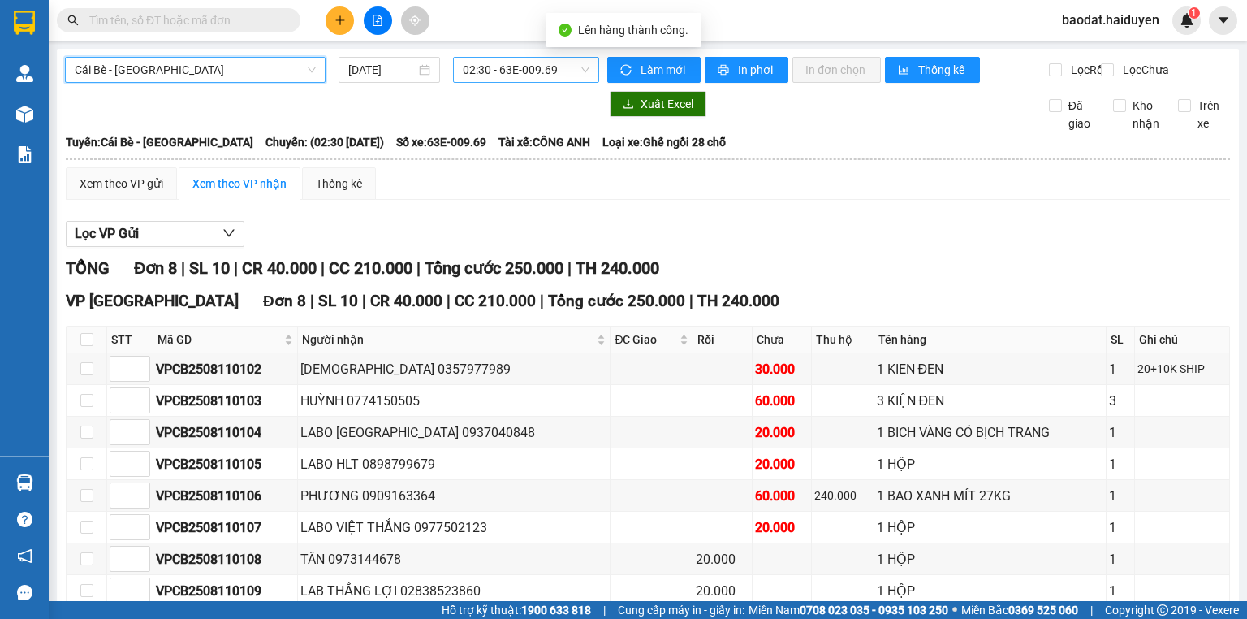
click at [536, 76] on span "02:30 - 63E-009.69" at bounding box center [526, 70] width 127 height 24
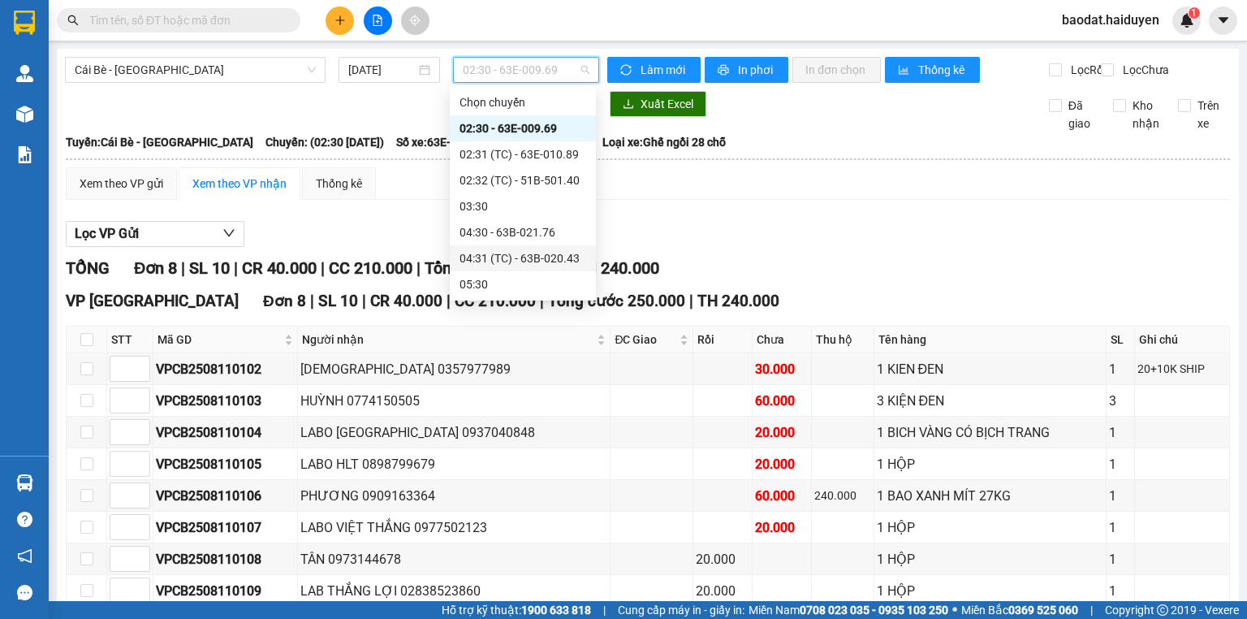
click at [513, 258] on div "04:31 (TC) - 63B-020.43" at bounding box center [523, 258] width 127 height 18
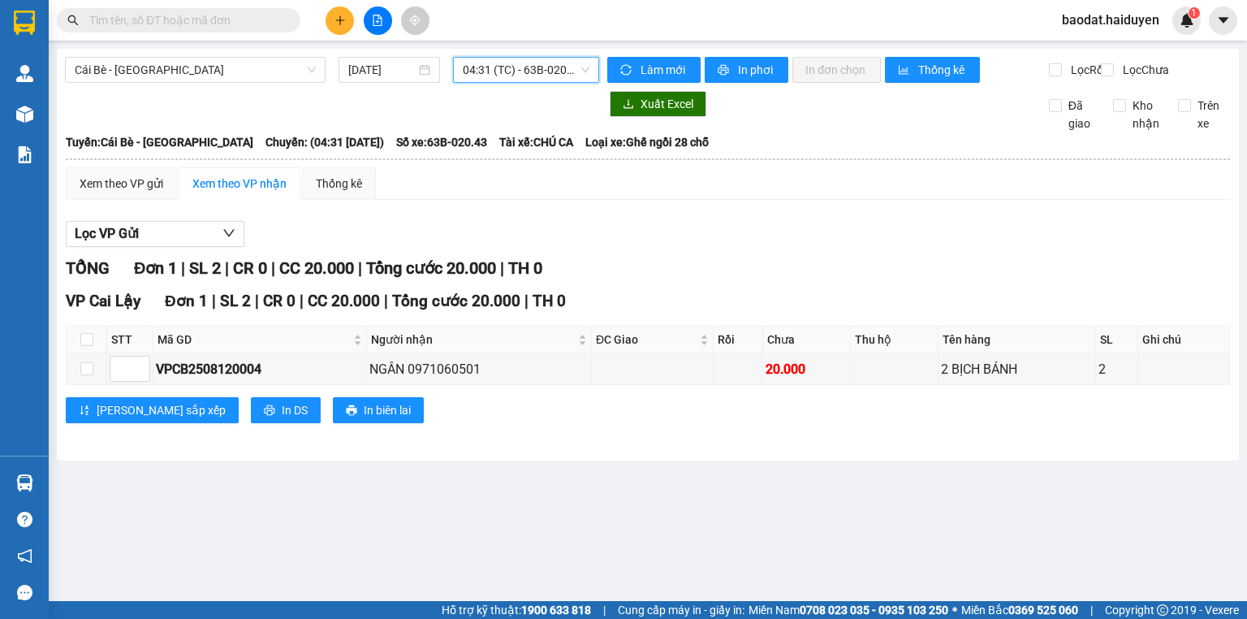
click at [477, 67] on span "04:31 (TC) - 63B-020.43" at bounding box center [526, 70] width 127 height 24
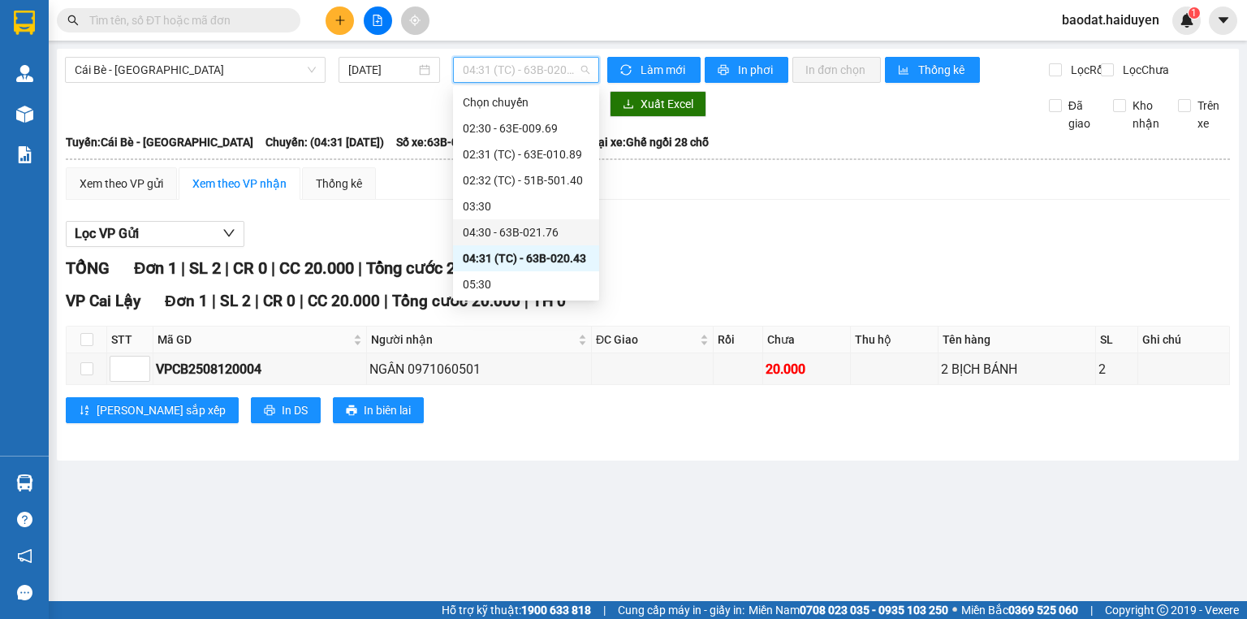
click at [512, 233] on div "04:30 - 63B-021.76" at bounding box center [526, 232] width 127 height 18
